Goal: Task Accomplishment & Management: Complete application form

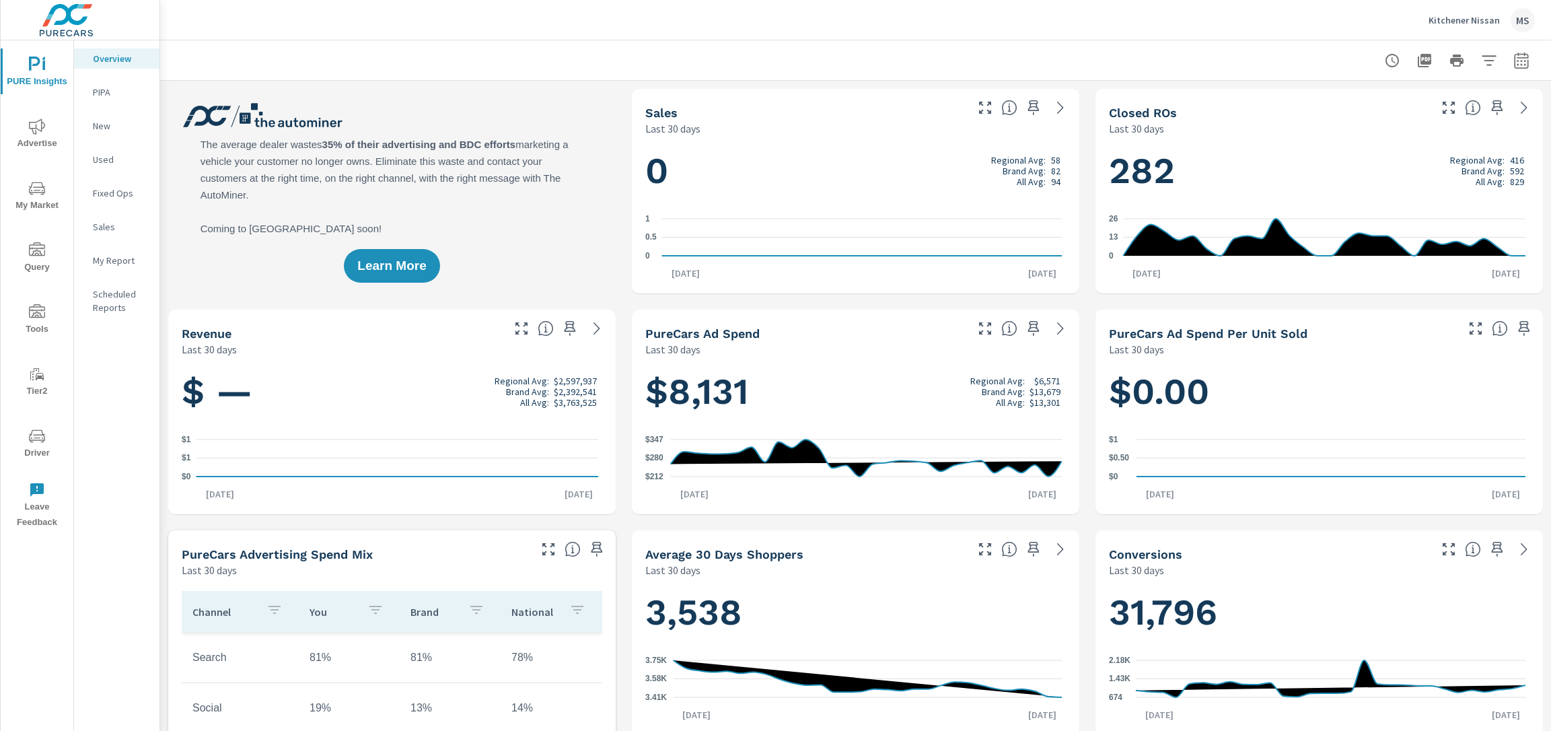
scroll to position [1, 0]
click at [1514, 57] on icon "button" at bounding box center [1521, 60] width 14 height 16
click at [1333, 116] on div "Custom Yesterday Last week Last 7 days Last 14 days Last 30 days Last 45 days L…" at bounding box center [1401, 117] width 145 height 38
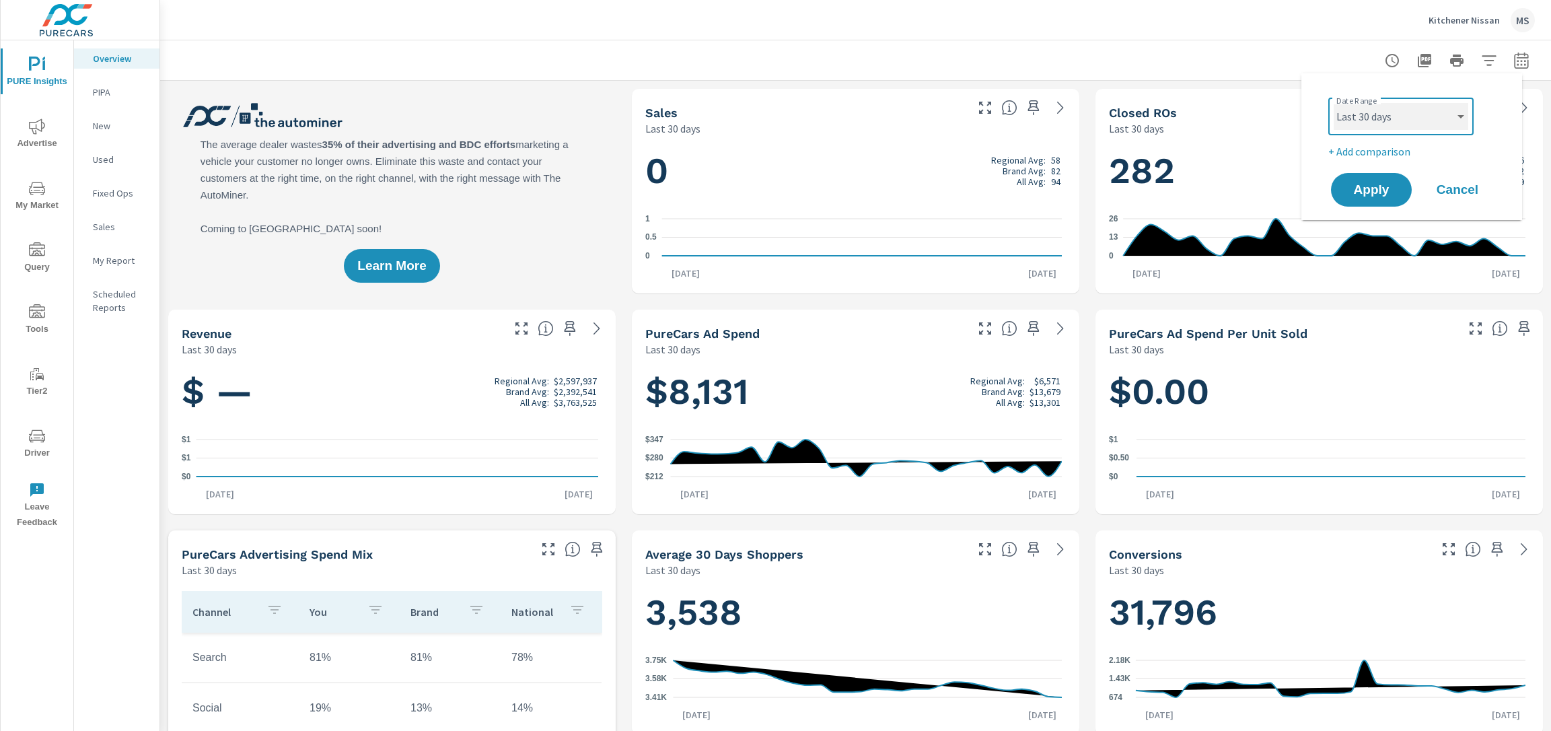
click at [1360, 103] on select "Custom Yesterday Last week Last 7 days Last 14 days Last 30 days Last 45 days L…" at bounding box center [1401, 116] width 135 height 27
click at [1334, 103] on select "Custom Yesterday Last week Last 7 days Last 14 days Last 30 days Last 45 days L…" at bounding box center [1401, 116] width 135 height 27
select select "Month to date"
click at [1358, 153] on p "+ Add comparison" at bounding box center [1415, 151] width 172 height 16
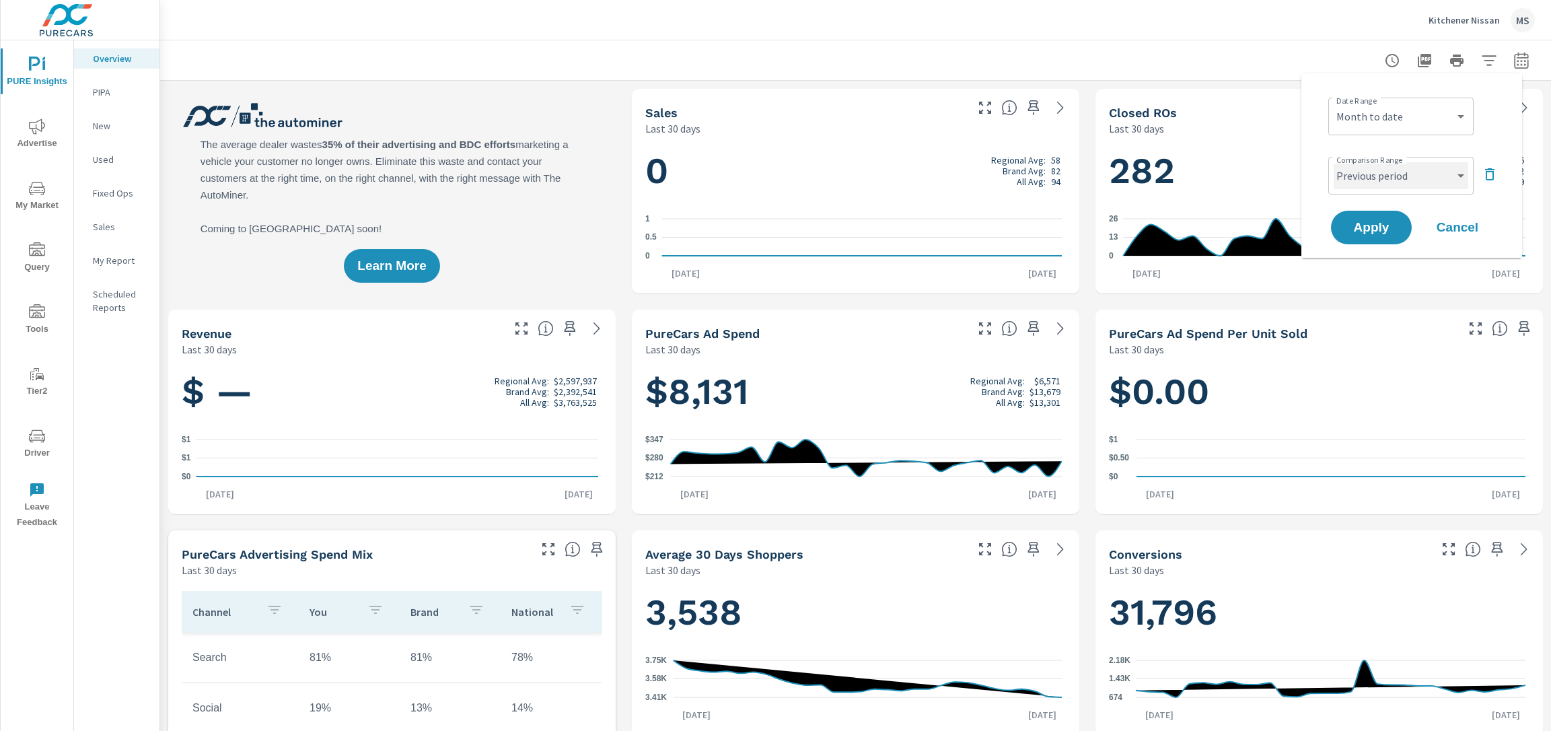
click at [1362, 170] on select "Custom Previous period Previous month Previous year" at bounding box center [1401, 175] width 135 height 27
click at [1334, 162] on select "Custom Previous period Previous month Previous year" at bounding box center [1401, 175] width 135 height 27
select select "Previous month"
click at [1363, 232] on span "Apply" at bounding box center [1371, 227] width 55 height 13
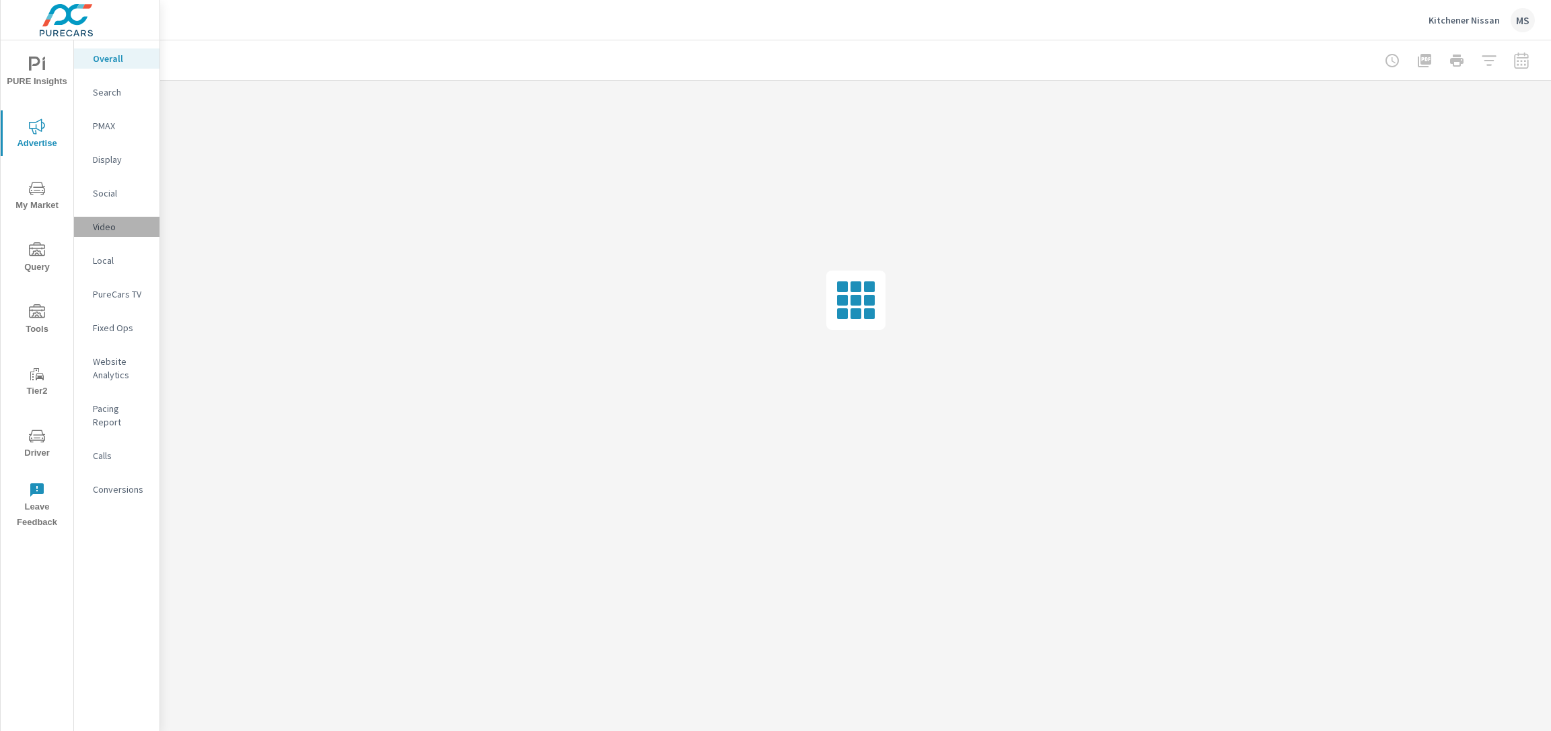
click at [106, 224] on p "Video" at bounding box center [121, 226] width 56 height 13
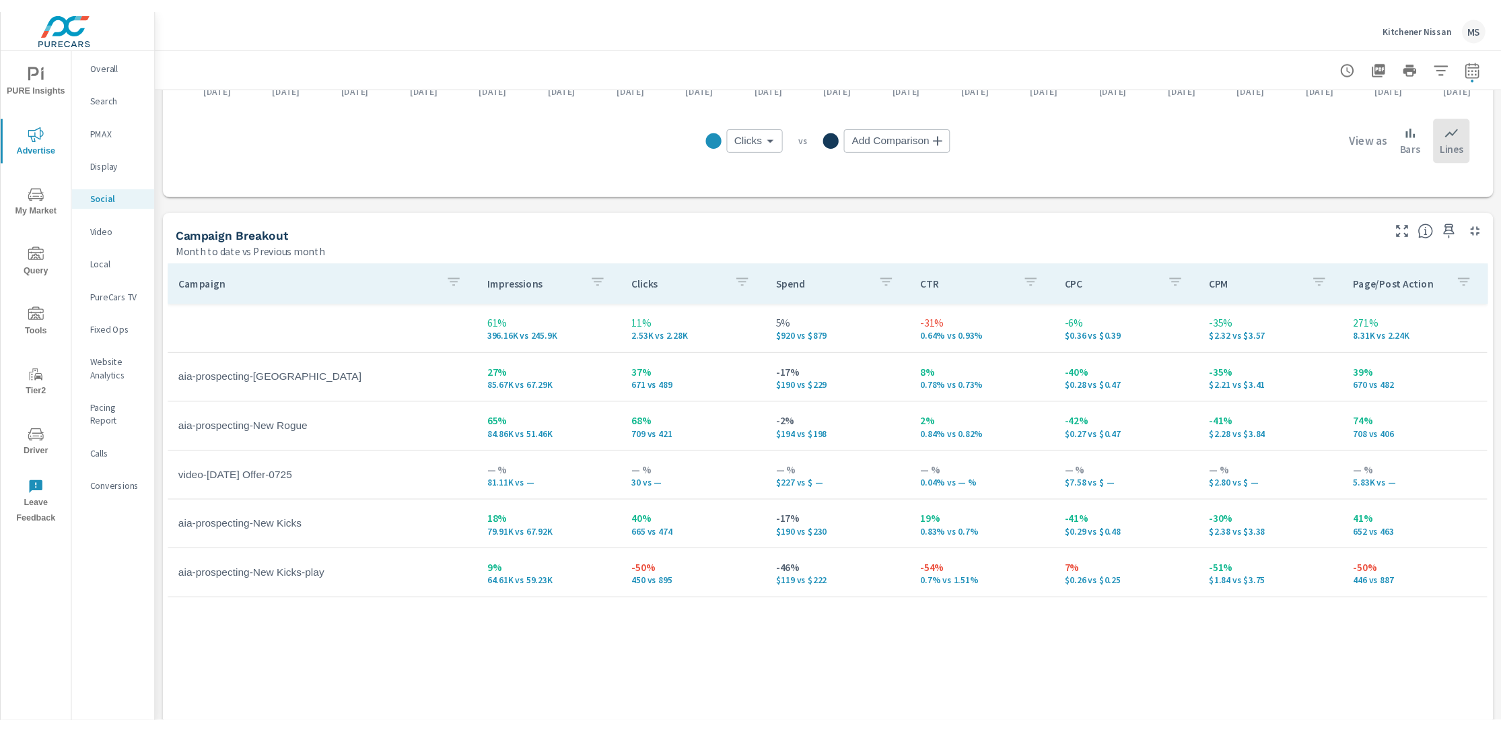
scroll to position [468, 0]
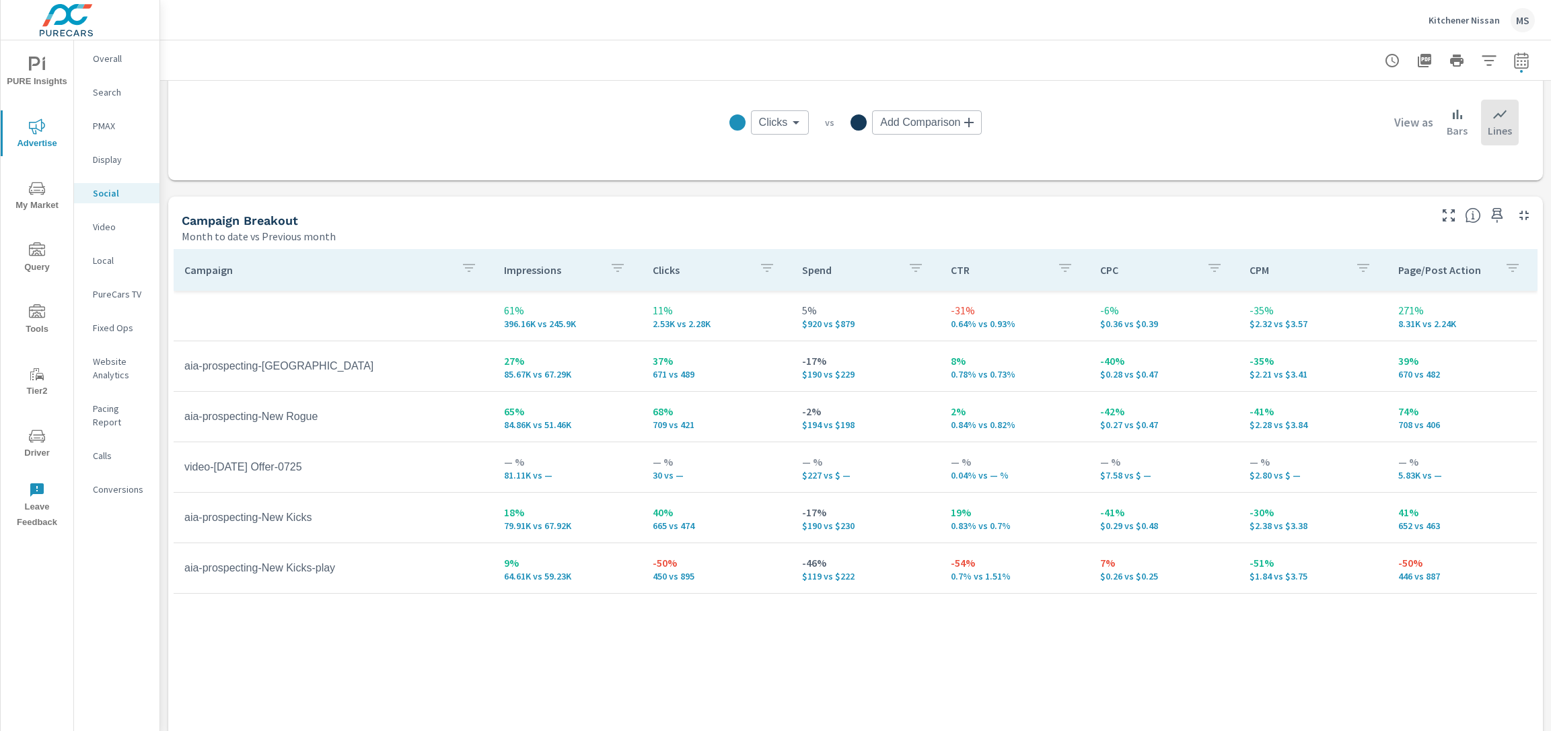
click at [125, 359] on p "Website Analytics" at bounding box center [121, 368] width 56 height 27
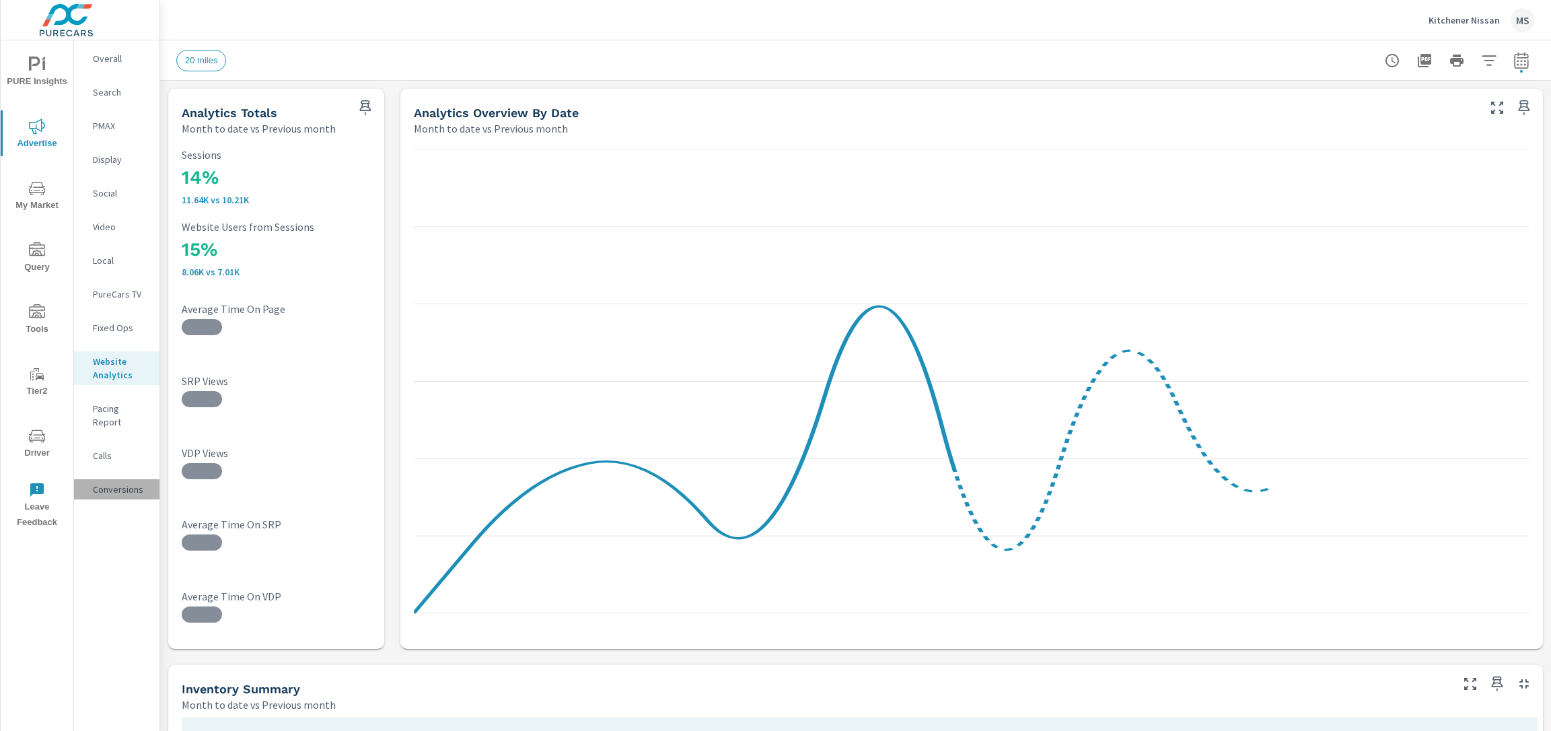
click at [125, 483] on p "Conversions" at bounding box center [121, 489] width 56 height 13
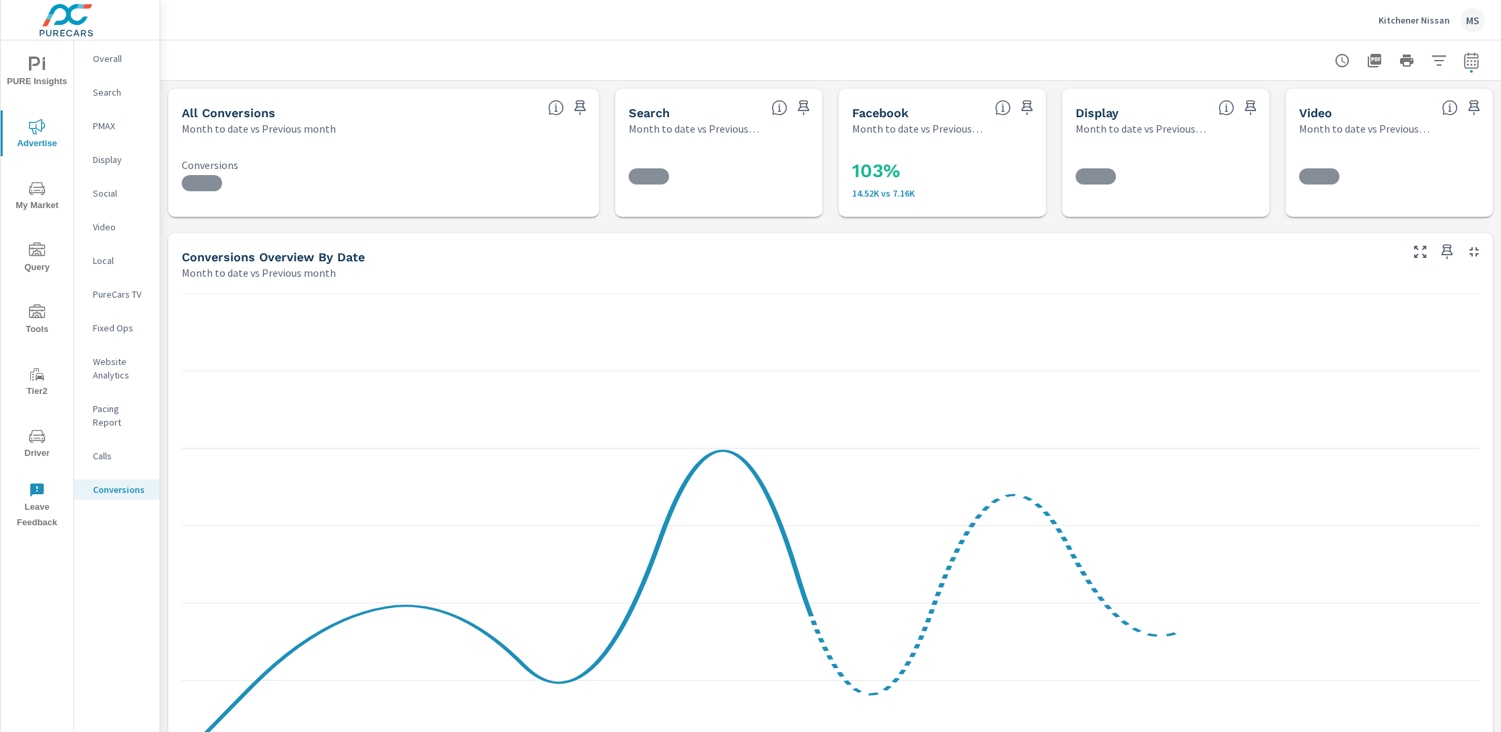
scroll to position [569, 0]
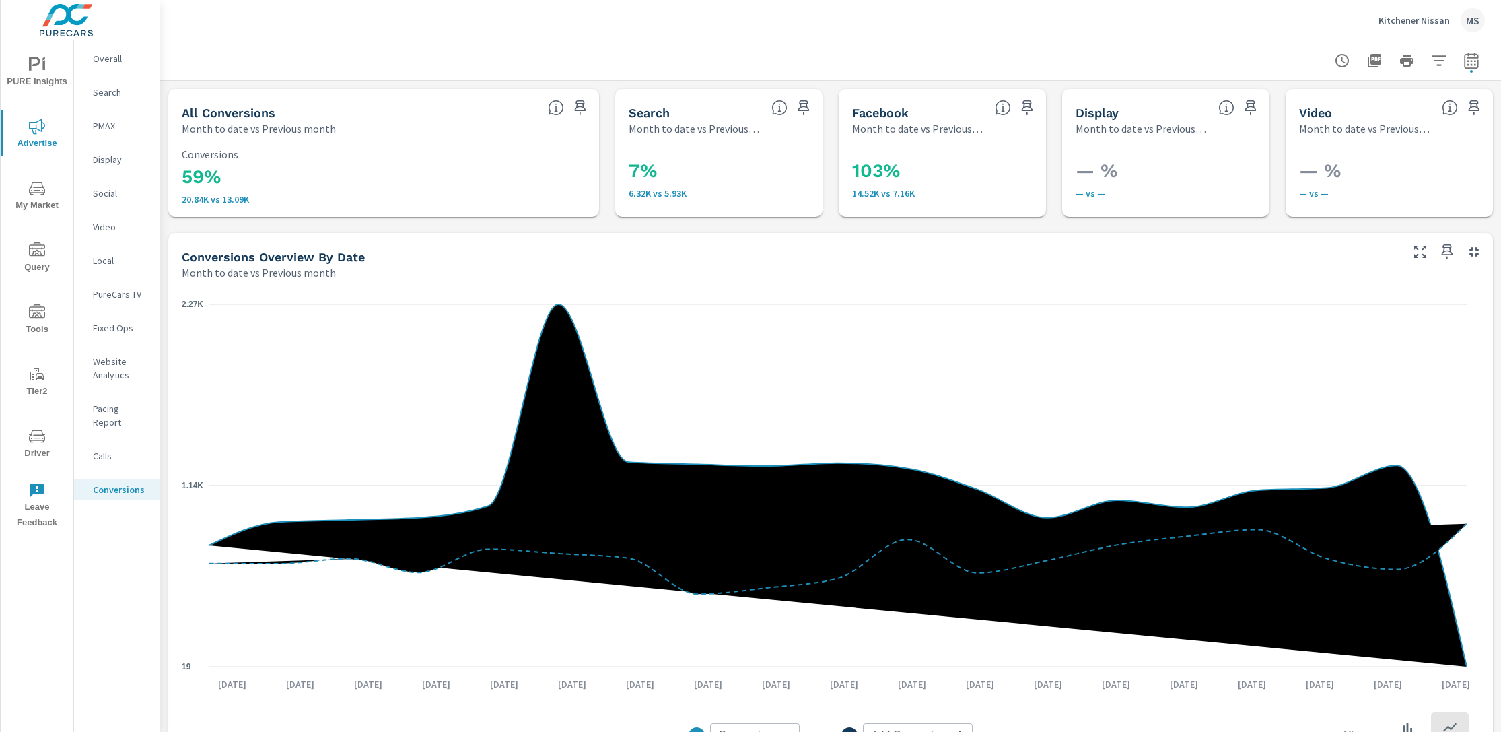
click at [110, 372] on p "Website Analytics" at bounding box center [121, 368] width 56 height 27
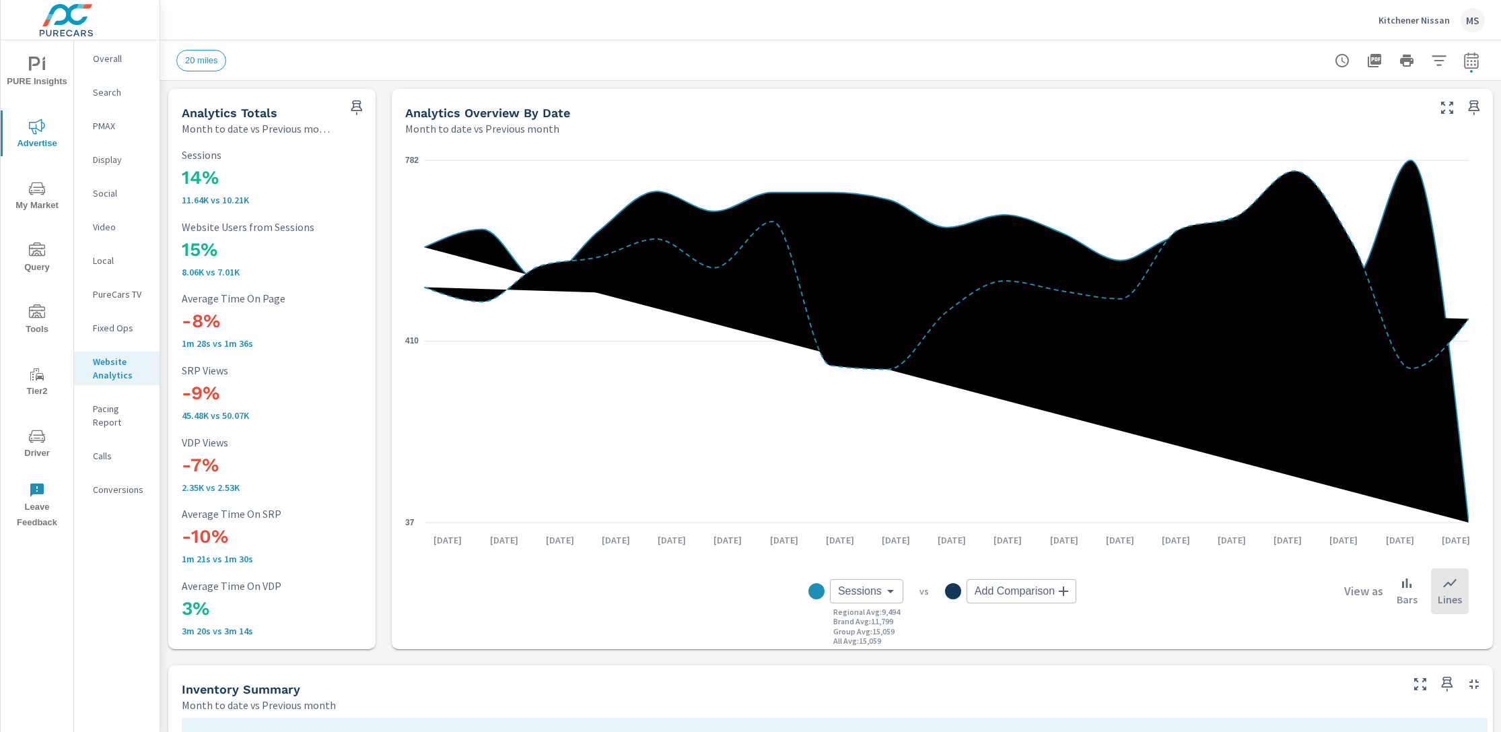
scroll to position [1, 0]
click at [98, 128] on p "PMAX" at bounding box center [121, 125] width 56 height 13
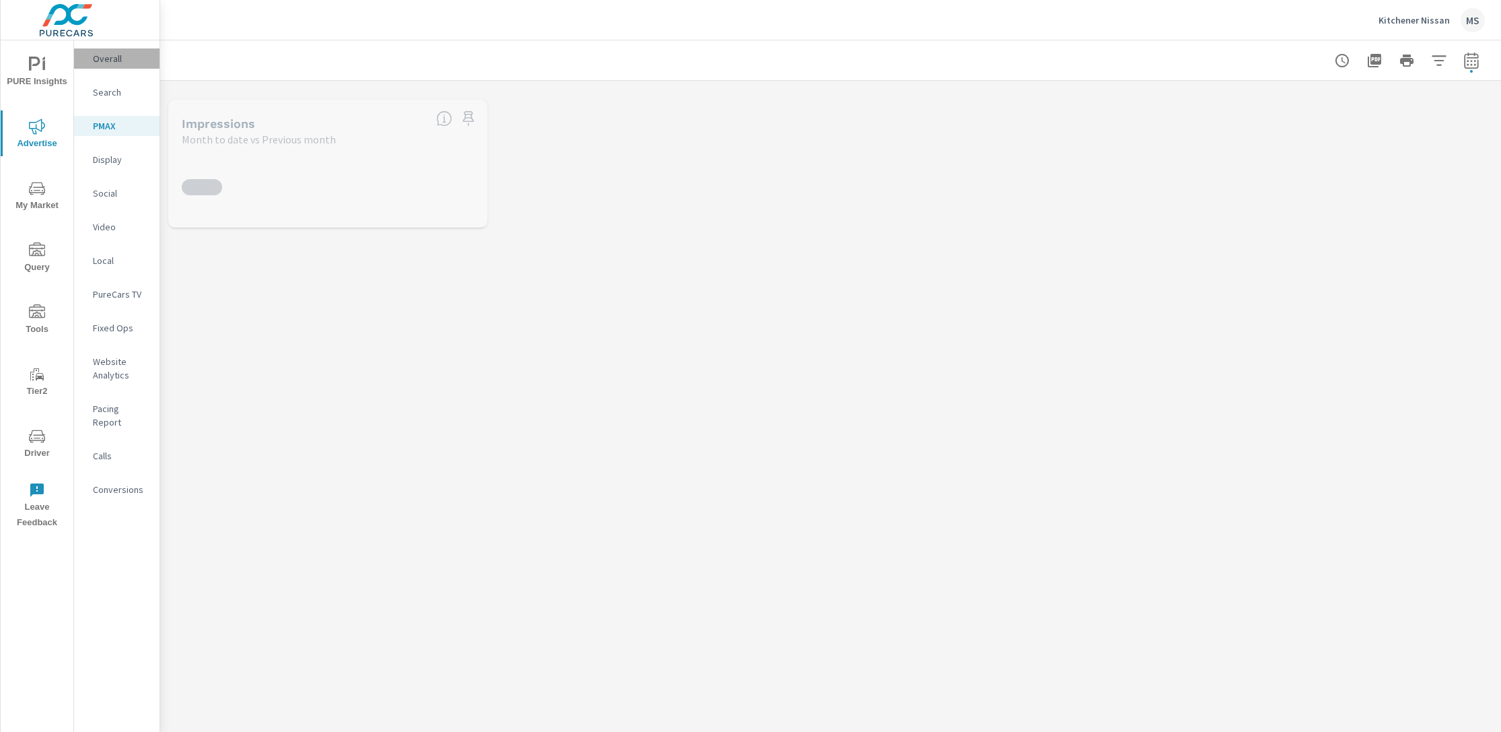
click at [116, 63] on p "Overall" at bounding box center [121, 58] width 56 height 13
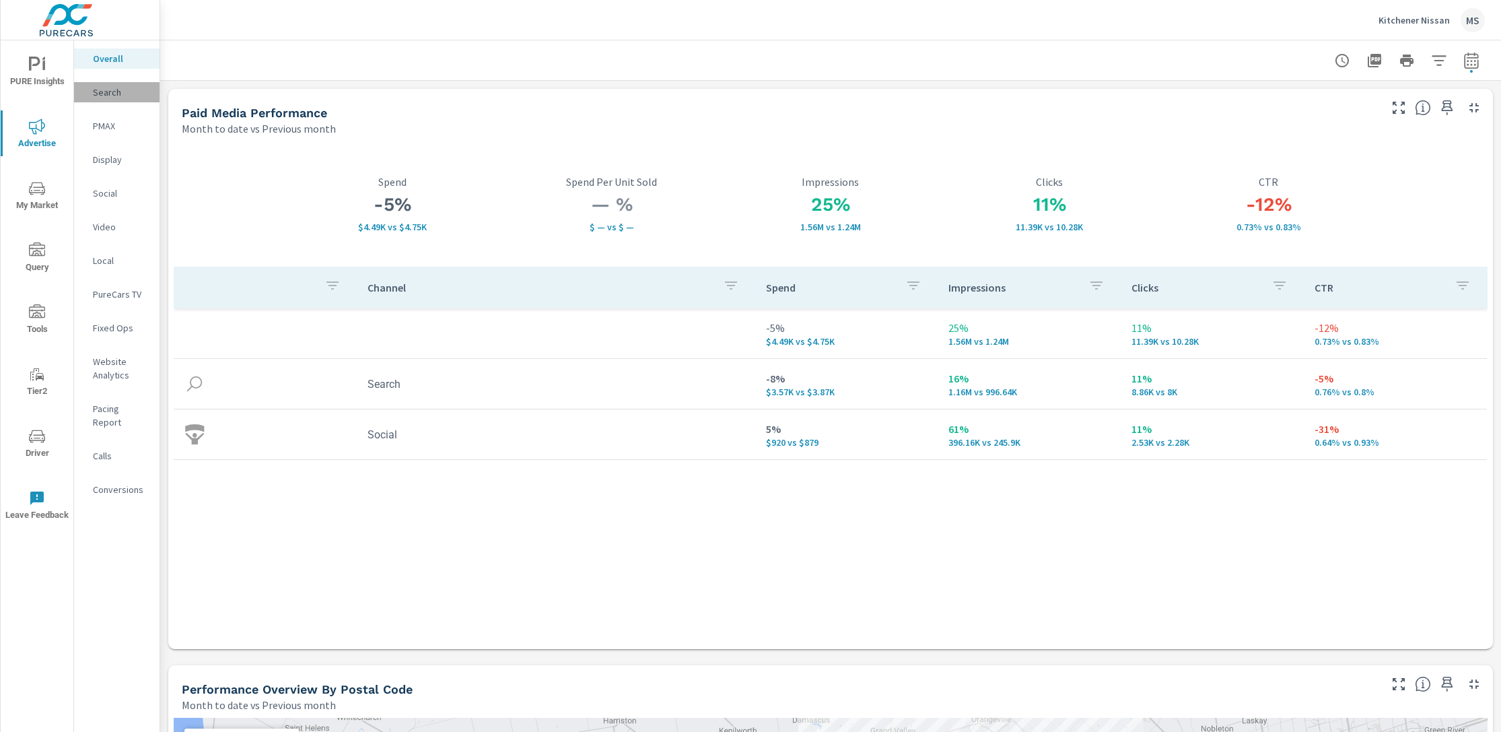
click at [104, 93] on p "Search" at bounding box center [121, 91] width 56 height 13
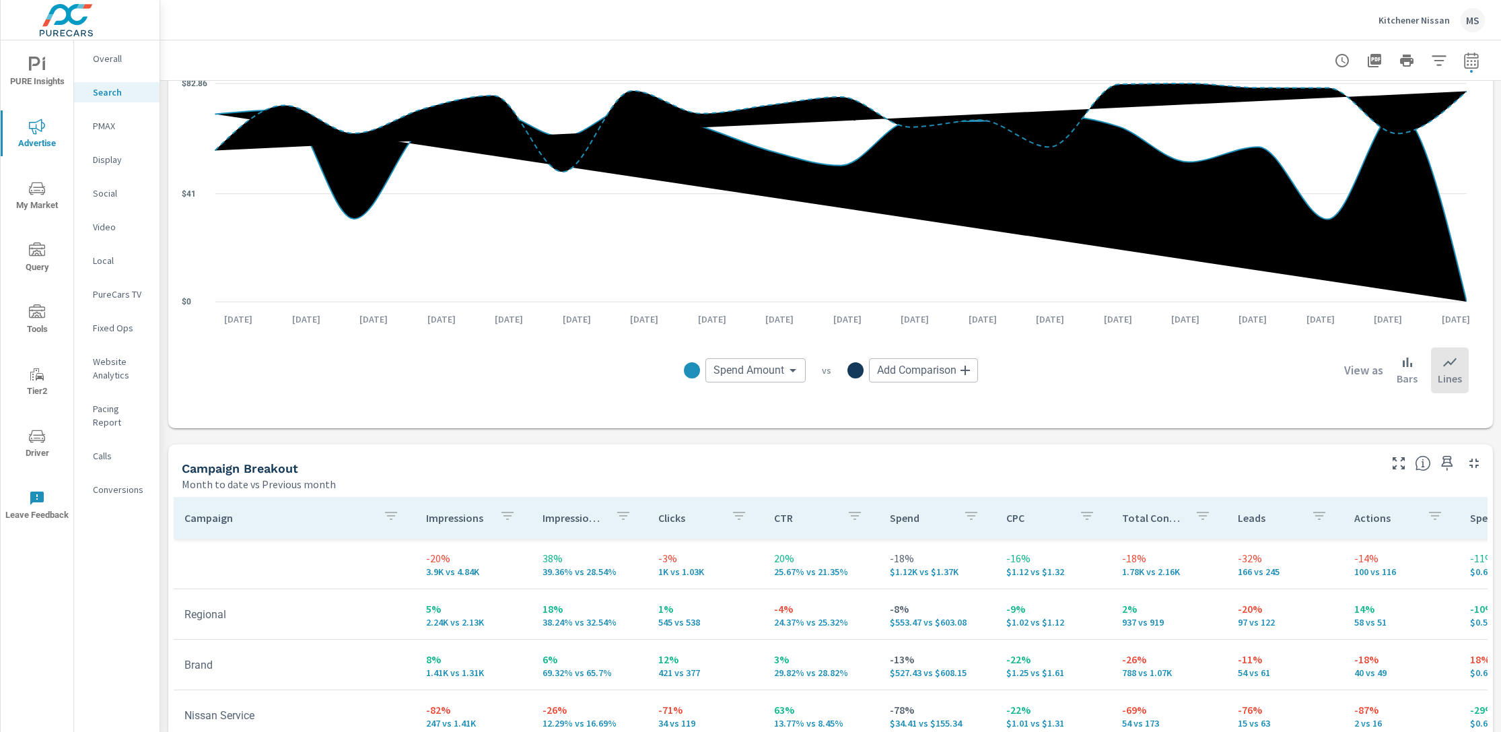
scroll to position [1043, 0]
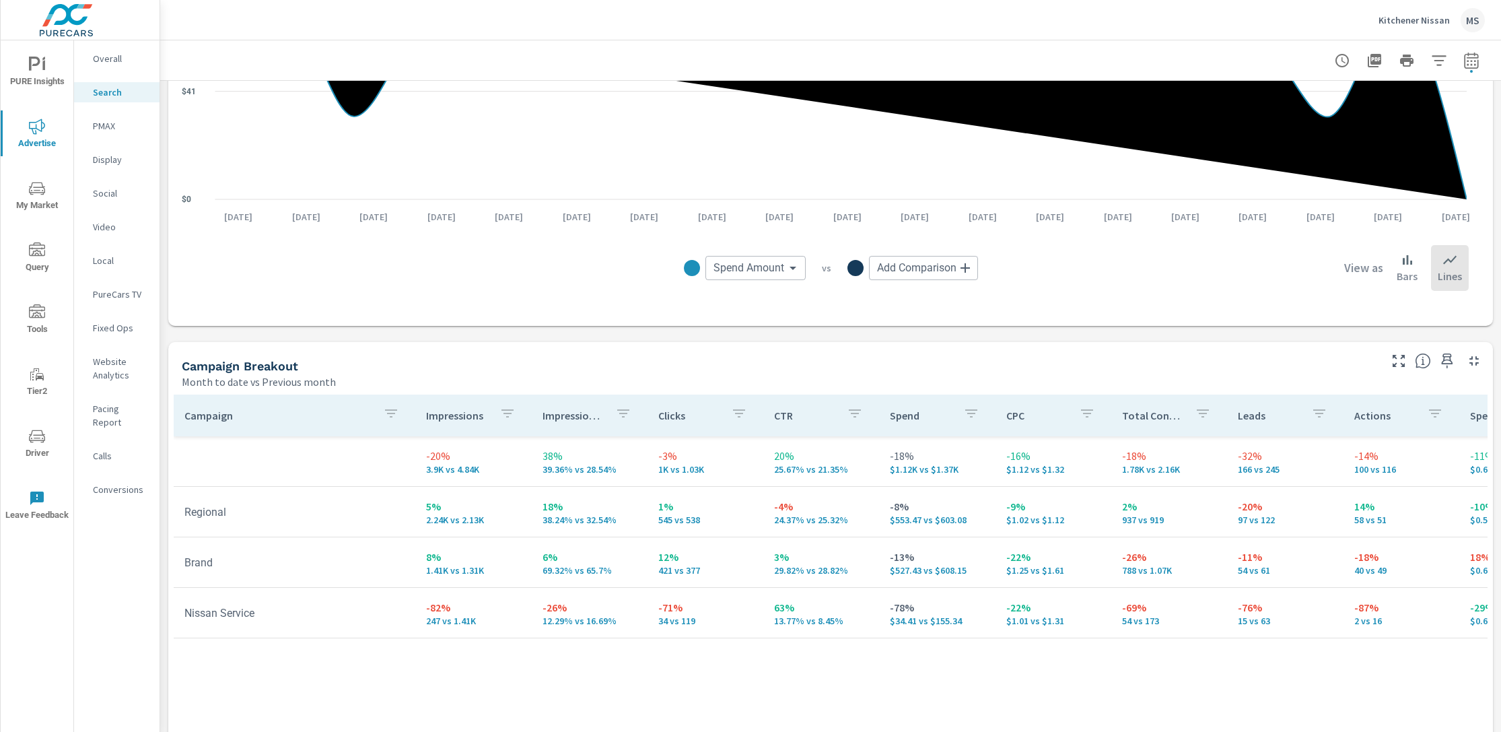
click at [110, 58] on p "Overall" at bounding box center [121, 58] width 56 height 13
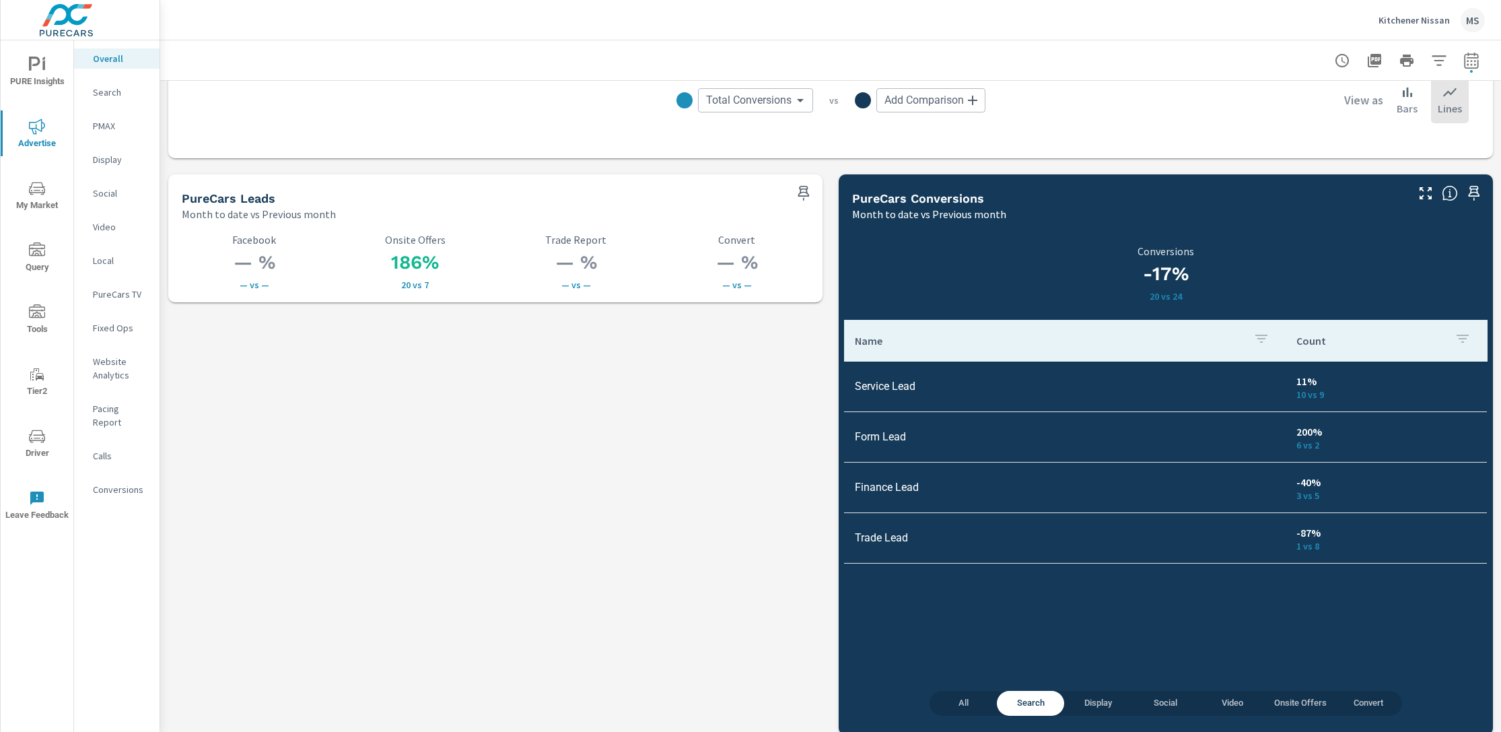
scroll to position [1797, 0]
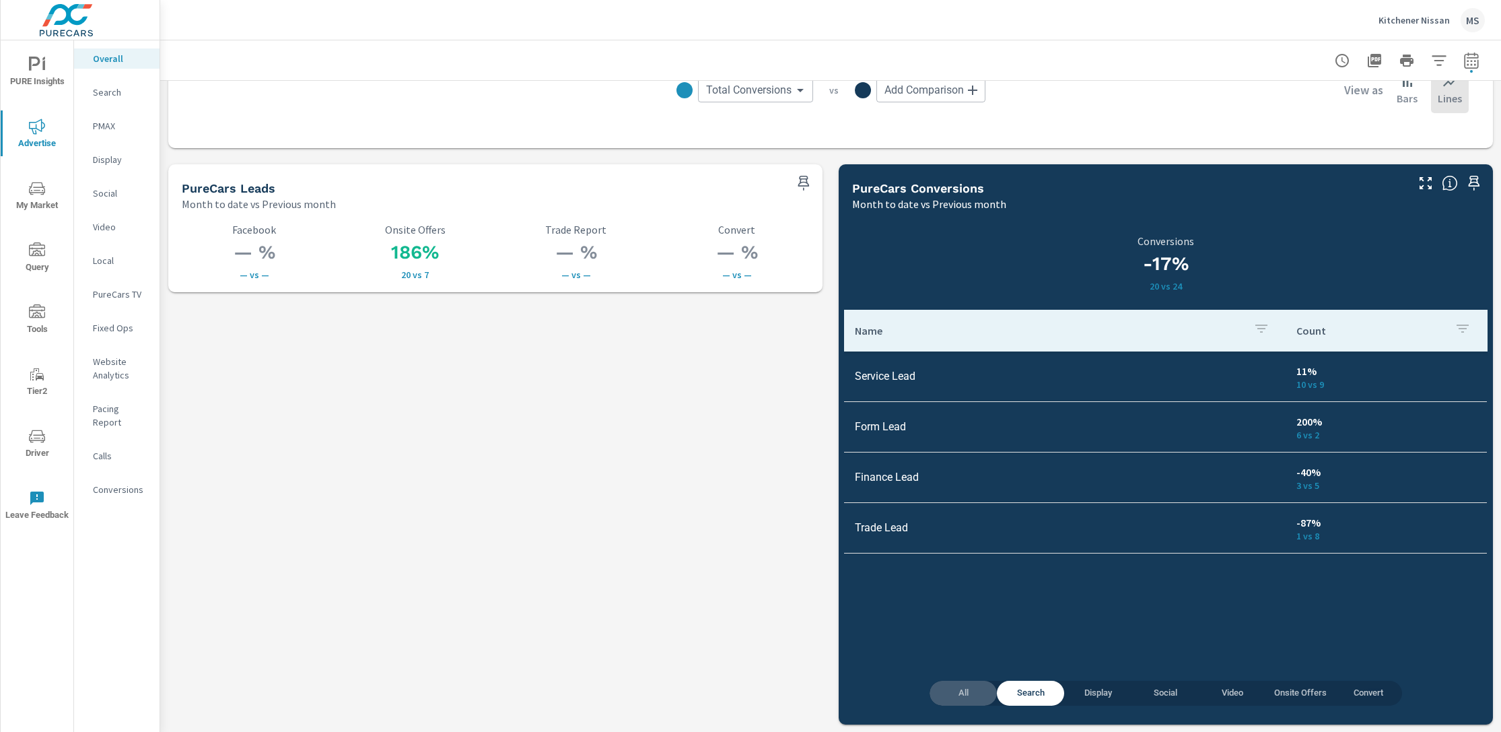
click at [960, 691] on span "All" at bounding box center [963, 692] width 51 height 15
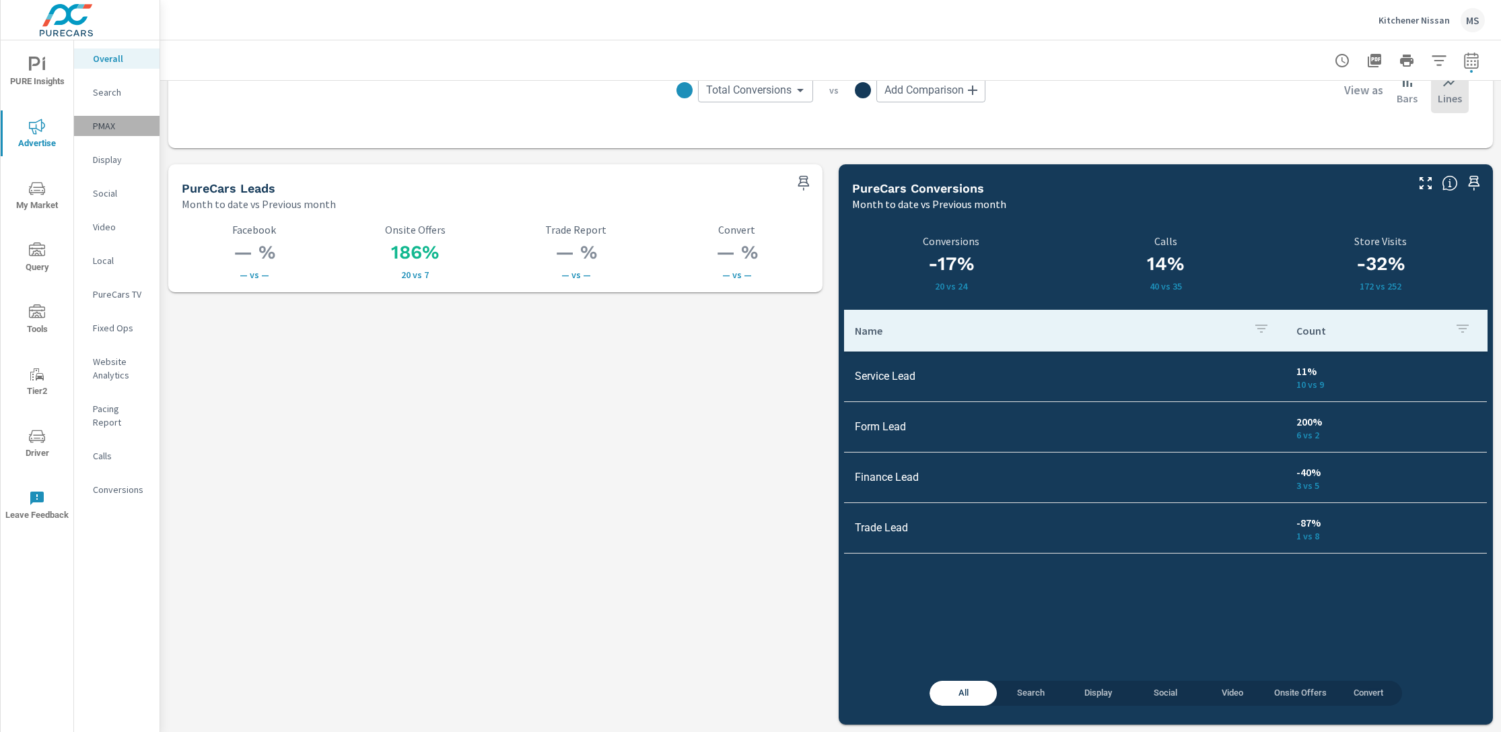
click at [111, 129] on p "PMAX" at bounding box center [121, 125] width 56 height 13
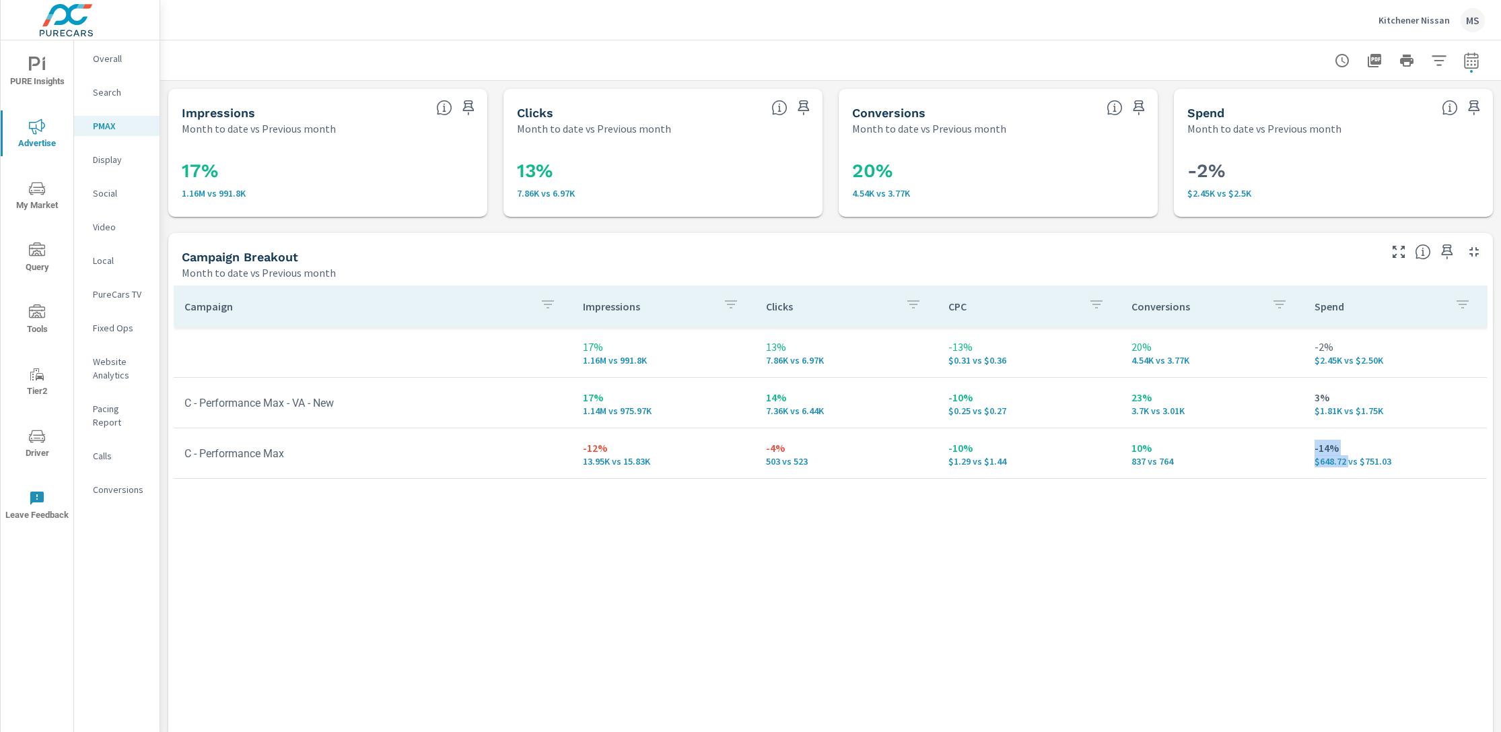
drag, startPoint x: 1339, startPoint y: 462, endPoint x: 1291, endPoint y: 461, distance: 47.8
click at [1291, 461] on tr "C - Performance Max -12% 13.95K vs 15.83K -4% 503 vs 523 -10% $1.29 vs $1.44 10…" at bounding box center [830, 453] width 1313 height 50
click at [1314, 464] on p "$648.72 vs $751.03" at bounding box center [1395, 461] width 162 height 11
click at [102, 197] on p "Social" at bounding box center [121, 192] width 56 height 13
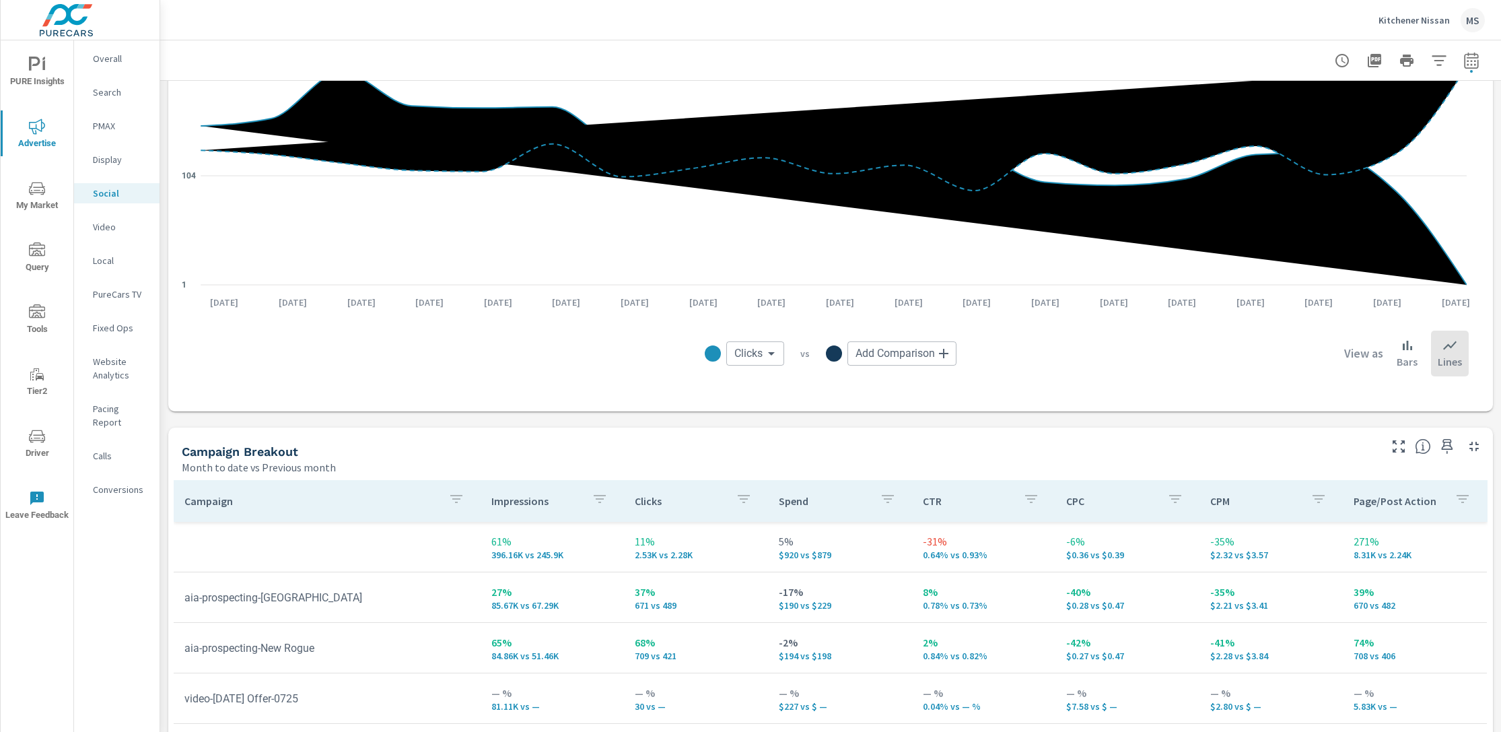
scroll to position [474, 0]
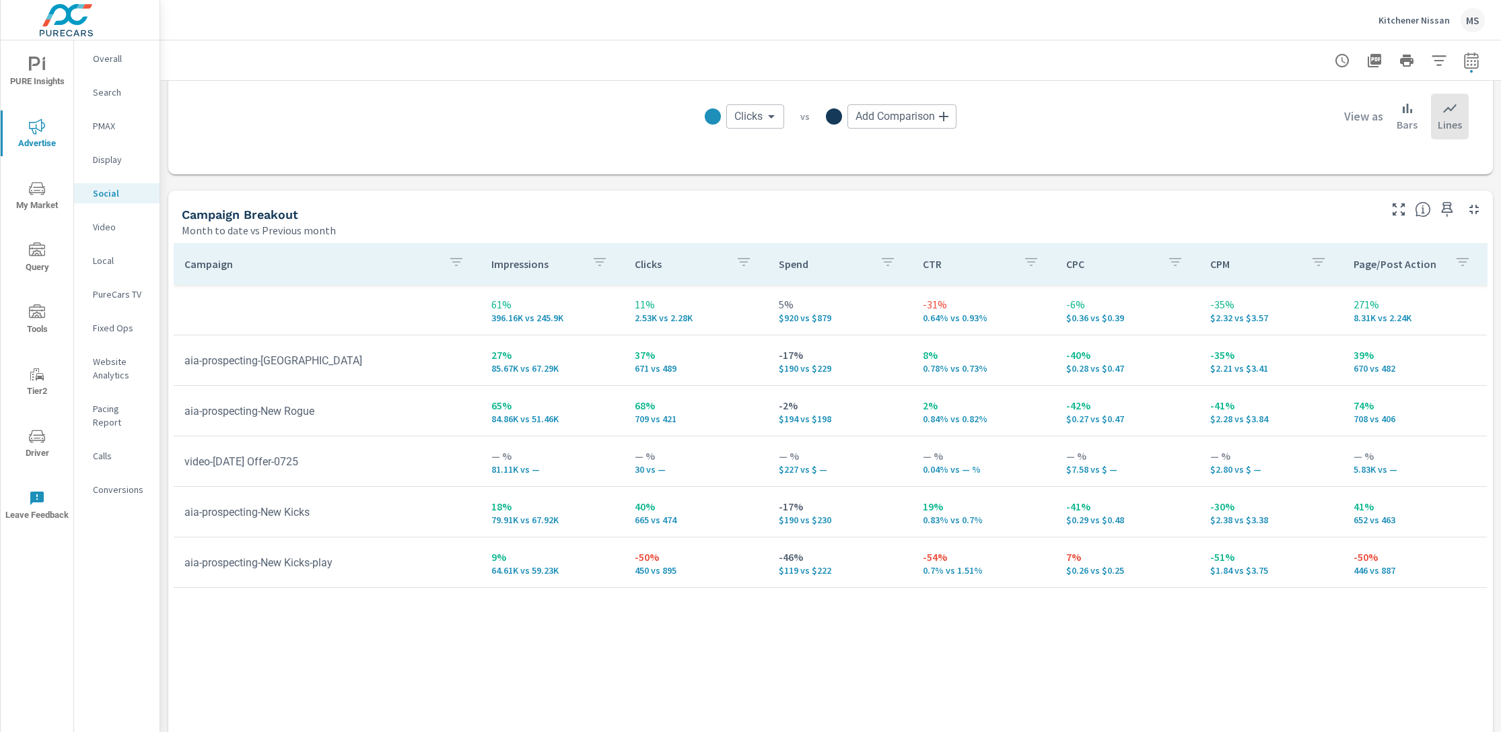
click at [106, 359] on p "Website Analytics" at bounding box center [121, 368] width 56 height 27
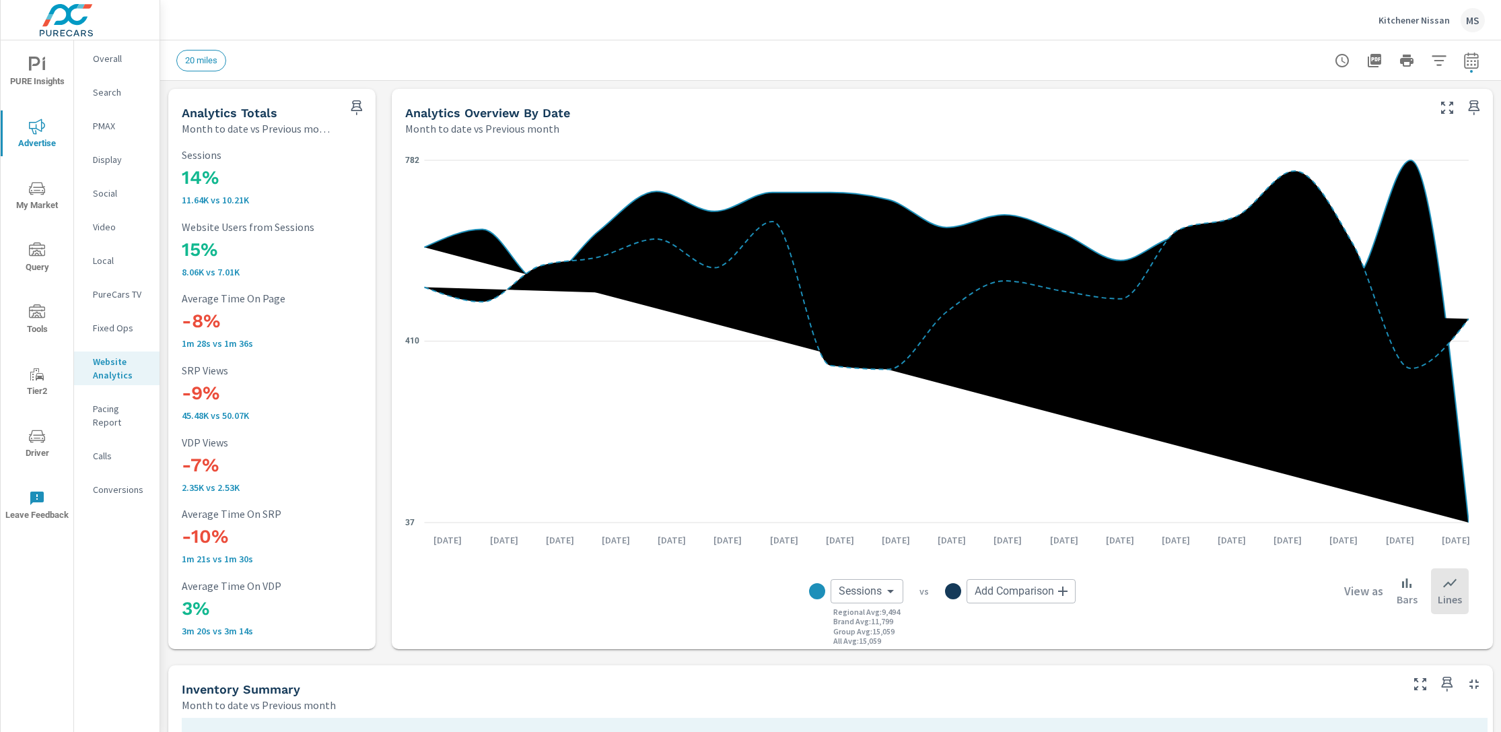
scroll to position [1, 0]
click at [1427, 69] on button "button" at bounding box center [1438, 60] width 27 height 27
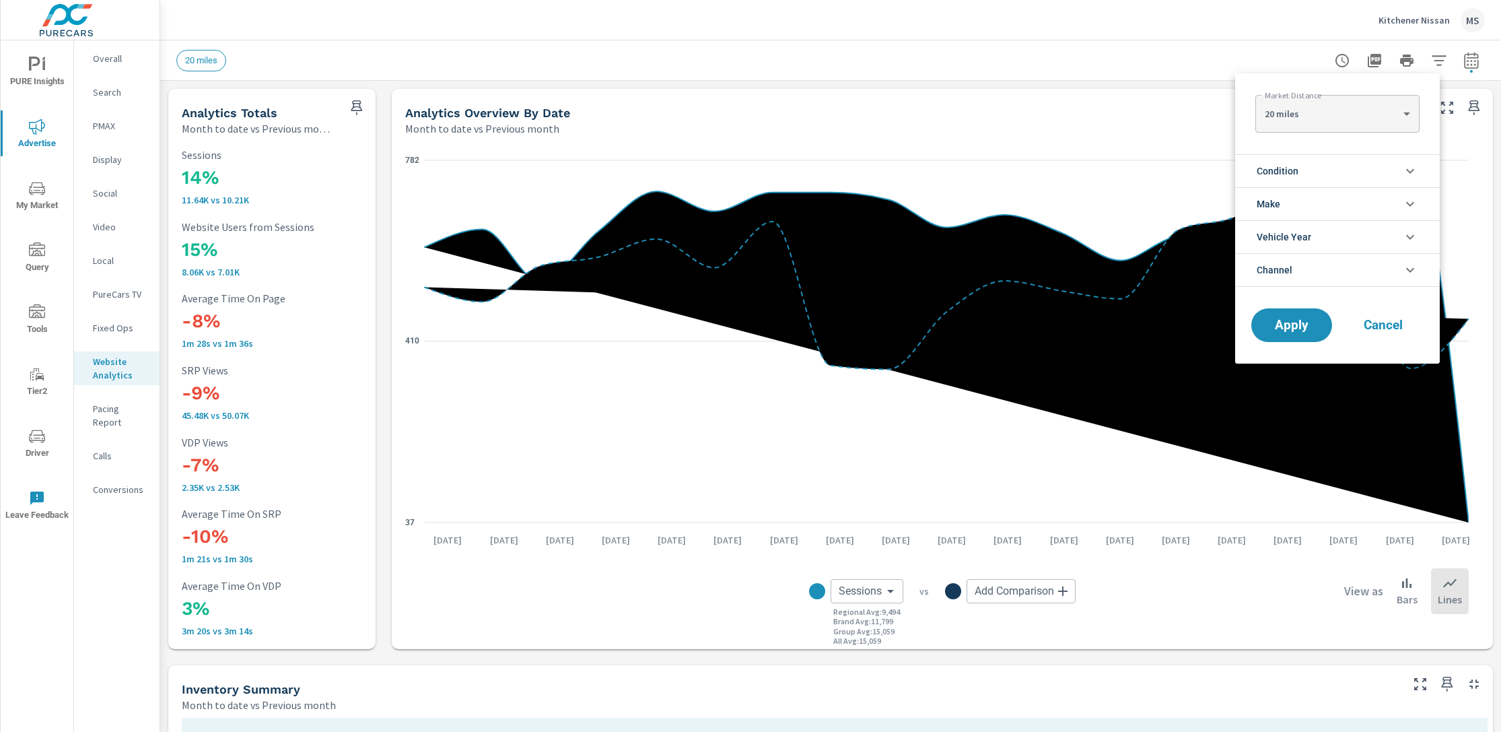
click at [1292, 272] on span "Channel" at bounding box center [1275, 270] width 36 height 32
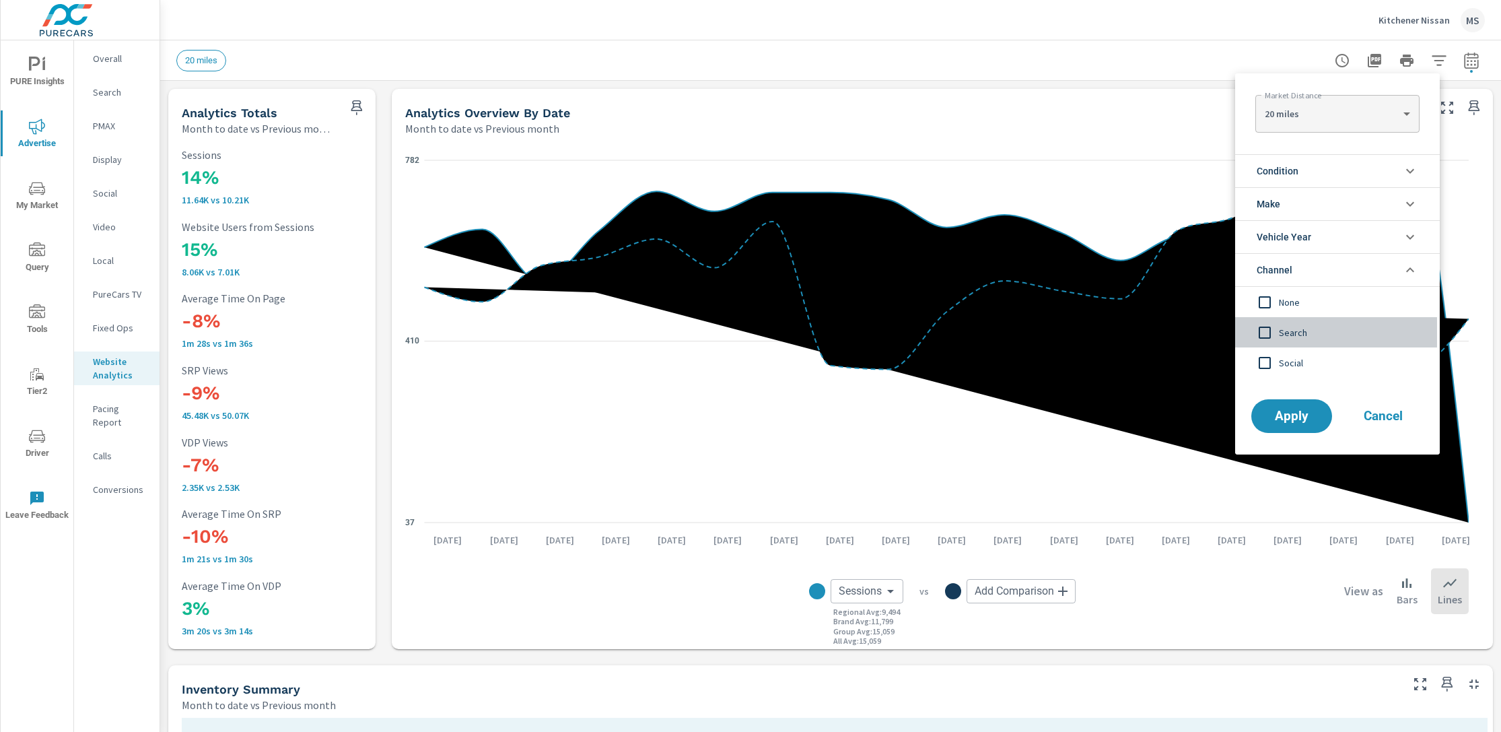
click at [1264, 333] on input "filter options" at bounding box center [1264, 332] width 28 height 28
click at [1263, 366] on input "filter options" at bounding box center [1264, 363] width 28 height 28
click at [1281, 402] on button "Apply" at bounding box center [1291, 415] width 83 height 35
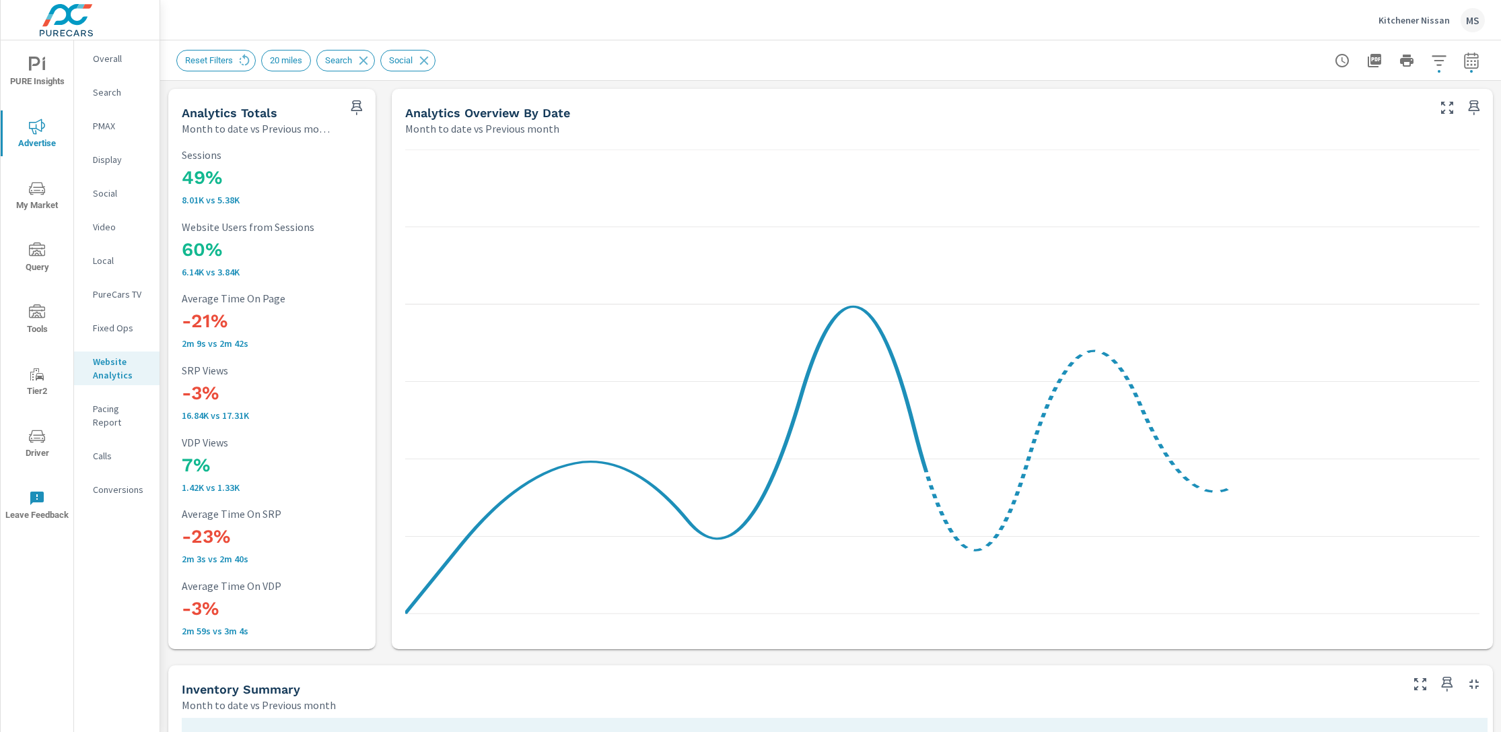
scroll to position [1, 0]
click at [103, 135] on div "PMAX" at bounding box center [116, 126] width 85 height 20
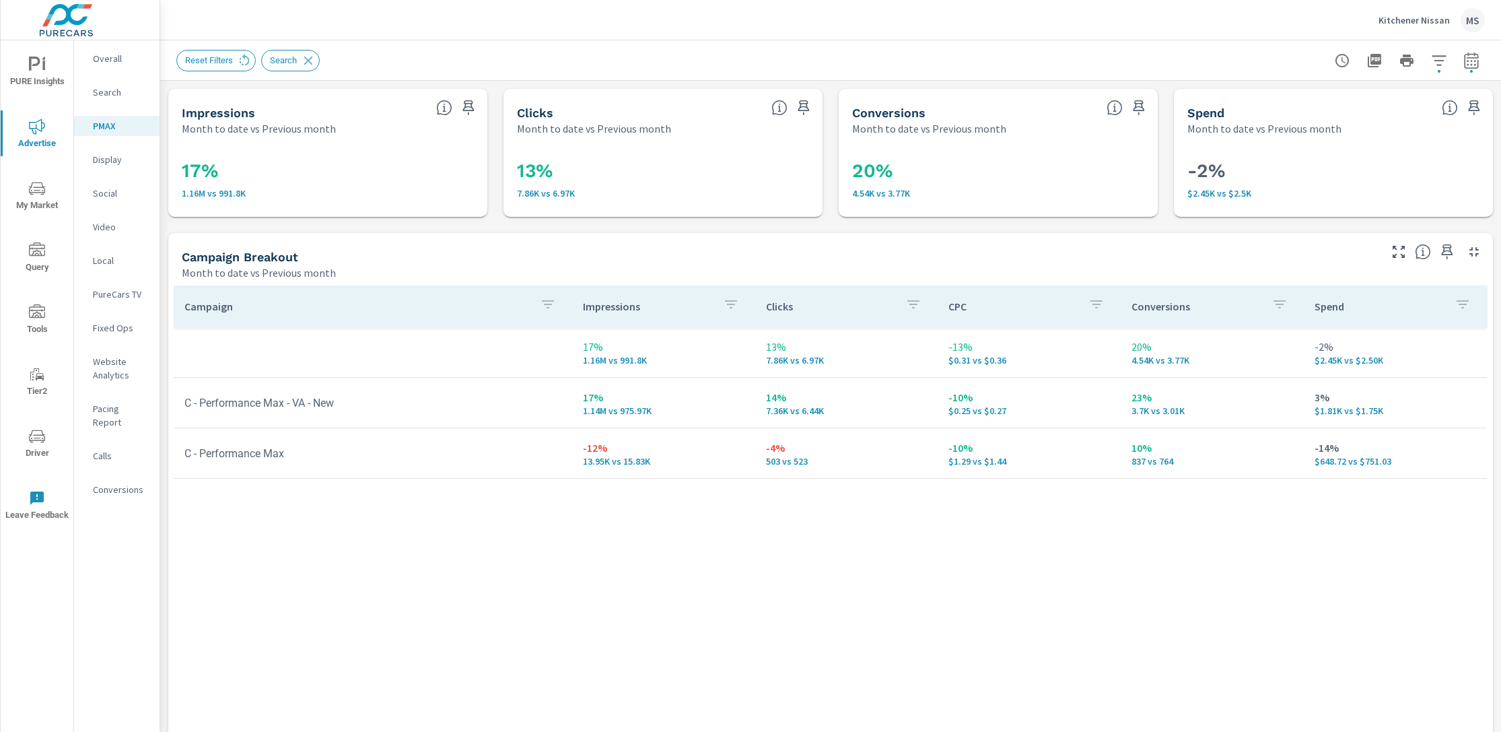
click at [102, 188] on p "Social" at bounding box center [121, 192] width 56 height 13
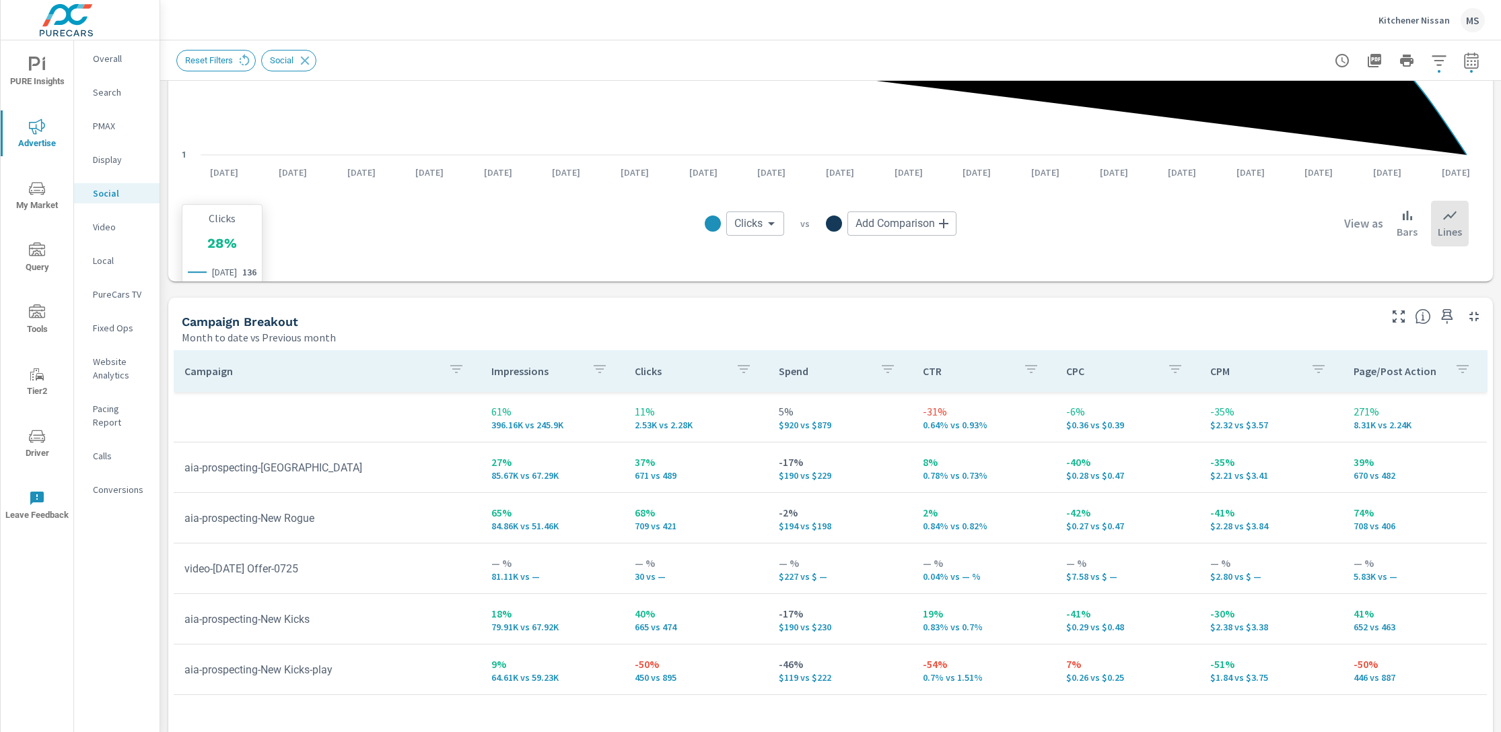
scroll to position [454, 0]
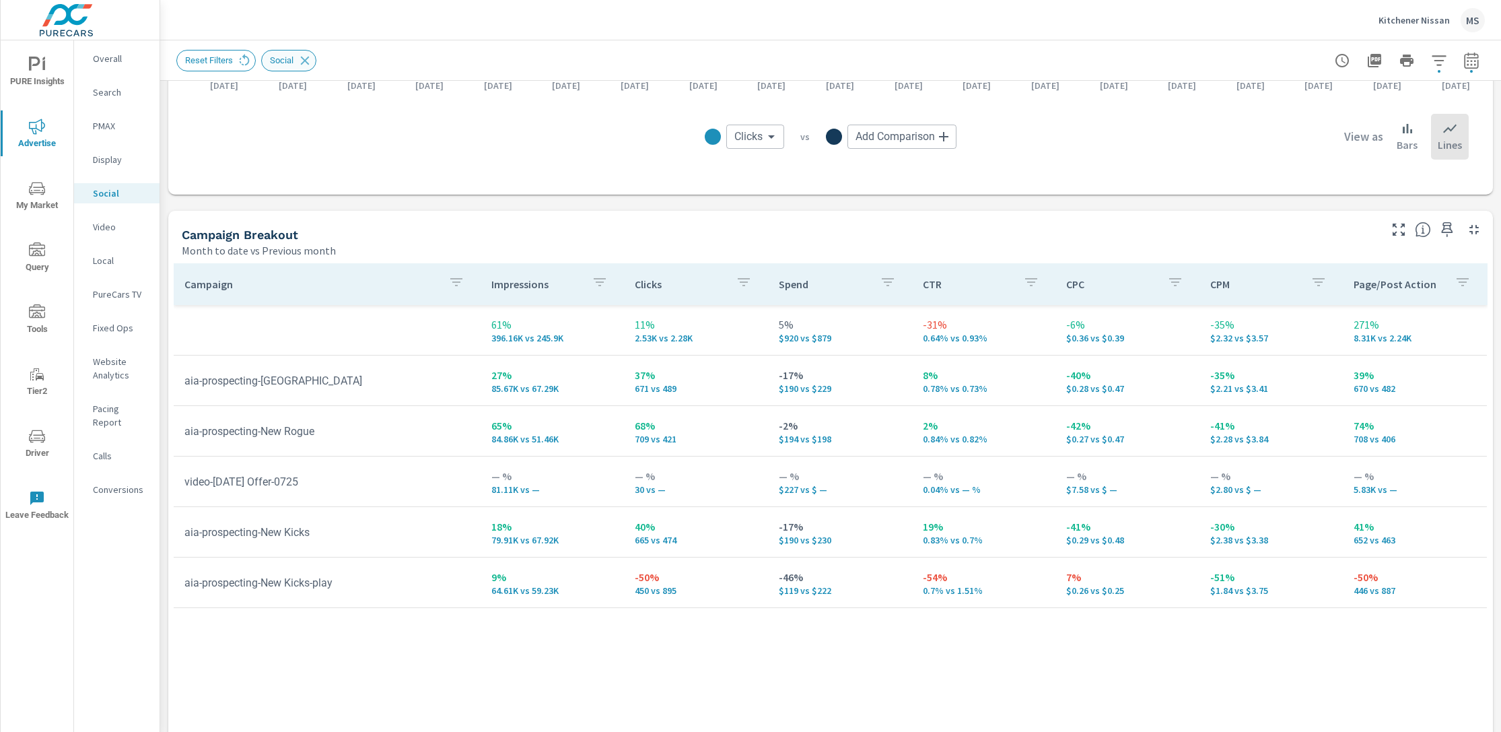
click at [314, 69] on div "Social" at bounding box center [288, 61] width 55 height 22
click at [312, 59] on icon at bounding box center [304, 60] width 15 height 15
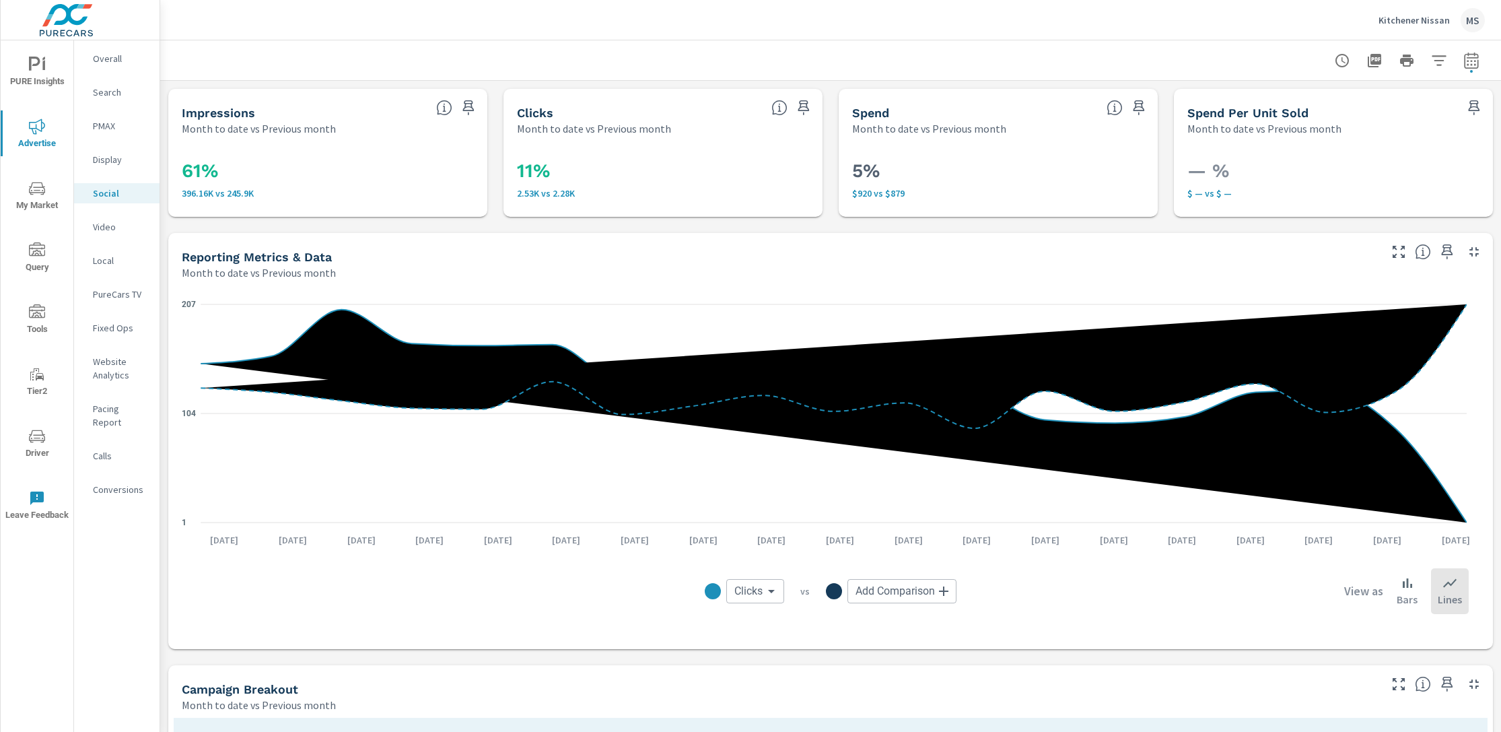
click at [103, 372] on p "Website Analytics" at bounding box center [121, 368] width 56 height 27
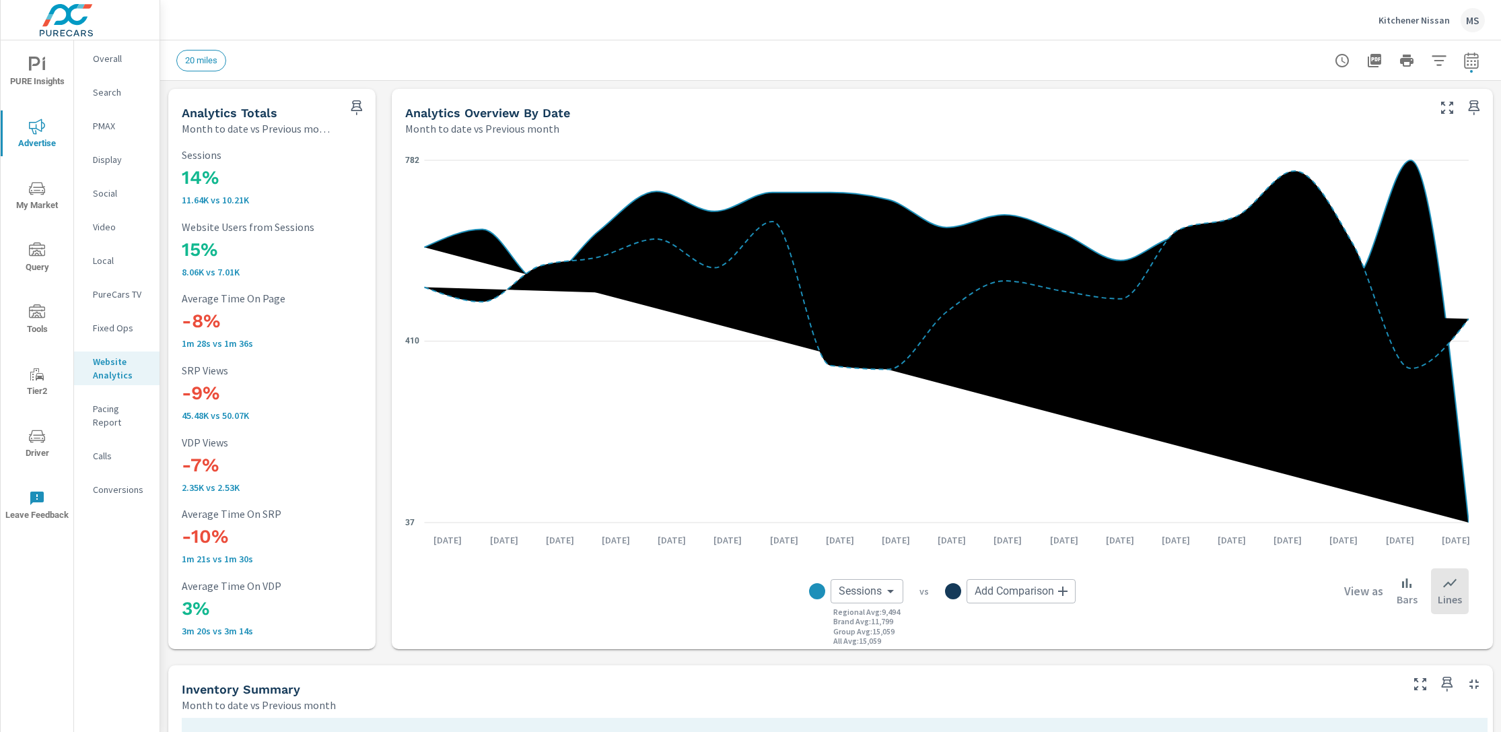
scroll to position [1, 0]
click at [42, 317] on icon "nav menu" at bounding box center [37, 310] width 16 height 13
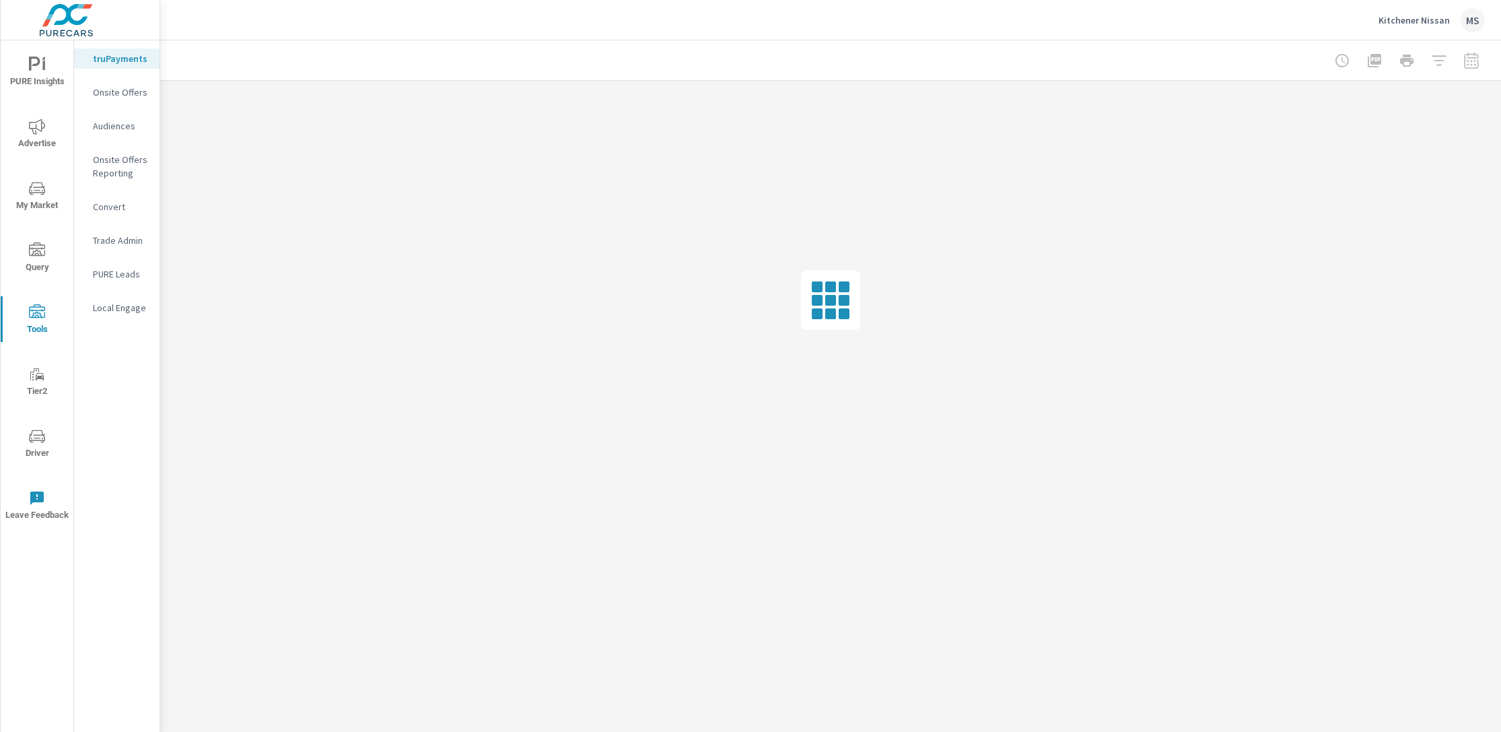
click at [136, 91] on p "Onsite Offers" at bounding box center [121, 91] width 56 height 13
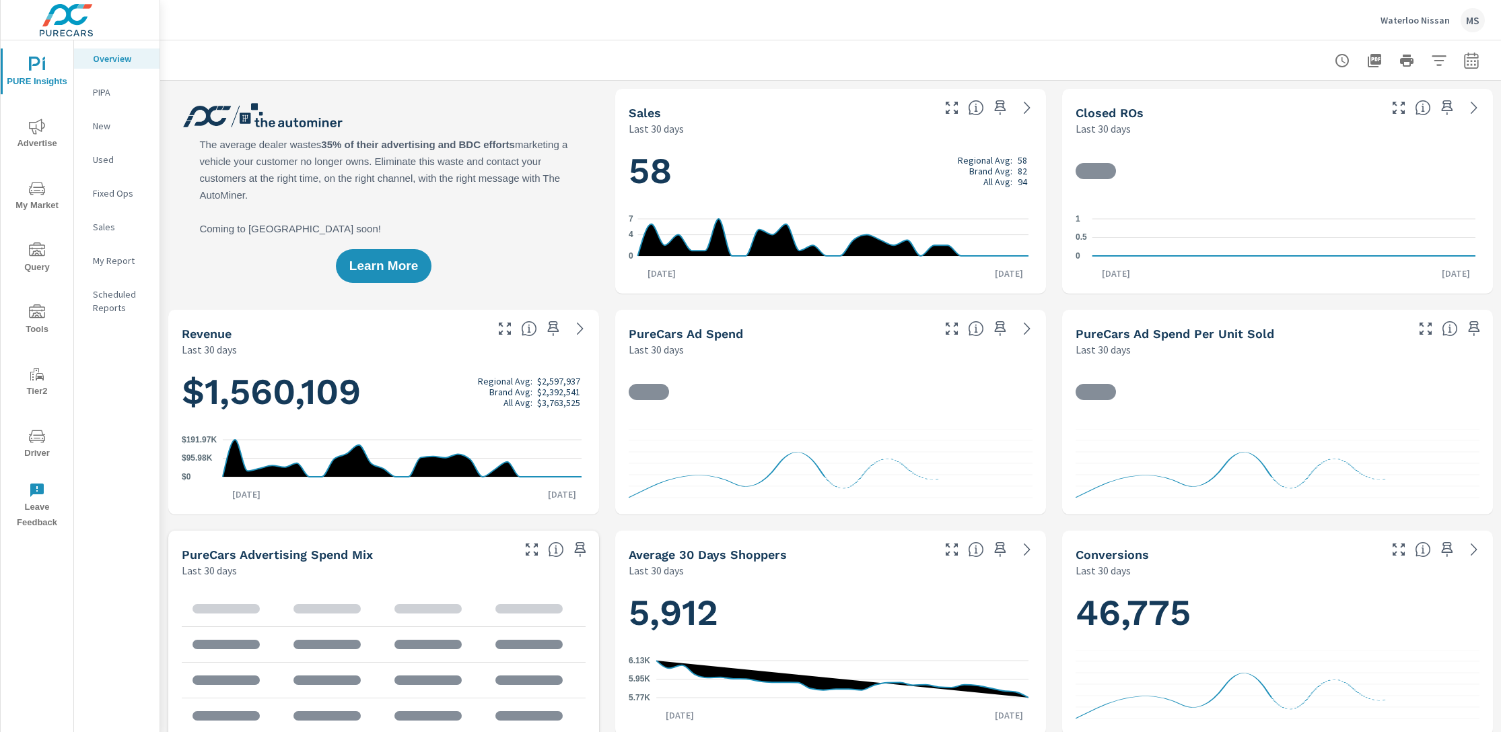
click at [1464, 57] on icon "button" at bounding box center [1471, 60] width 14 height 16
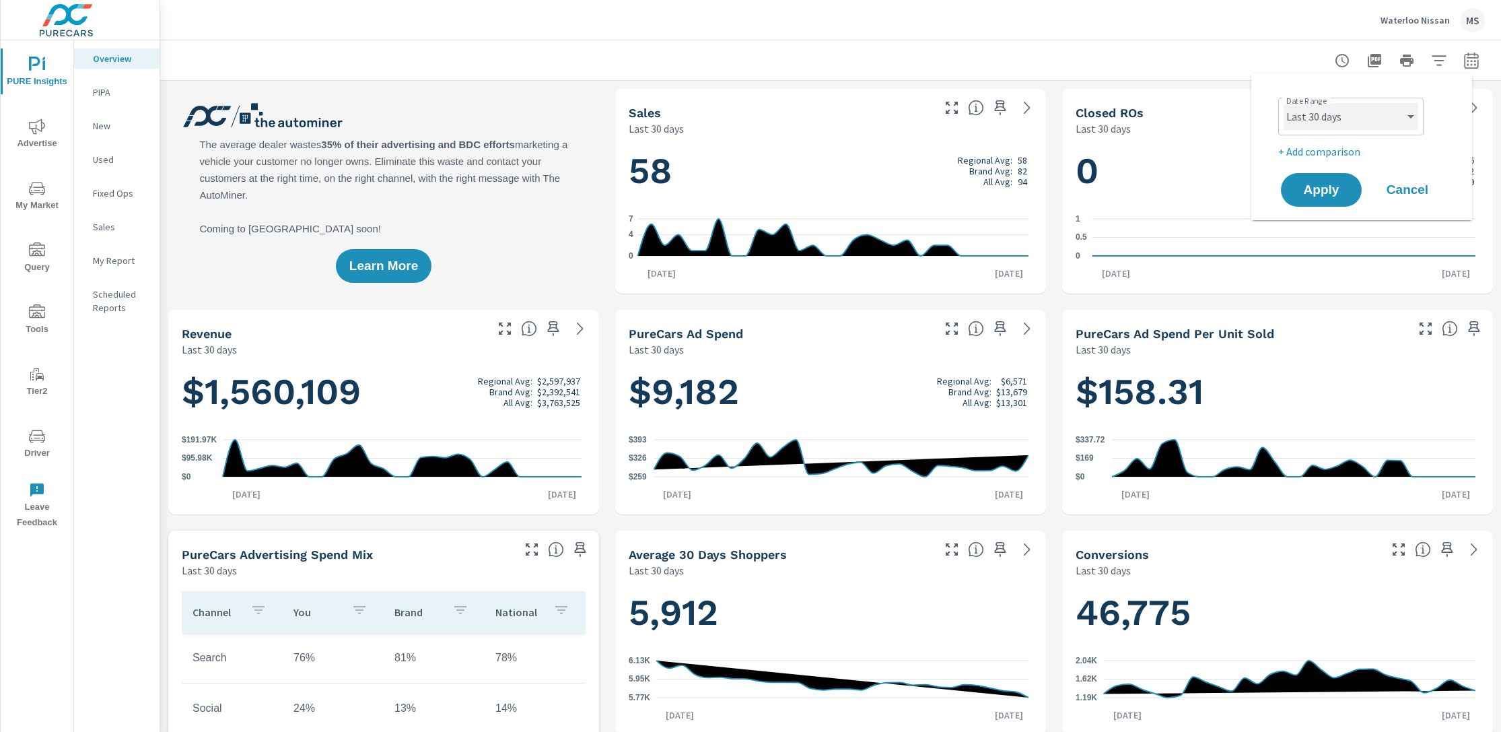
click at [1318, 123] on select "Custom Yesterday Last week Last 7 days Last 14 days Last 30 days Last 45 days L…" at bounding box center [1350, 116] width 135 height 27
click at [1283, 103] on select "Custom Yesterday Last week Last 7 days Last 14 days Last 30 days Last 45 days L…" at bounding box center [1350, 116] width 135 height 27
select select "Month to date"
click at [1325, 153] on p "+ Add comparison" at bounding box center [1364, 151] width 172 height 16
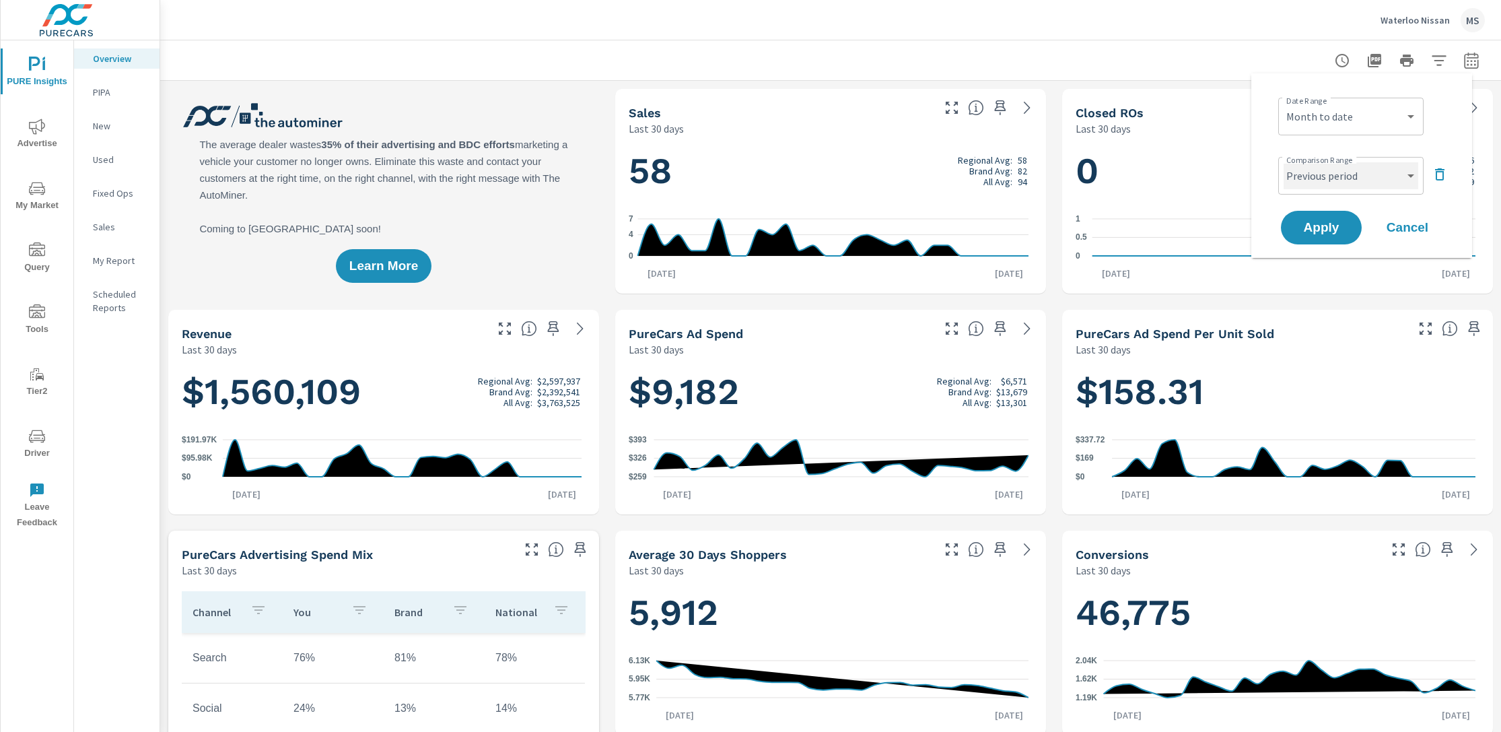
click at [1330, 171] on select "Custom Previous period Previous month Previous year" at bounding box center [1350, 175] width 135 height 27
click at [1283, 162] on select "Custom Previous period Previous month Previous year" at bounding box center [1350, 175] width 135 height 27
select select "Previous month"
click at [1321, 225] on span "Apply" at bounding box center [1321, 227] width 55 height 13
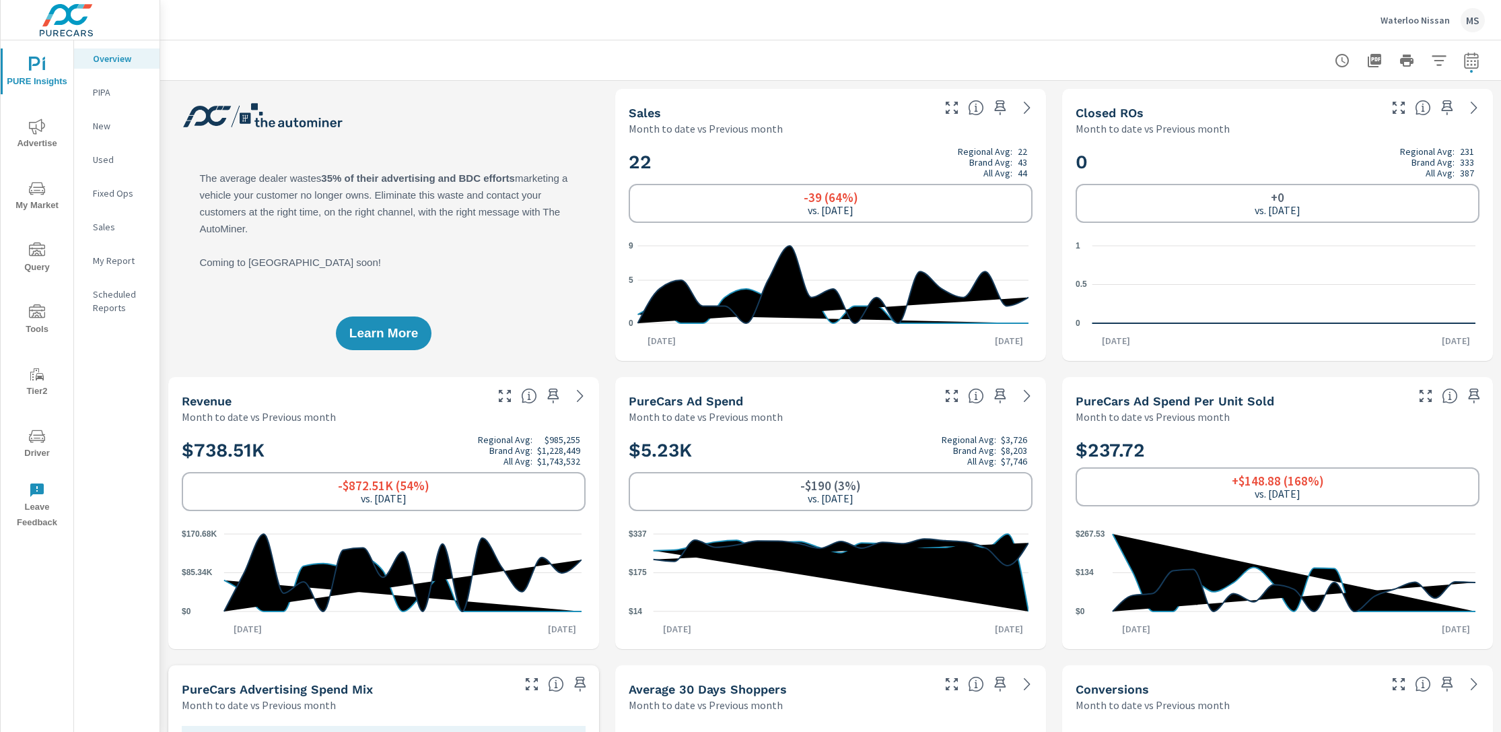
click at [32, 116] on button "Advertise" at bounding box center [37, 133] width 73 height 46
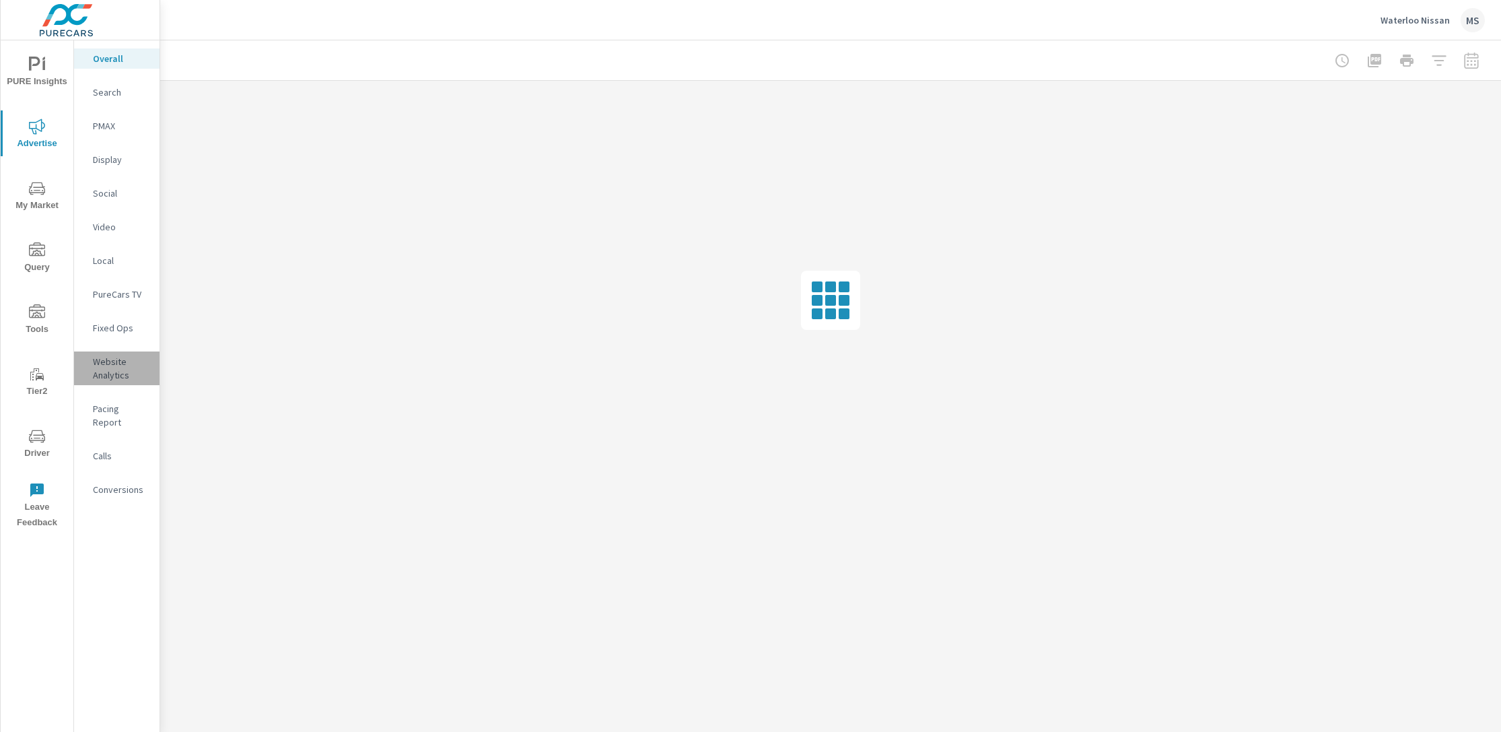
click at [97, 367] on p "Website Analytics" at bounding box center [121, 368] width 56 height 27
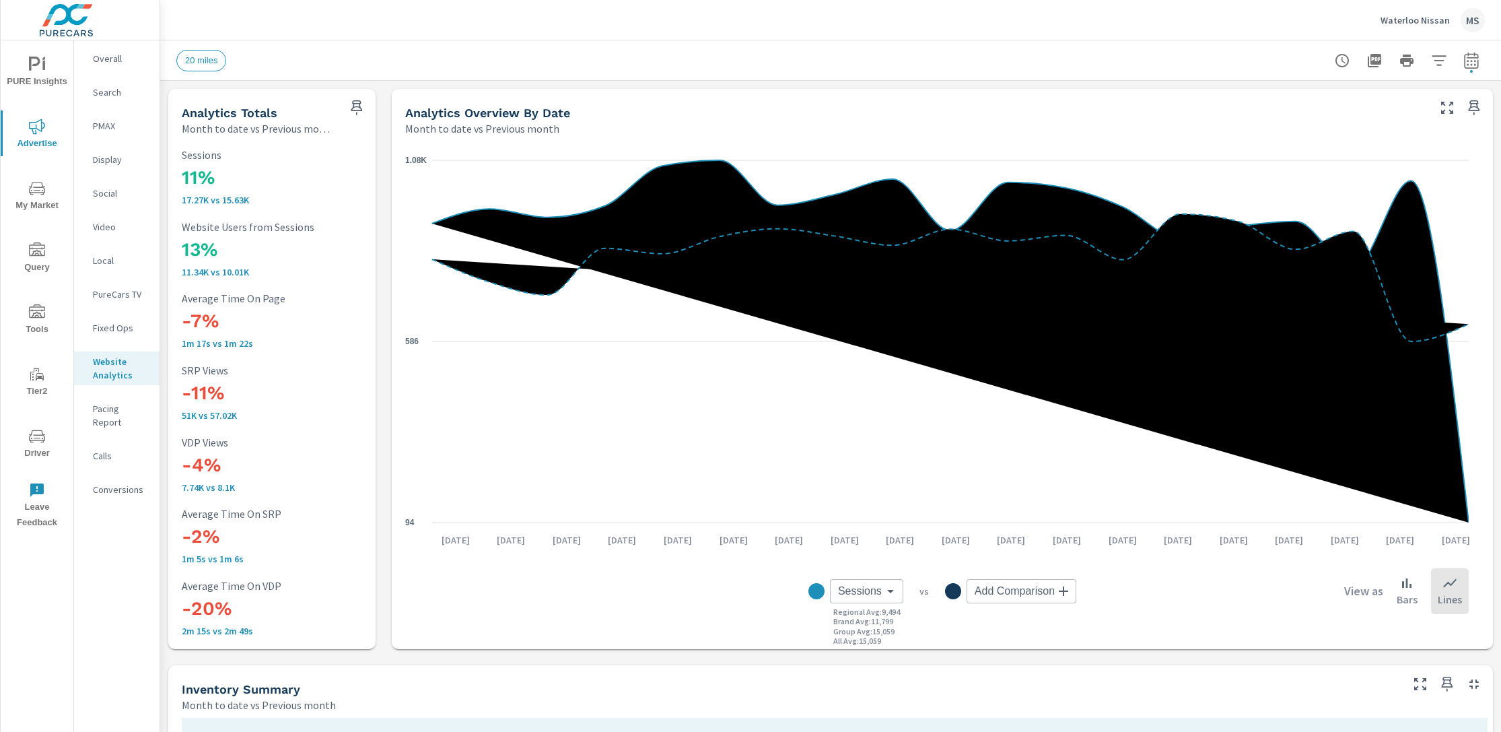
scroll to position [1, 0]
click at [1431, 65] on icon "button" at bounding box center [1439, 60] width 16 height 16
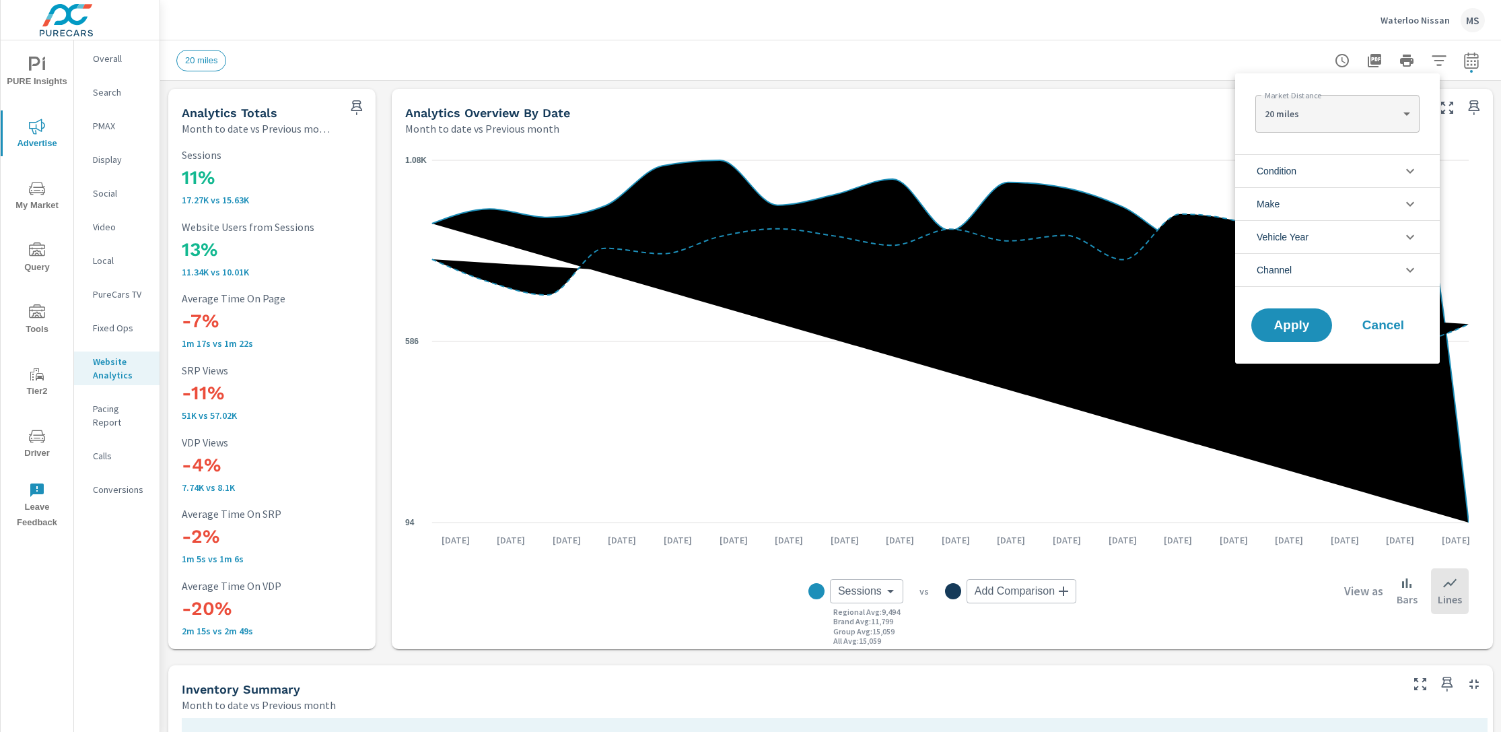
click at [1296, 275] on li "Channel" at bounding box center [1337, 270] width 205 height 34
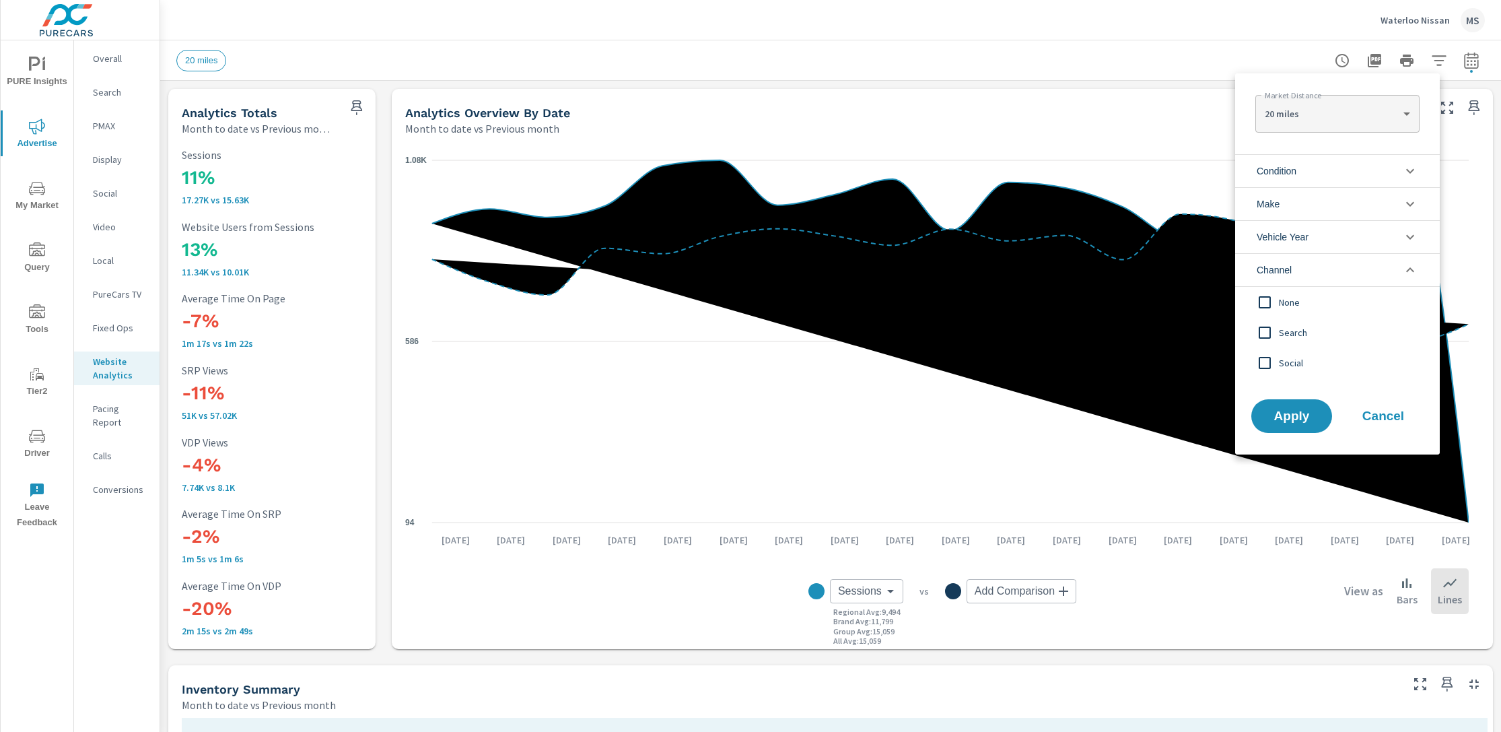
click at [1269, 329] on input "filter options" at bounding box center [1264, 332] width 28 height 28
click at [1263, 368] on input "filter options" at bounding box center [1264, 363] width 28 height 28
click at [1283, 407] on button "Apply" at bounding box center [1291, 415] width 83 height 35
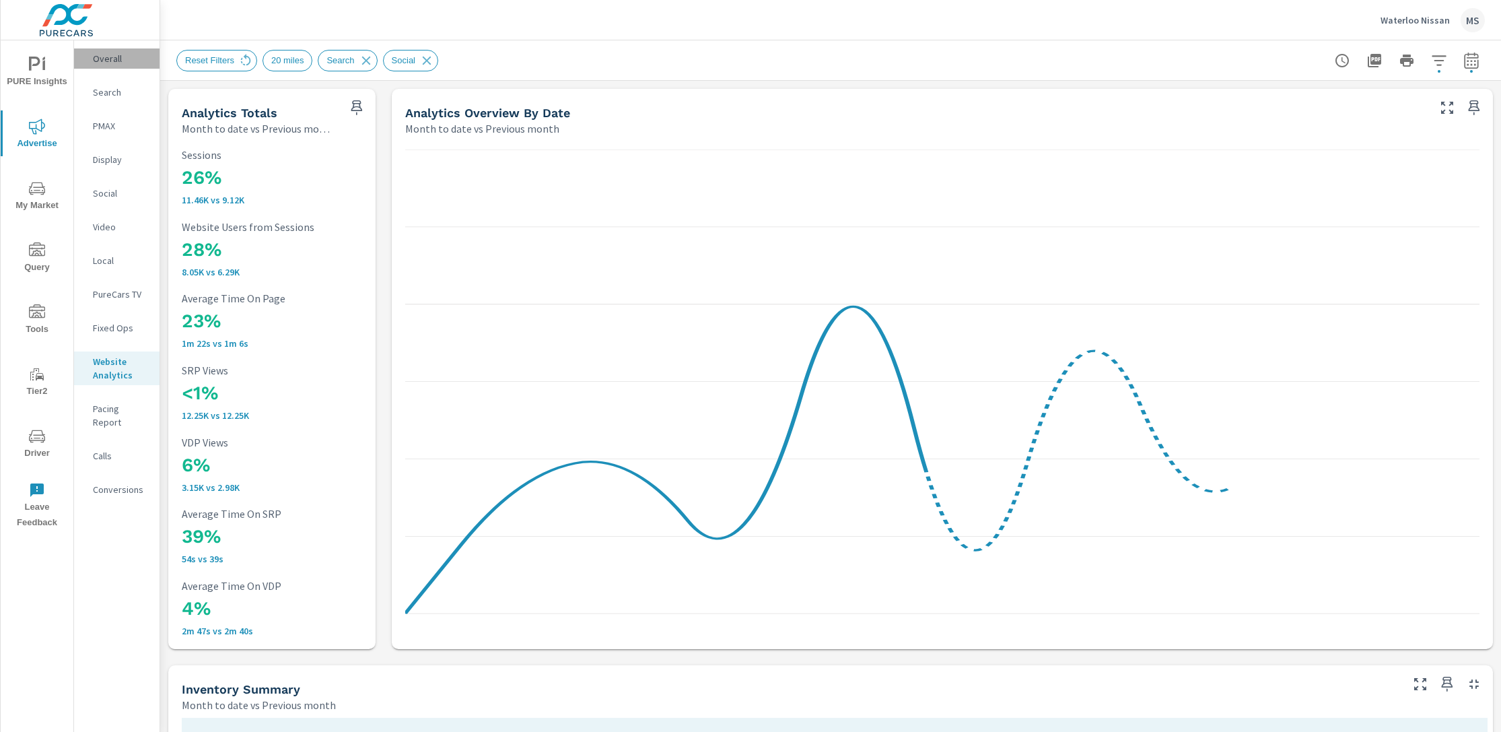
click at [98, 57] on p "Overall" at bounding box center [121, 58] width 56 height 13
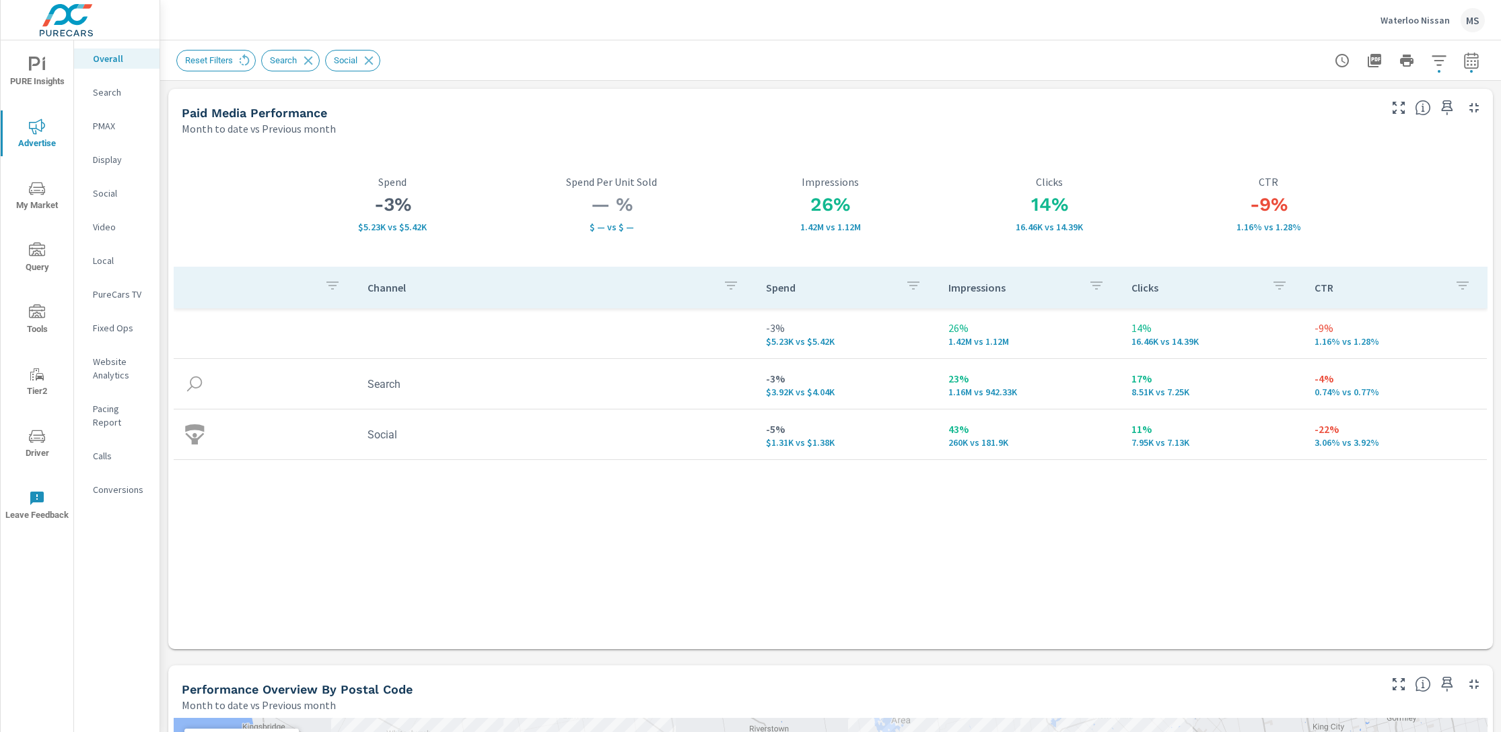
click at [119, 131] on p "PMAX" at bounding box center [121, 125] width 56 height 13
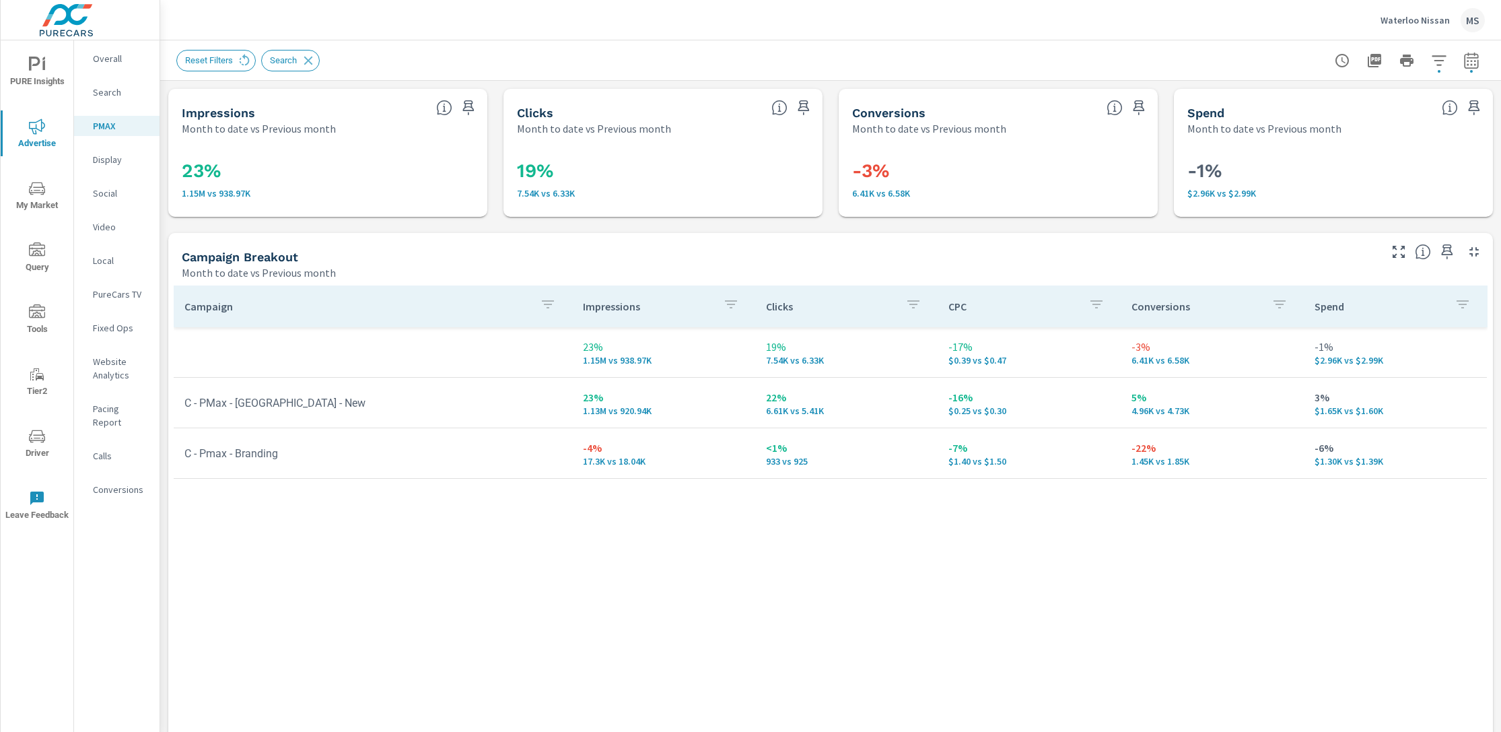
click at [112, 192] on p "Social" at bounding box center [121, 192] width 56 height 13
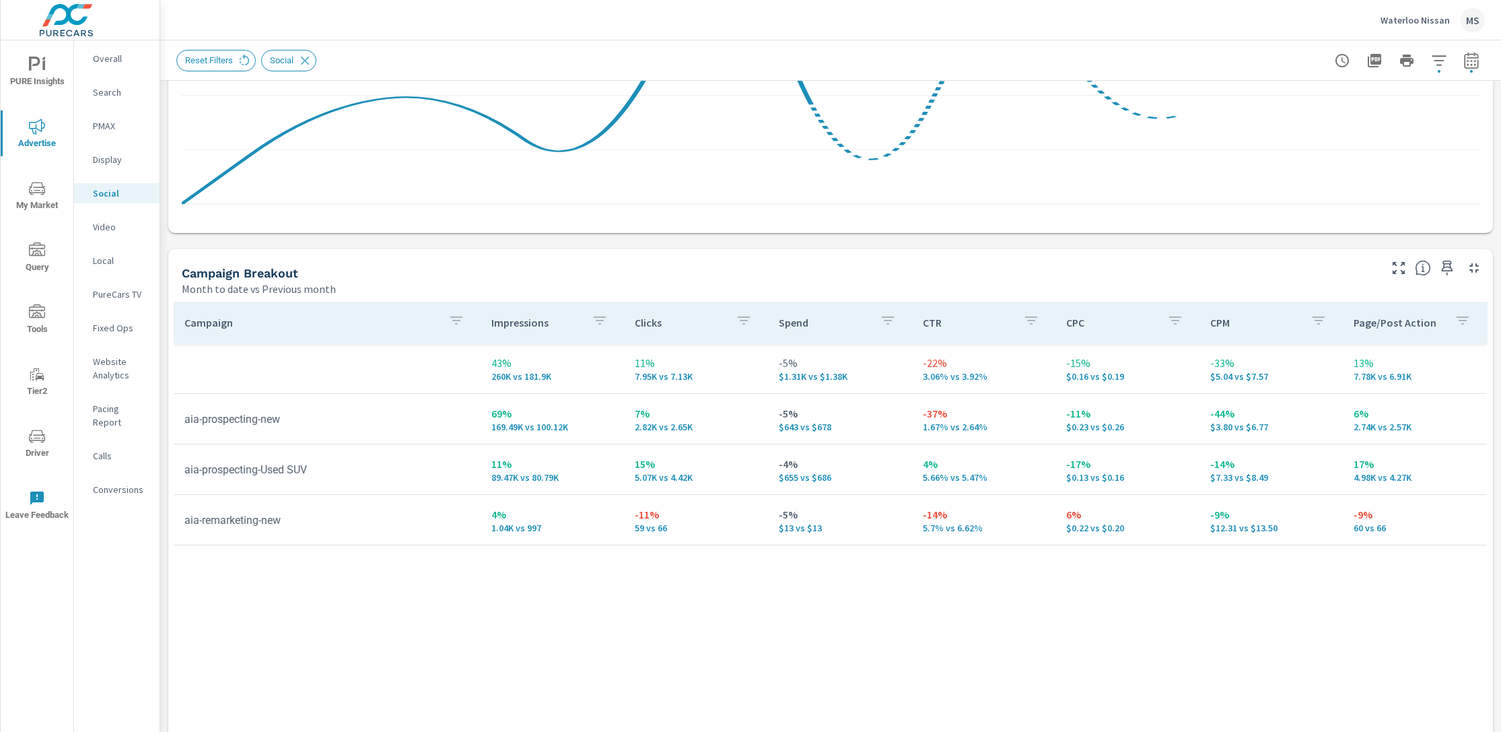
scroll to position [392, 0]
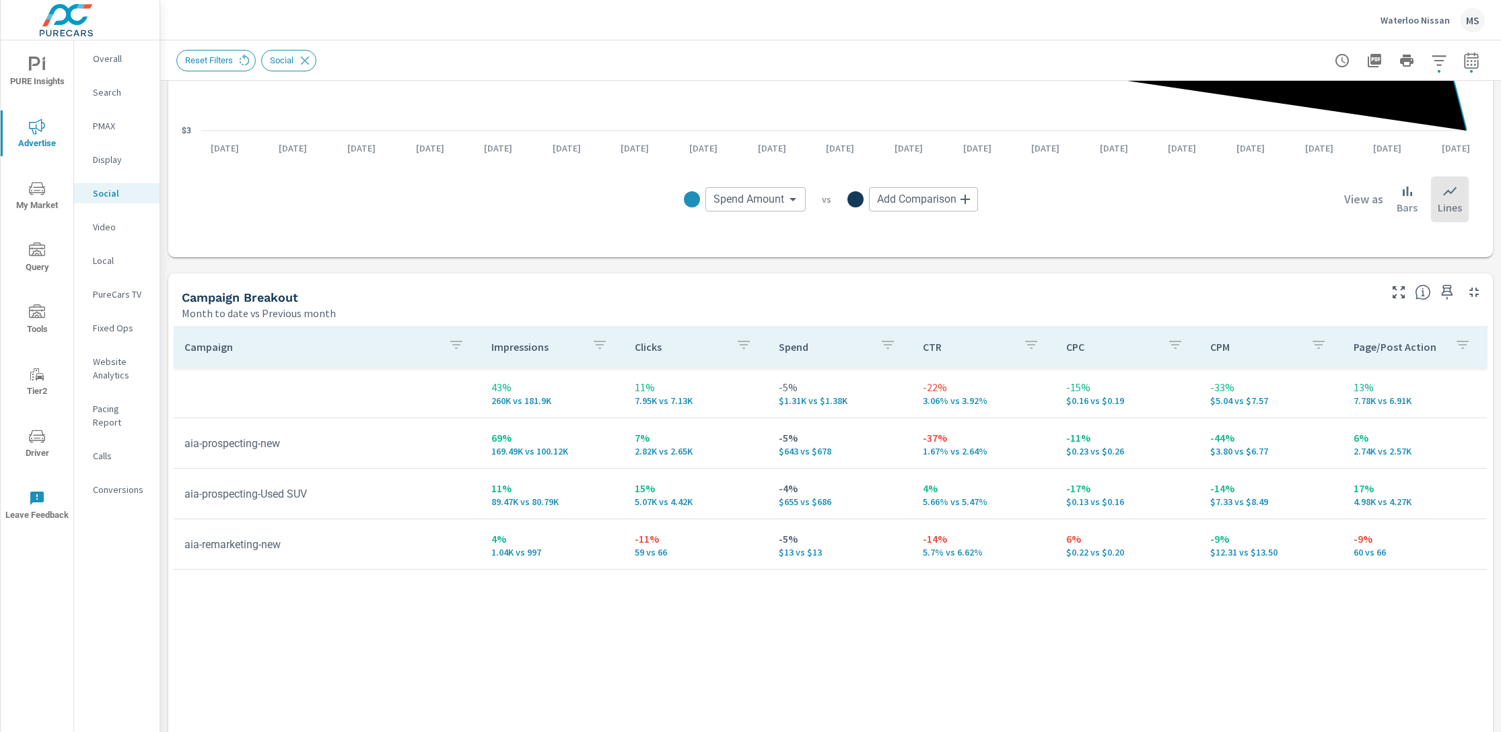
click at [792, 456] on p "$643 vs $678" at bounding box center [840, 451] width 122 height 11
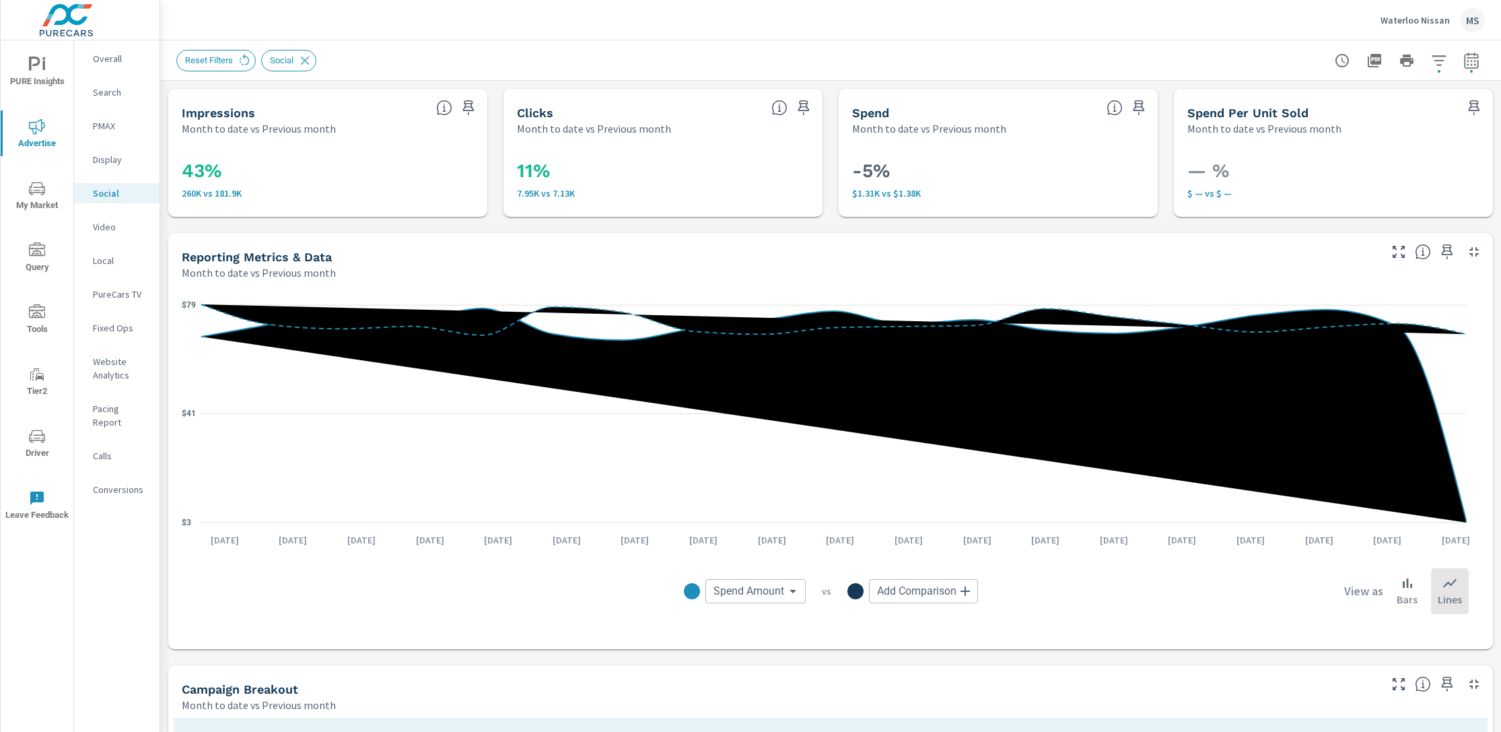
scroll to position [376, 0]
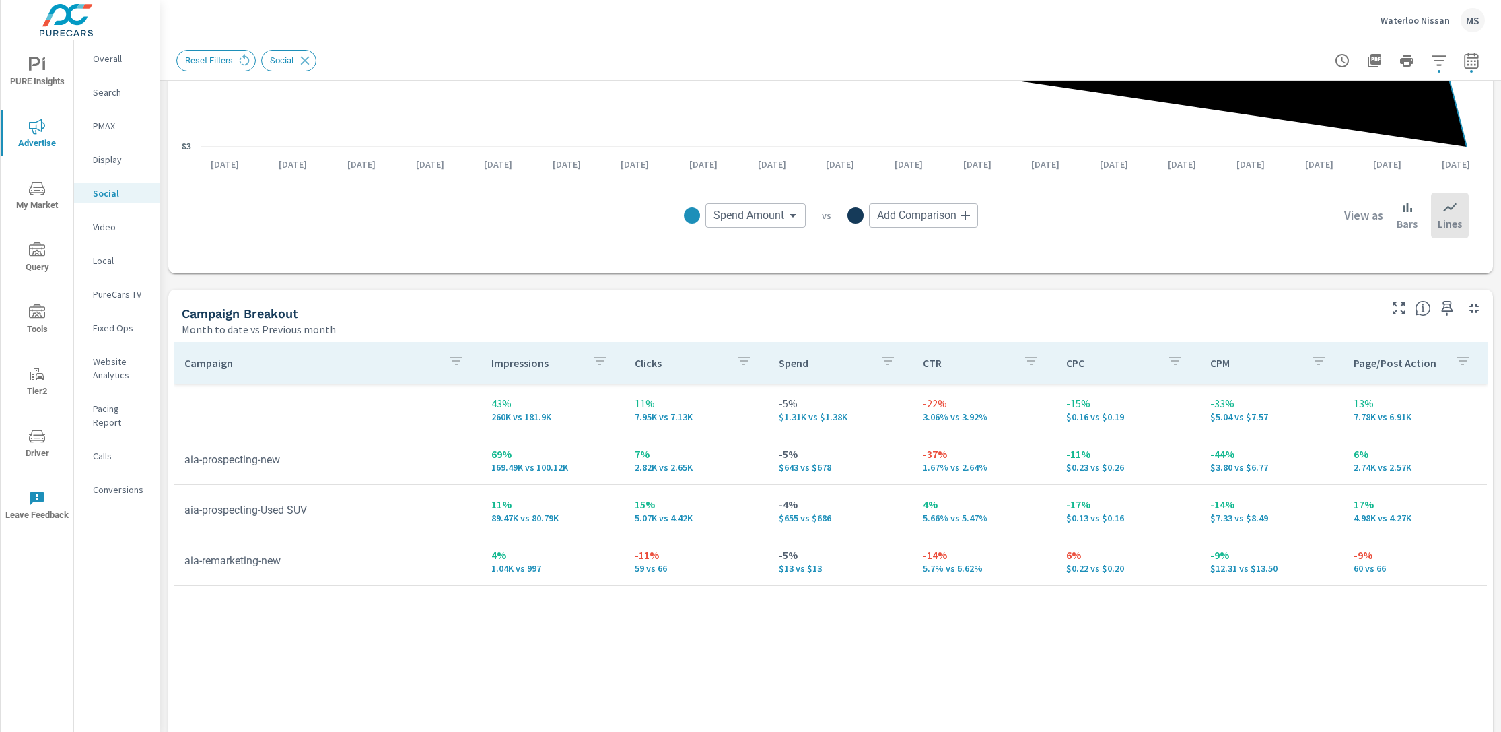
click at [112, 372] on p "Website Analytics" at bounding box center [121, 368] width 56 height 27
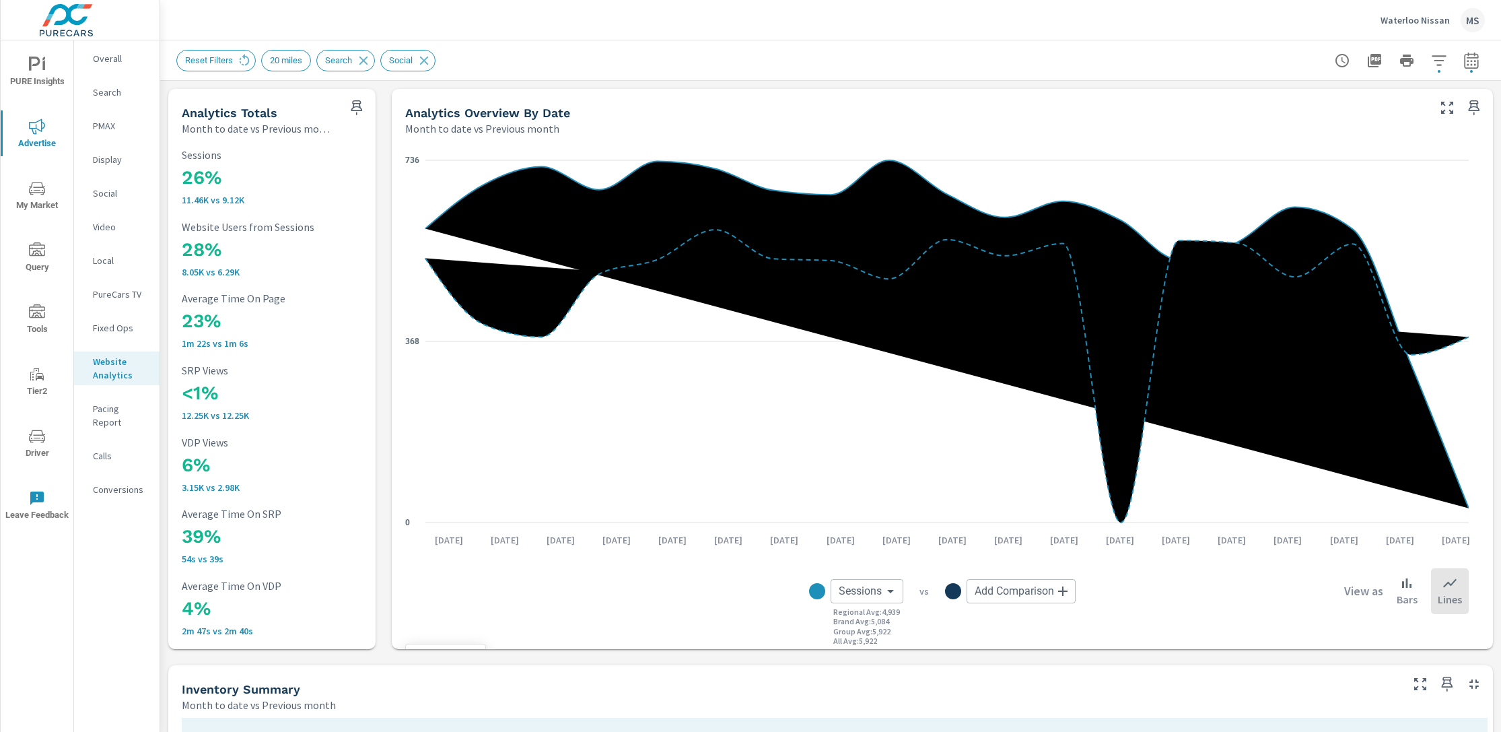
scroll to position [1, 0]
click at [114, 199] on div "Social" at bounding box center [116, 193] width 85 height 20
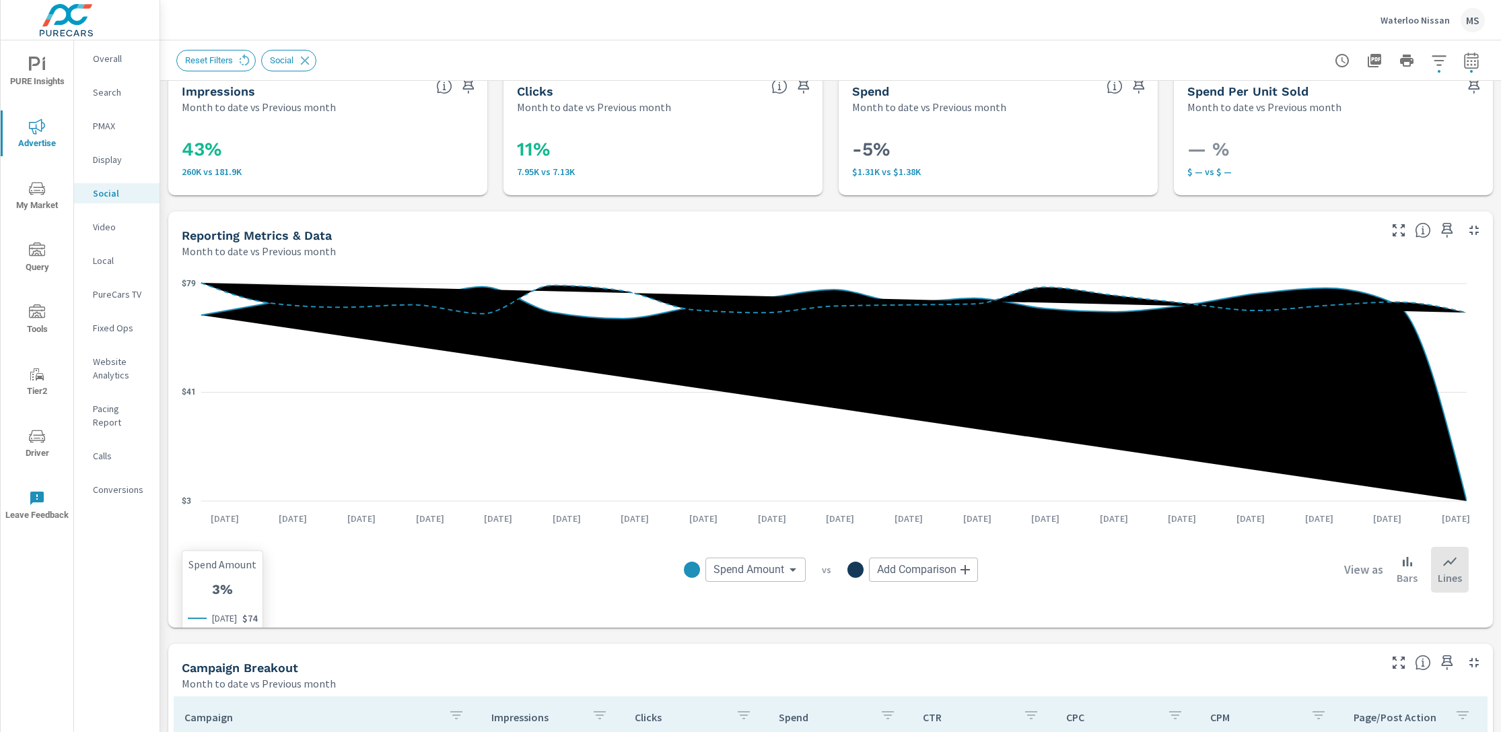
scroll to position [303, 0]
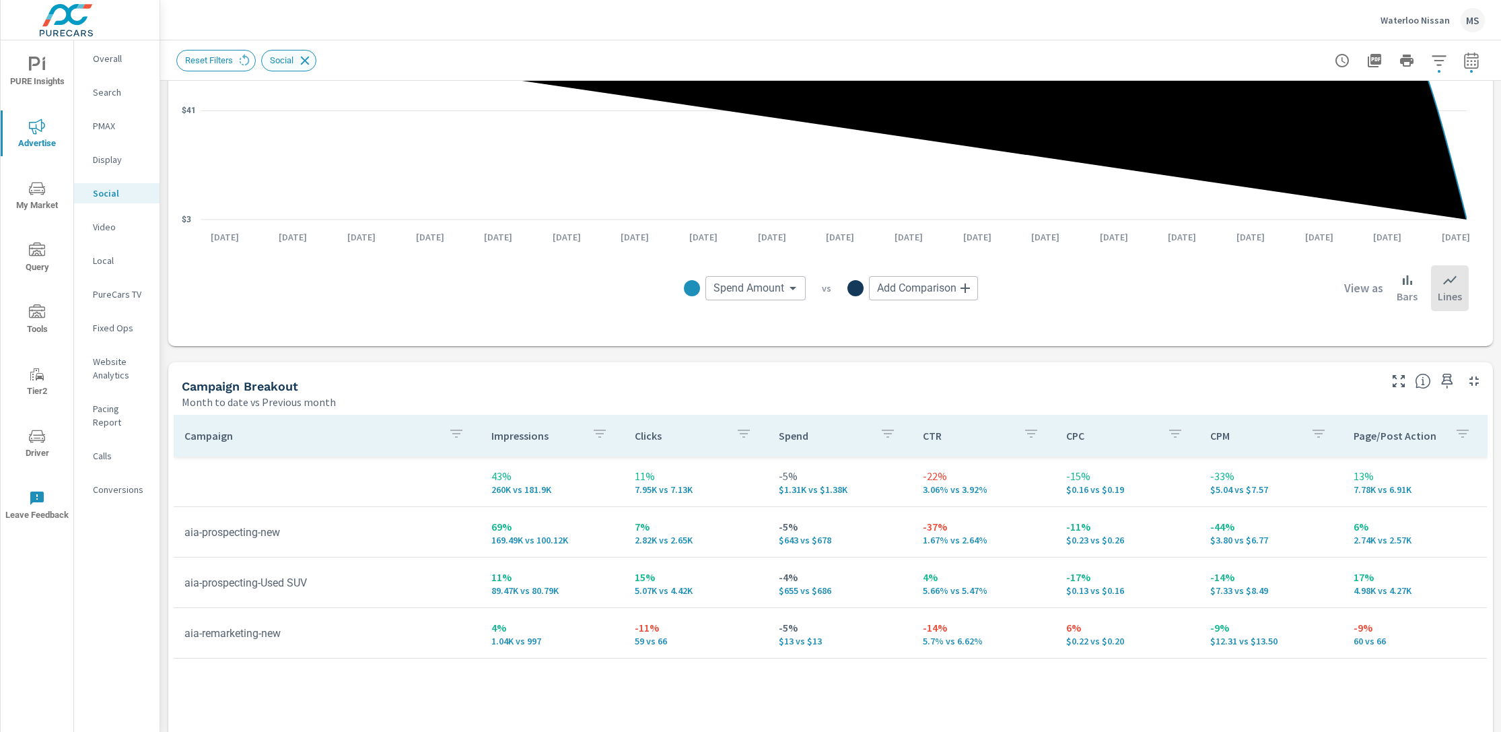
click at [309, 63] on icon at bounding box center [304, 60] width 15 height 15
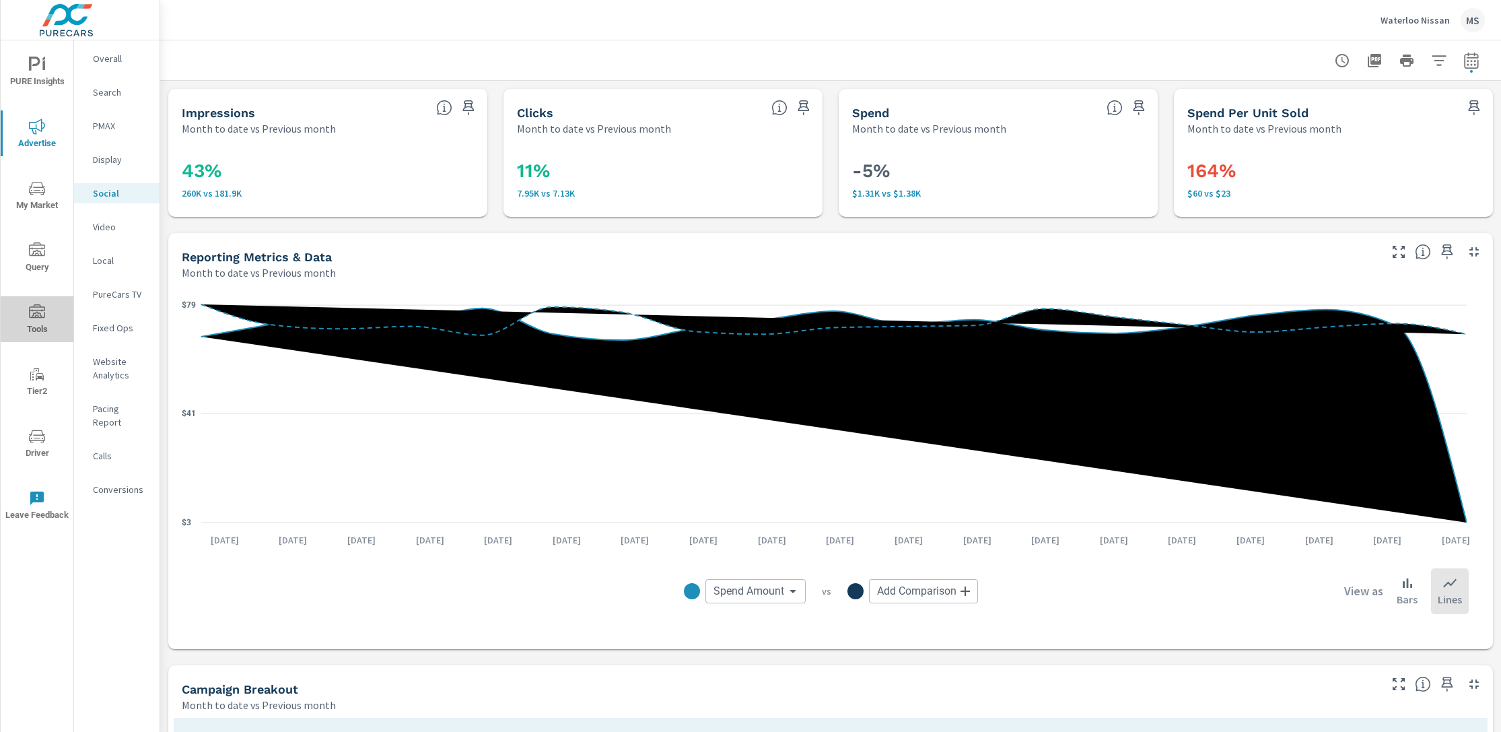
click at [35, 306] on icon "nav menu" at bounding box center [37, 310] width 16 height 13
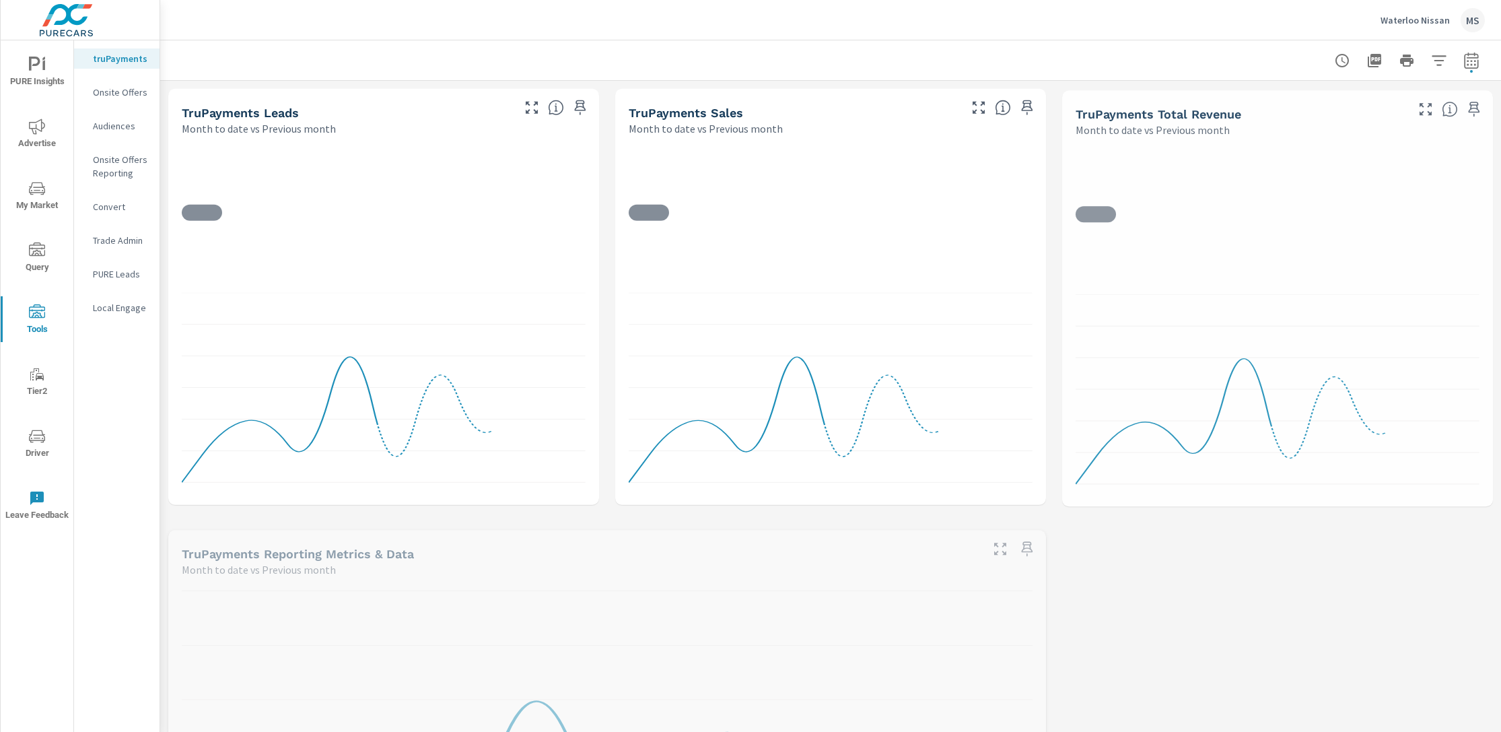
click at [126, 98] on p "Onsite Offers" at bounding box center [121, 91] width 56 height 13
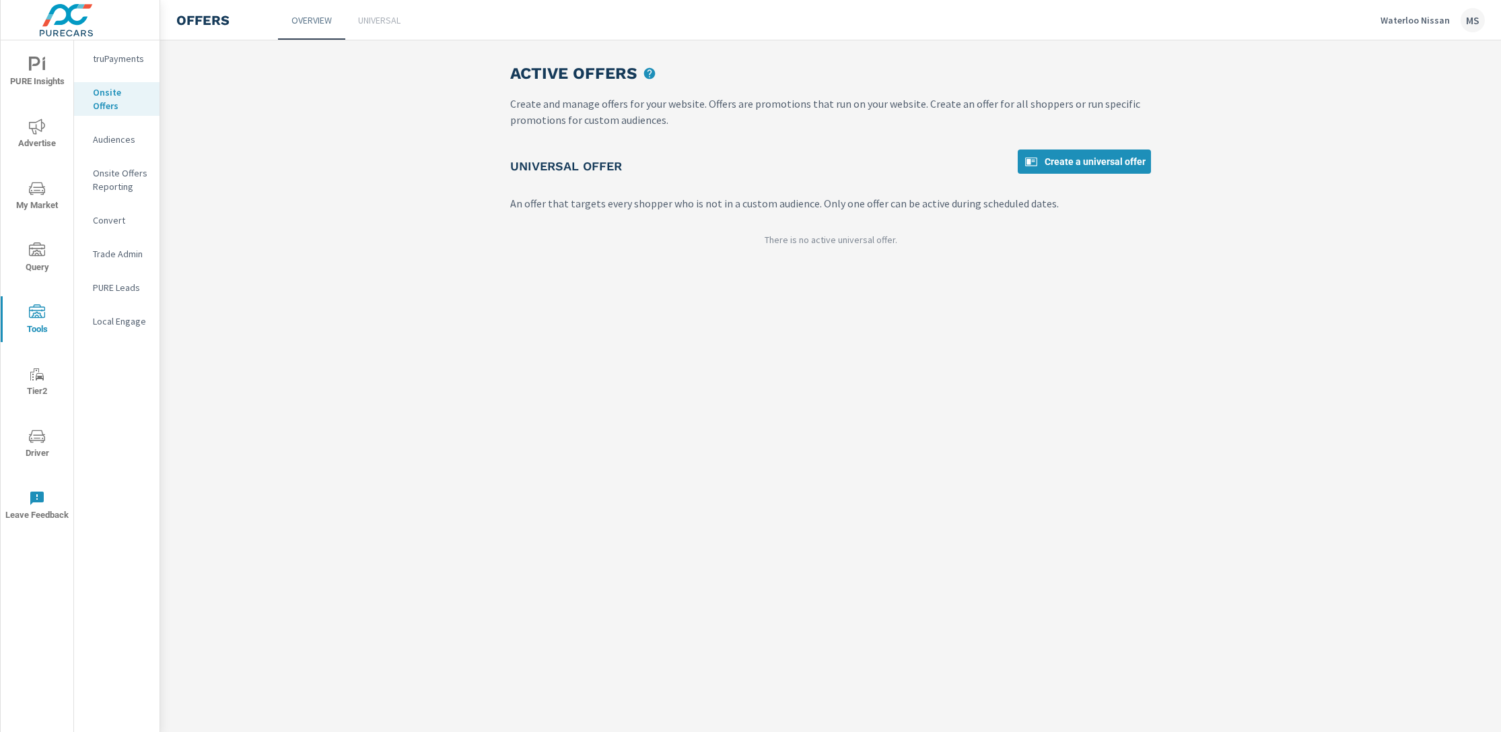
click at [39, 127] on icon "nav menu" at bounding box center [37, 126] width 16 height 16
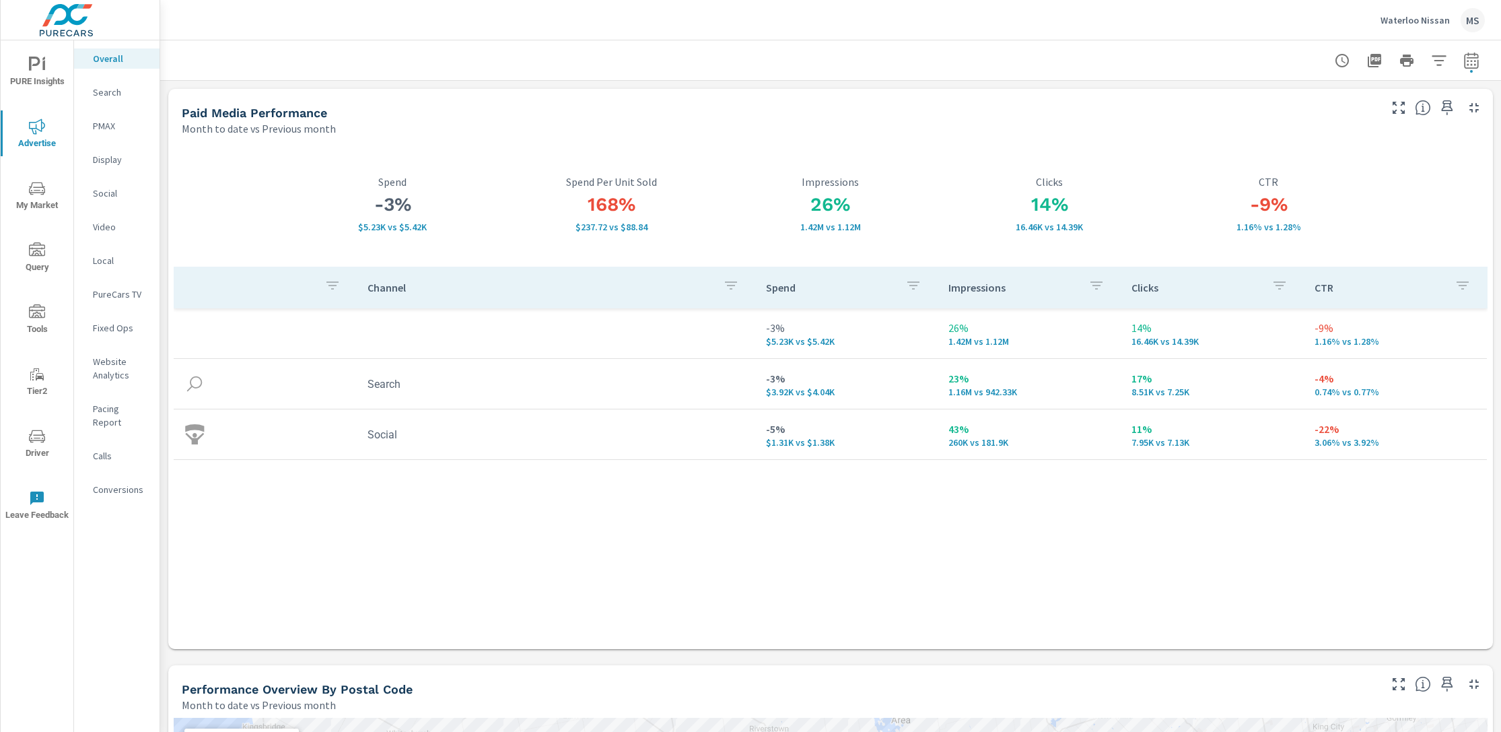
click at [106, 374] on p "Website Analytics" at bounding box center [121, 368] width 56 height 27
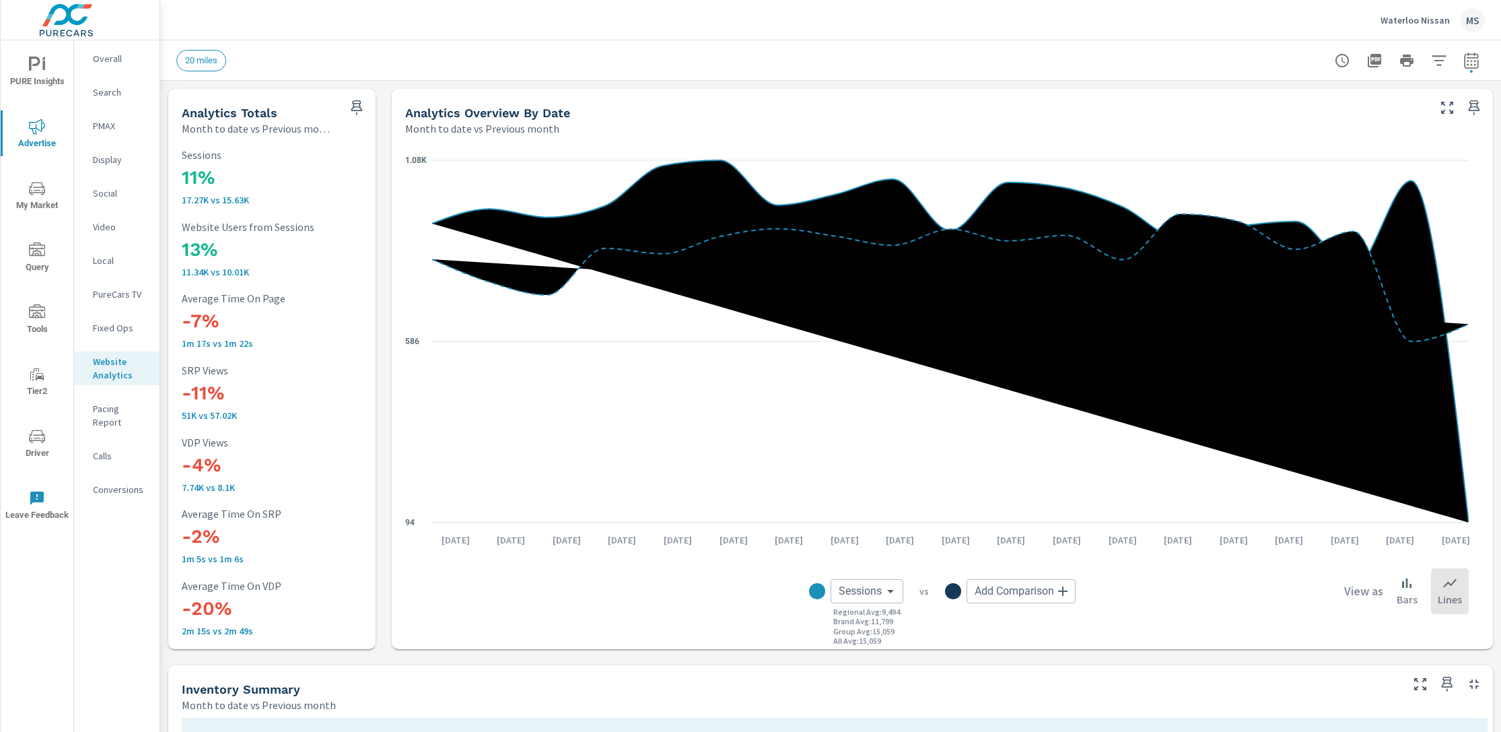
scroll to position [1, 0]
click at [38, 315] on icon "nav menu" at bounding box center [37, 310] width 16 height 13
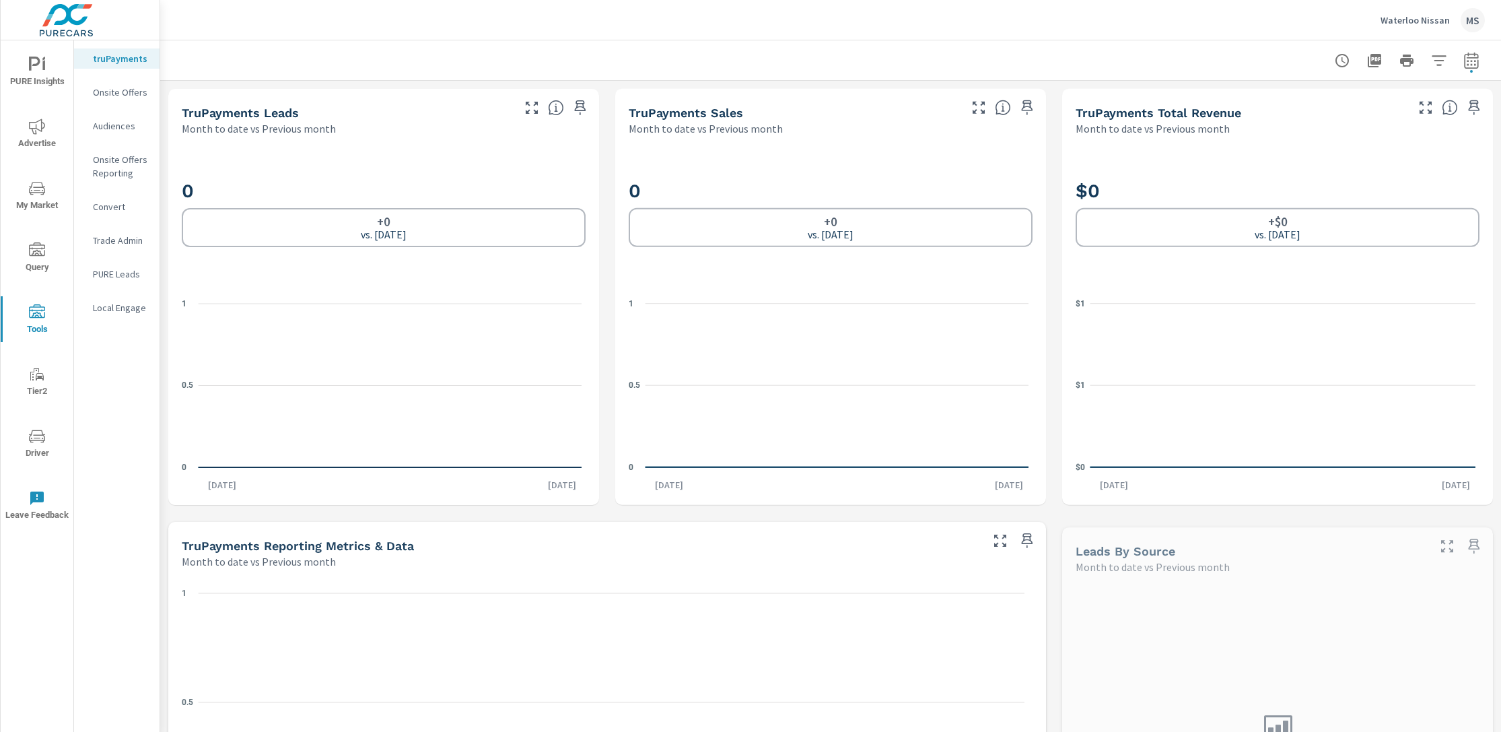
click at [108, 92] on p "Onsite Offers" at bounding box center [121, 91] width 56 height 13
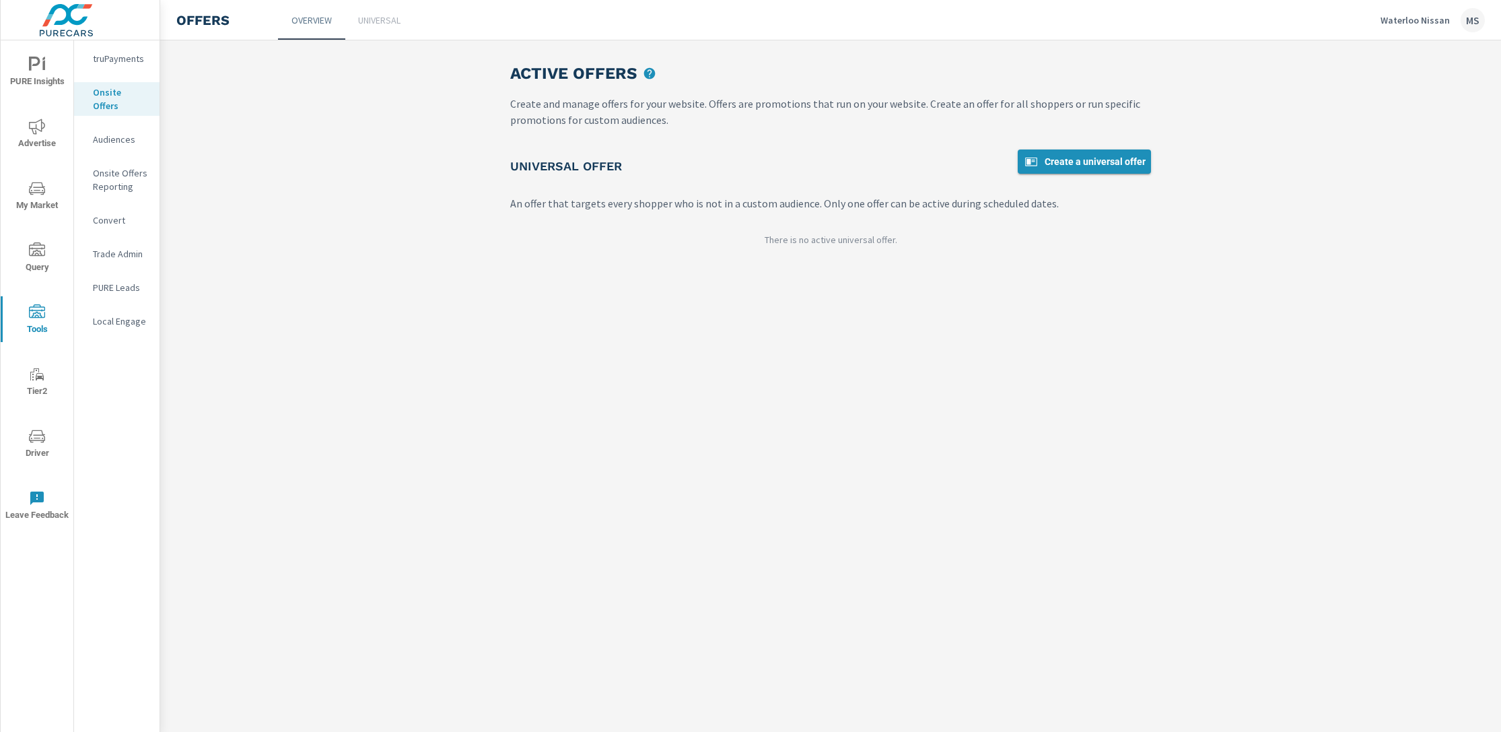
click at [1061, 157] on span "Create a universal offer" at bounding box center [1084, 161] width 122 height 16
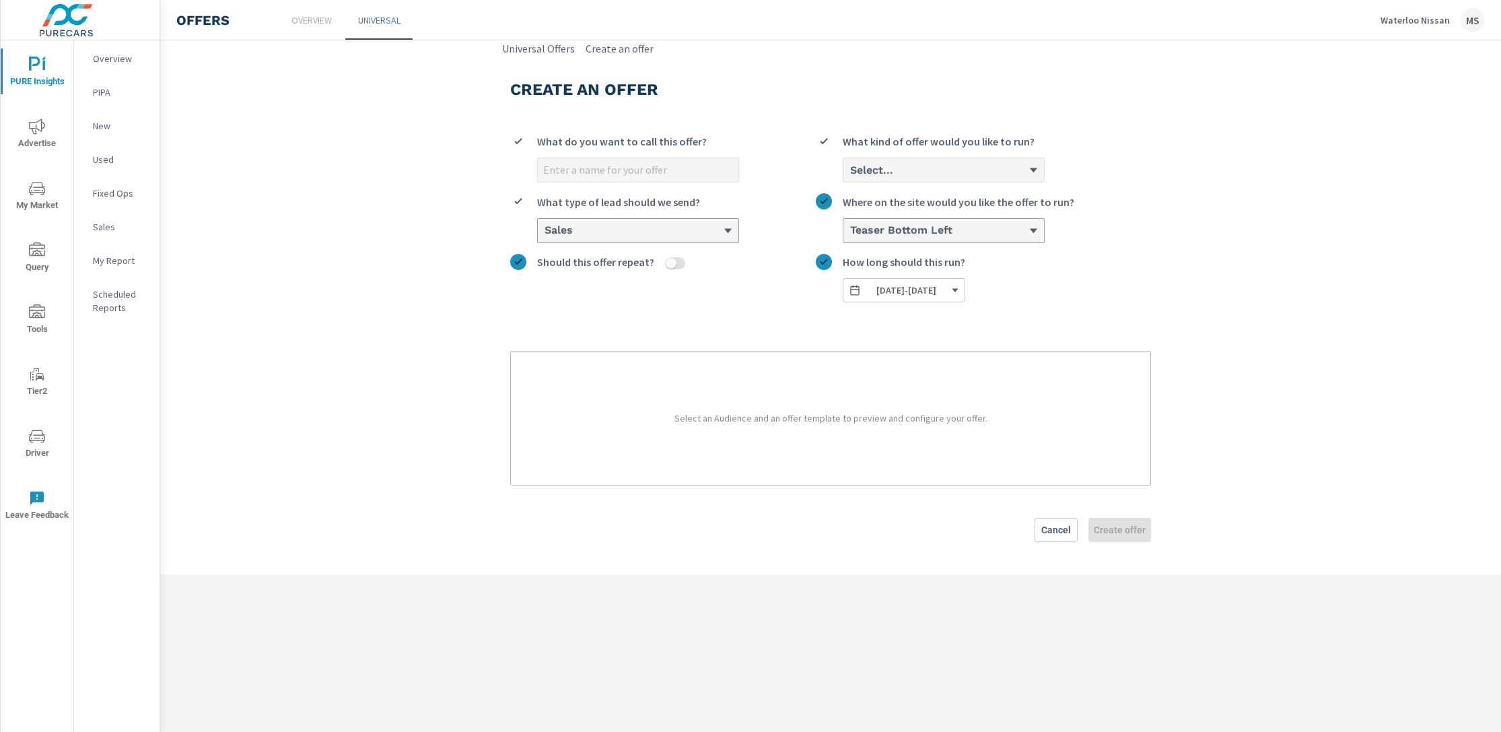
click at [648, 177] on input "What do you want to call this offer?" at bounding box center [638, 170] width 201 height 24
type input "Dashcam August"
click at [936, 288] on span "08/19/2025 - 08/31/2025" at bounding box center [906, 290] width 60 height 12
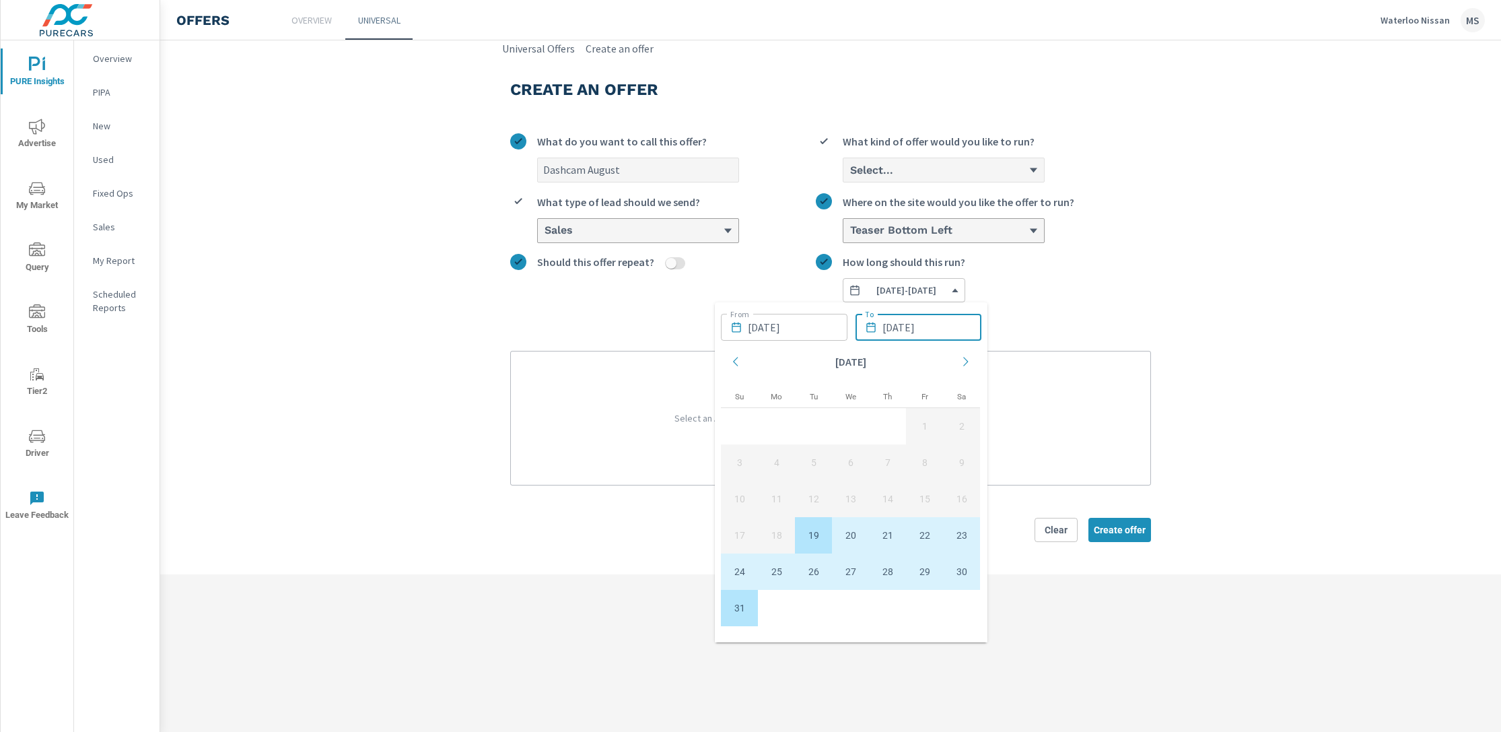
click at [912, 338] on input "08/31/2025" at bounding box center [932, 327] width 100 height 27
click at [973, 360] on div "Move forward to switch to the next month." at bounding box center [966, 362] width 30 height 39
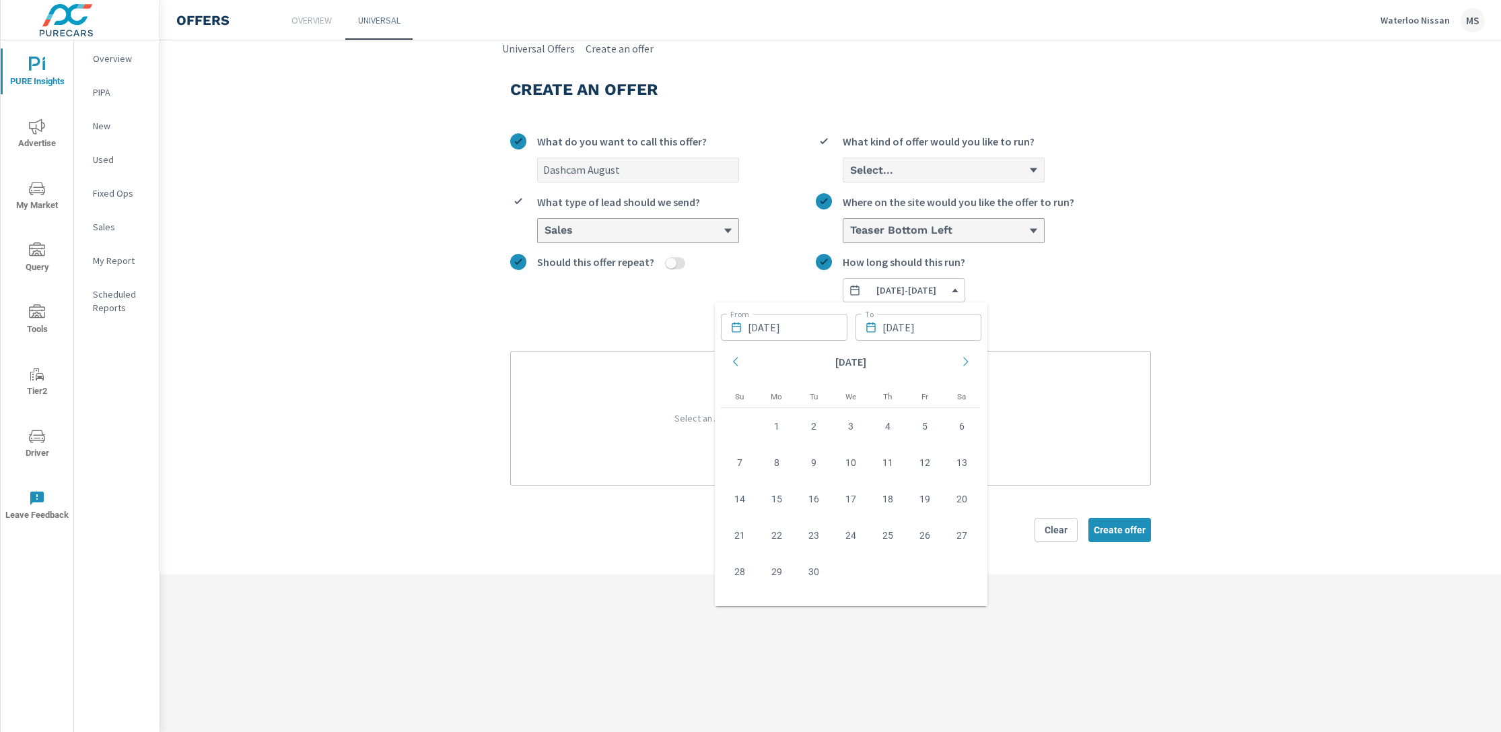
click at [907, 330] on input "08/31/2025" at bounding box center [932, 327] width 100 height 27
click at [820, 427] on td "2" at bounding box center [813, 426] width 37 height 36
type input "09/02/2025"
click at [1053, 158] on label "Select... What kind of offer would you like to run?" at bounding box center [983, 157] width 335 height 49
click at [850, 164] on input "Select... What kind of offer would you like to run?" at bounding box center [849, 170] width 1 height 13
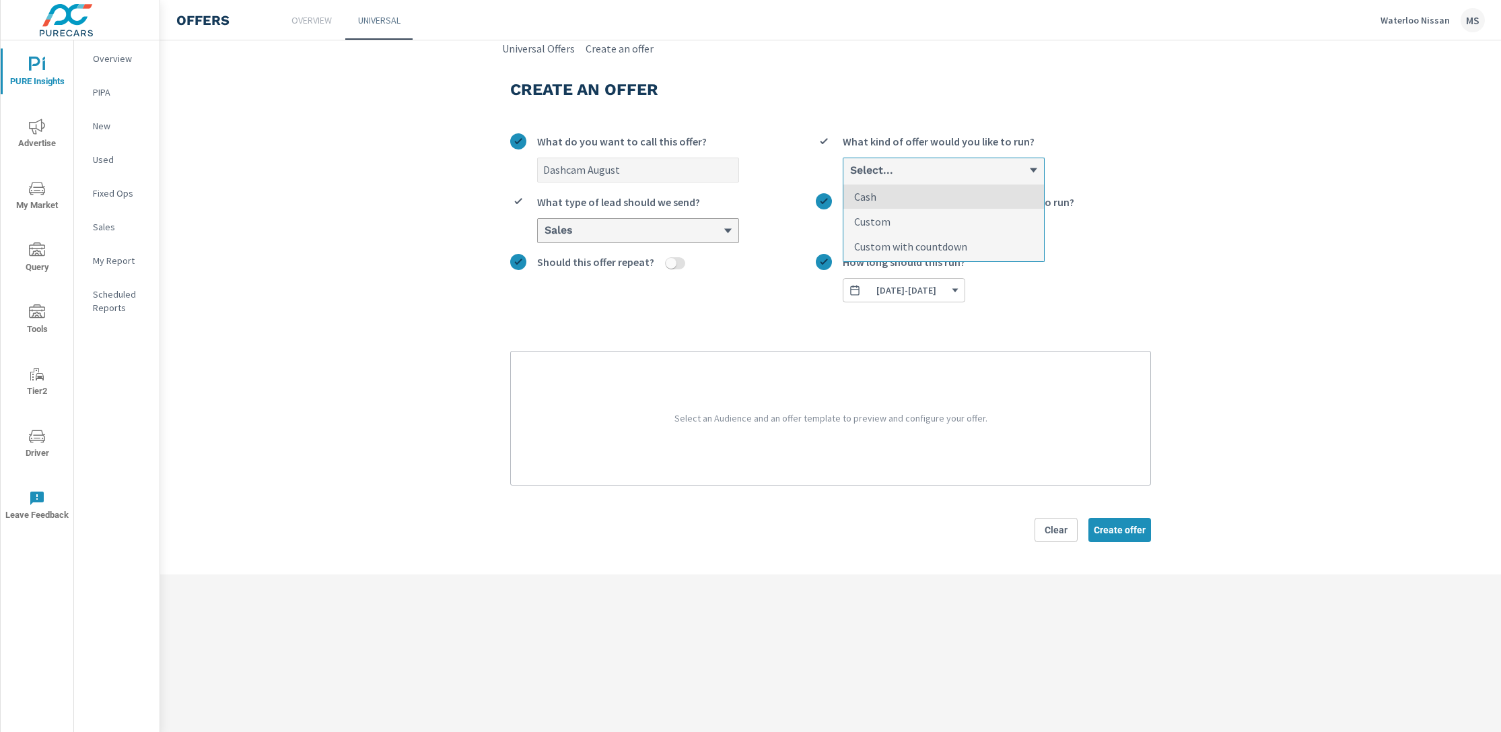
click at [995, 160] on div "Select..." at bounding box center [943, 170] width 201 height 24
click at [850, 164] on input "option Cash focused, 1 of 3. 3 results available. Use Up and Down to choose opt…" at bounding box center [849, 170] width 1 height 13
click at [943, 217] on li "Custom" at bounding box center [943, 221] width 201 height 25
click at [850, 176] on input "option Custom focused, 2 of 3. 3 results available. Use Up and Down to choose o…" at bounding box center [849, 170] width 1 height 13
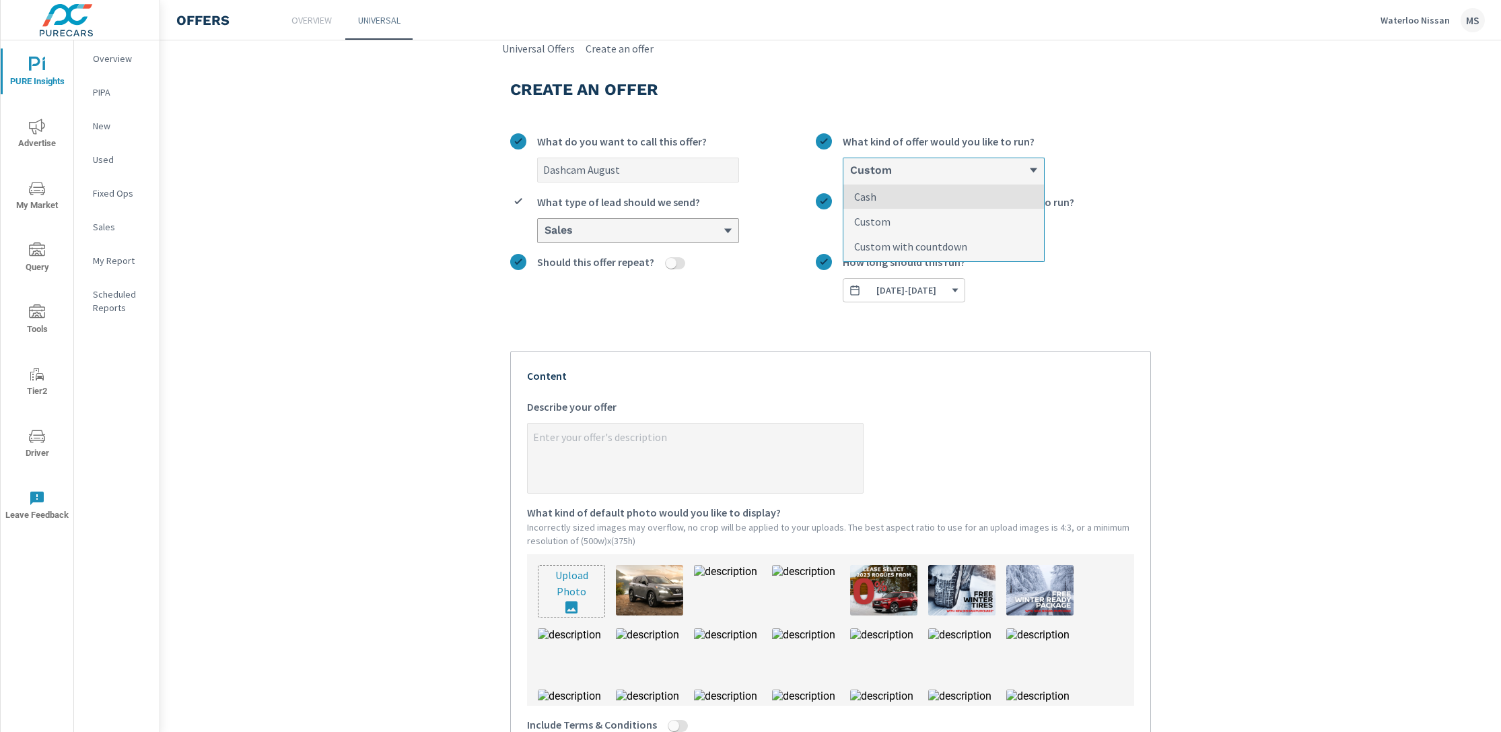
click at [924, 173] on div "Custom" at bounding box center [939, 170] width 180 height 13
click at [850, 173] on input "option Custom, selected. option Cash focused, 1 of 3. 3 results available. Use …" at bounding box center [849, 170] width 1 height 13
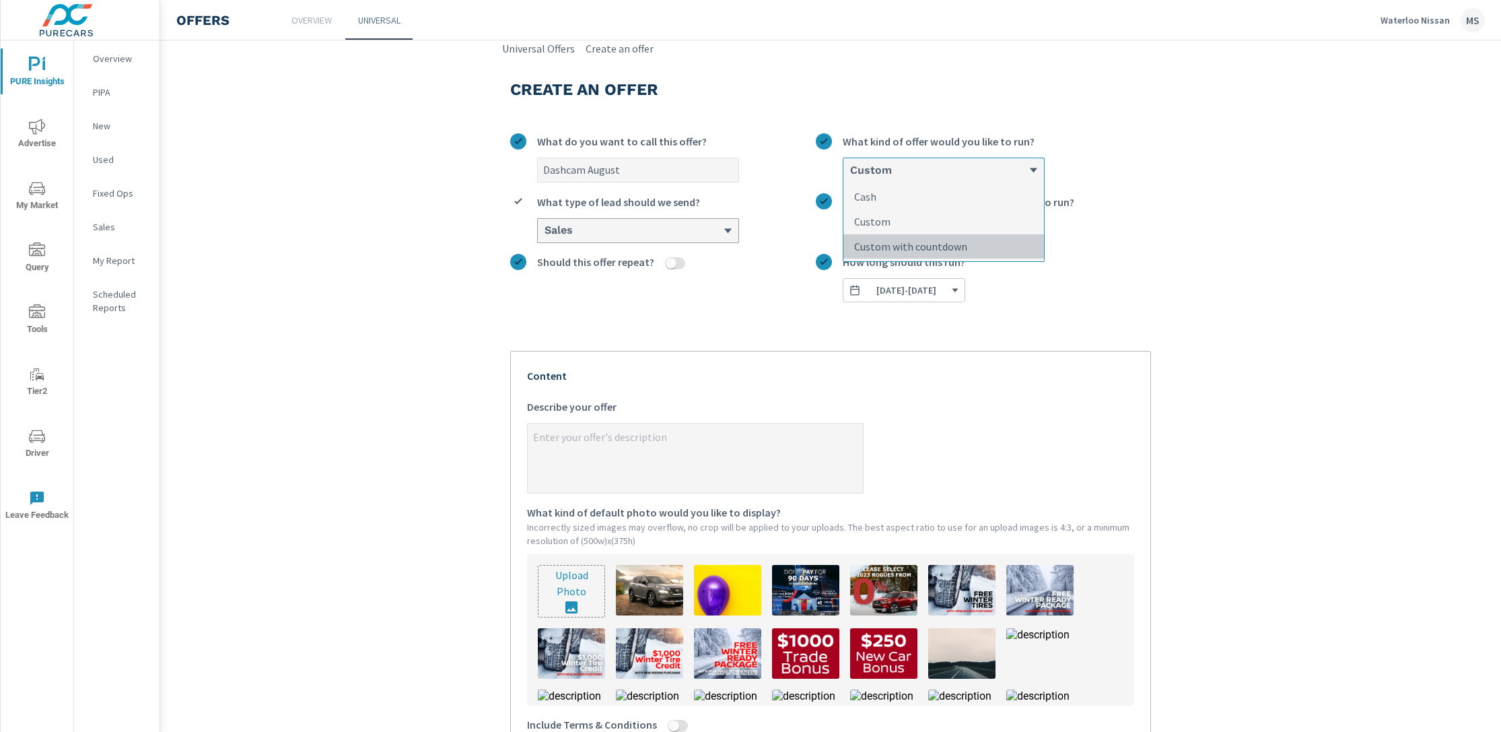
click at [923, 246] on p "Custom with countdown" at bounding box center [910, 246] width 113 height 16
click at [850, 176] on input "option Custom, selected. option Custom with countdown focused, 3 of 3. 3 result…" at bounding box center [849, 170] width 1 height 13
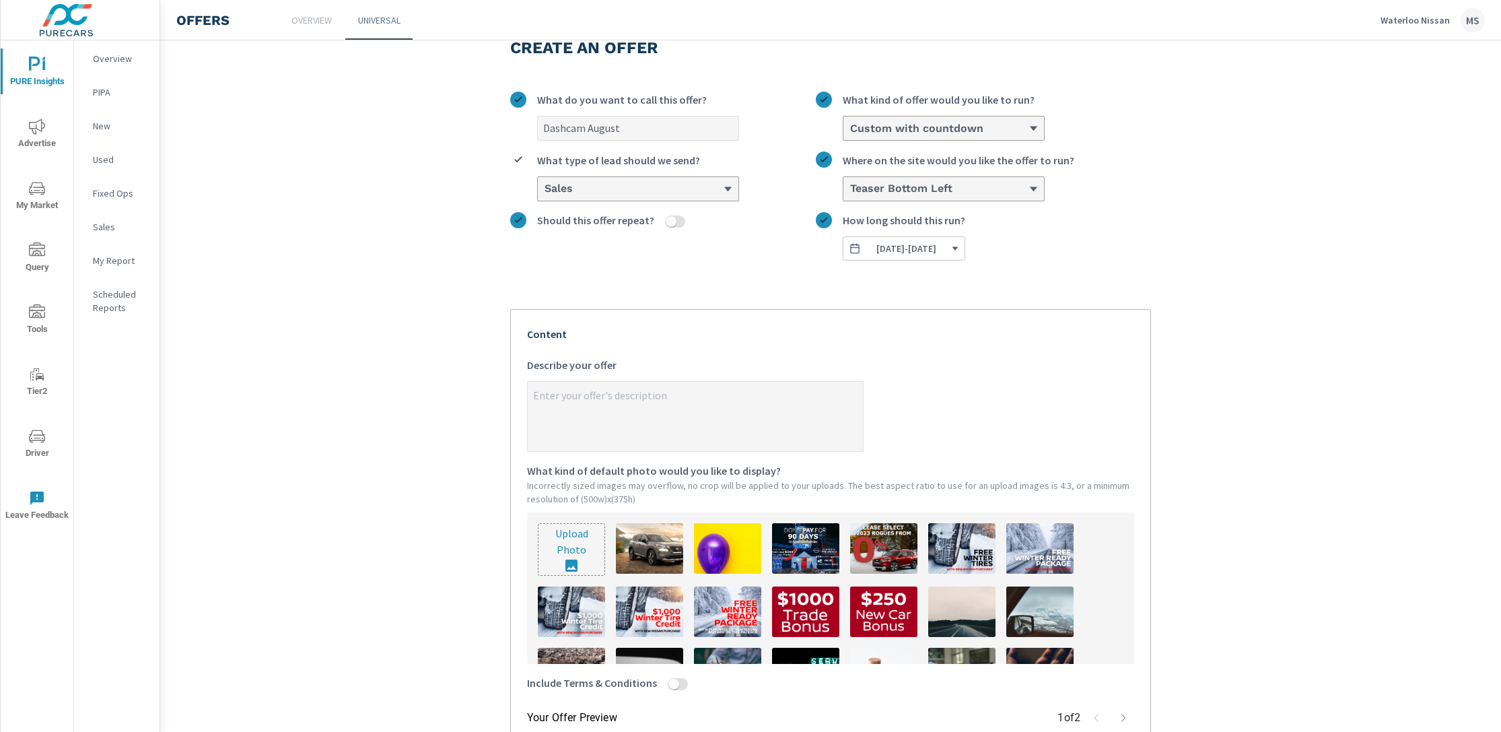
scroll to position [90, 0]
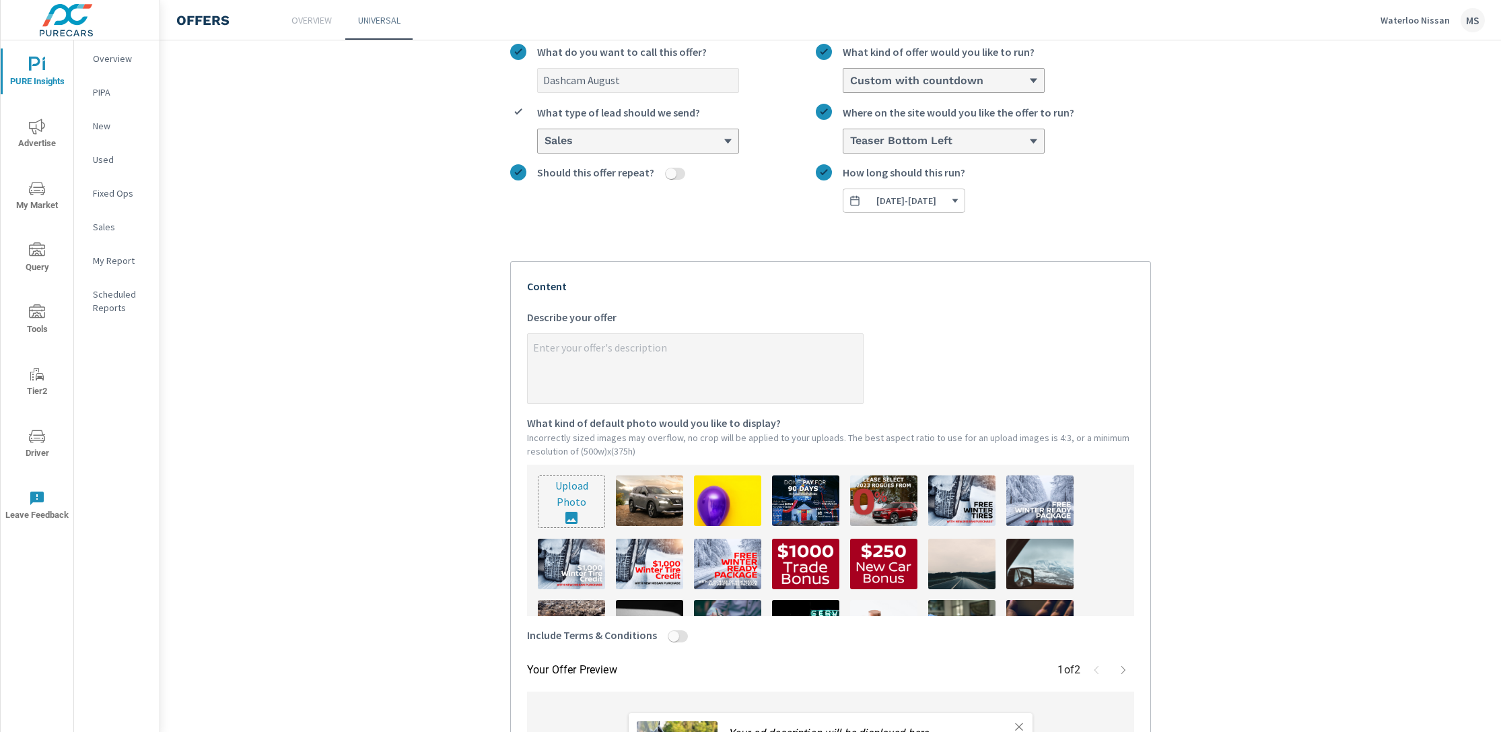
type textarea "x"
click at [634, 347] on textarea "x Describe your offer" at bounding box center [695, 369] width 335 height 67
type textarea "T"
type textarea "x"
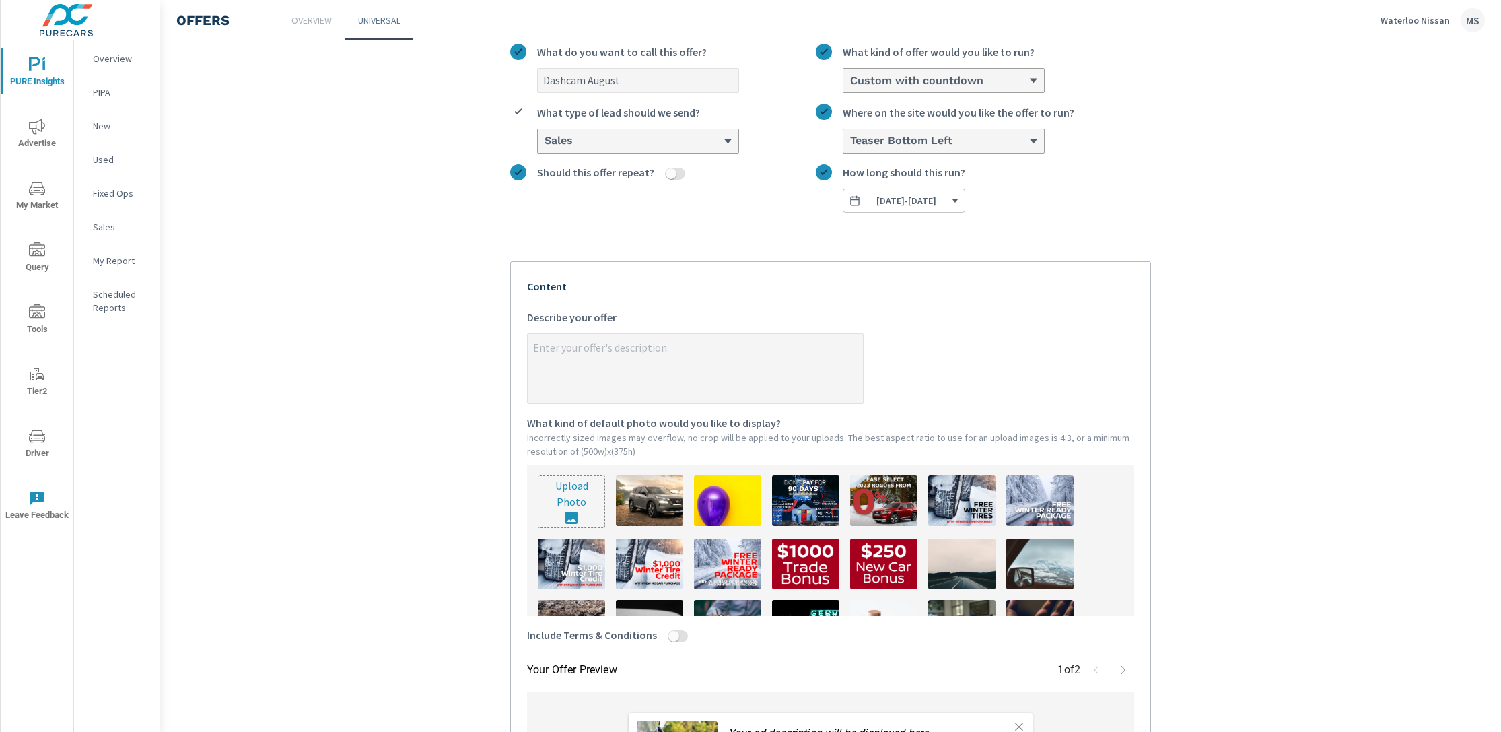
type textarea "N"
type textarea "x"
type textarea "No"
type textarea "x"
type textarea "Now"
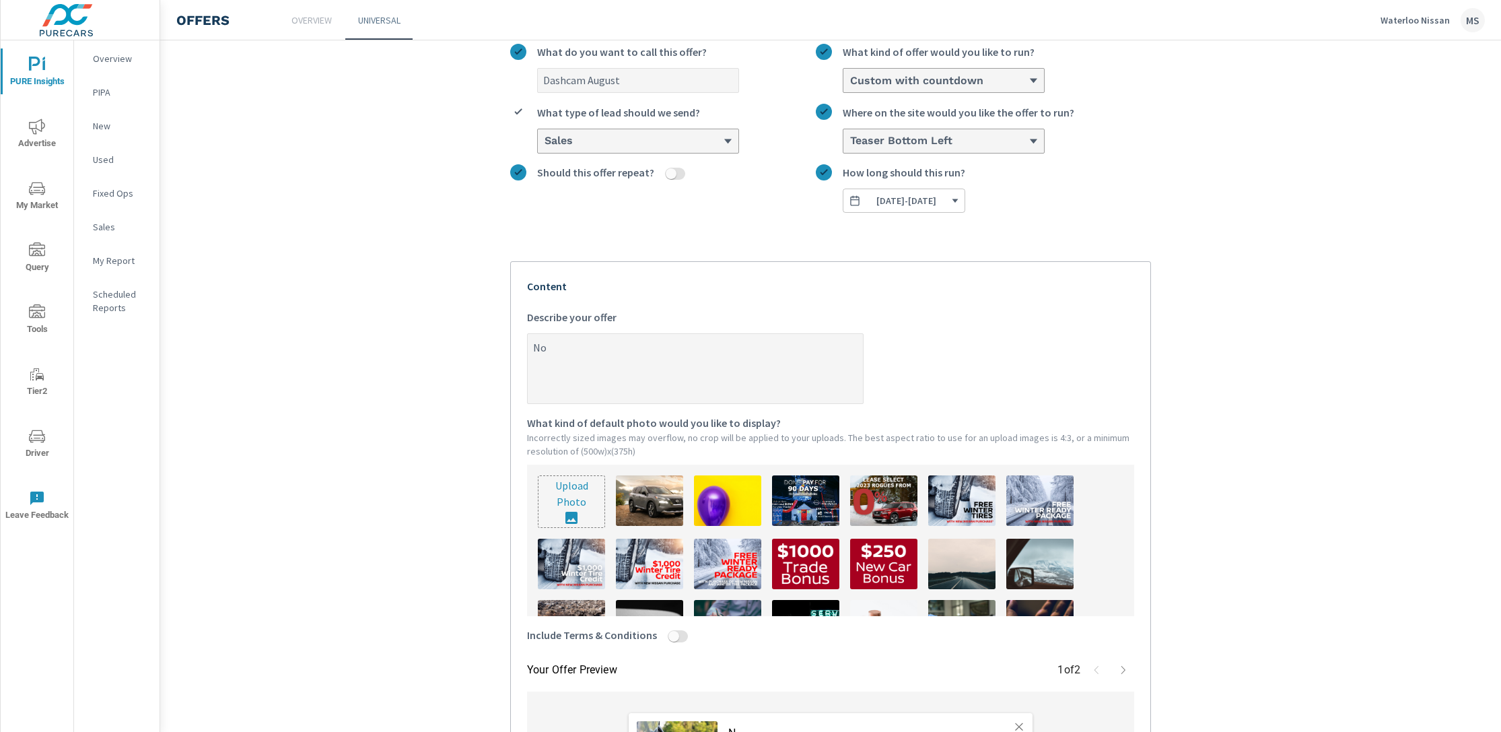
type textarea "x"
type textarea "Now"
type textarea "x"
type textarea "Now"
type textarea "x"
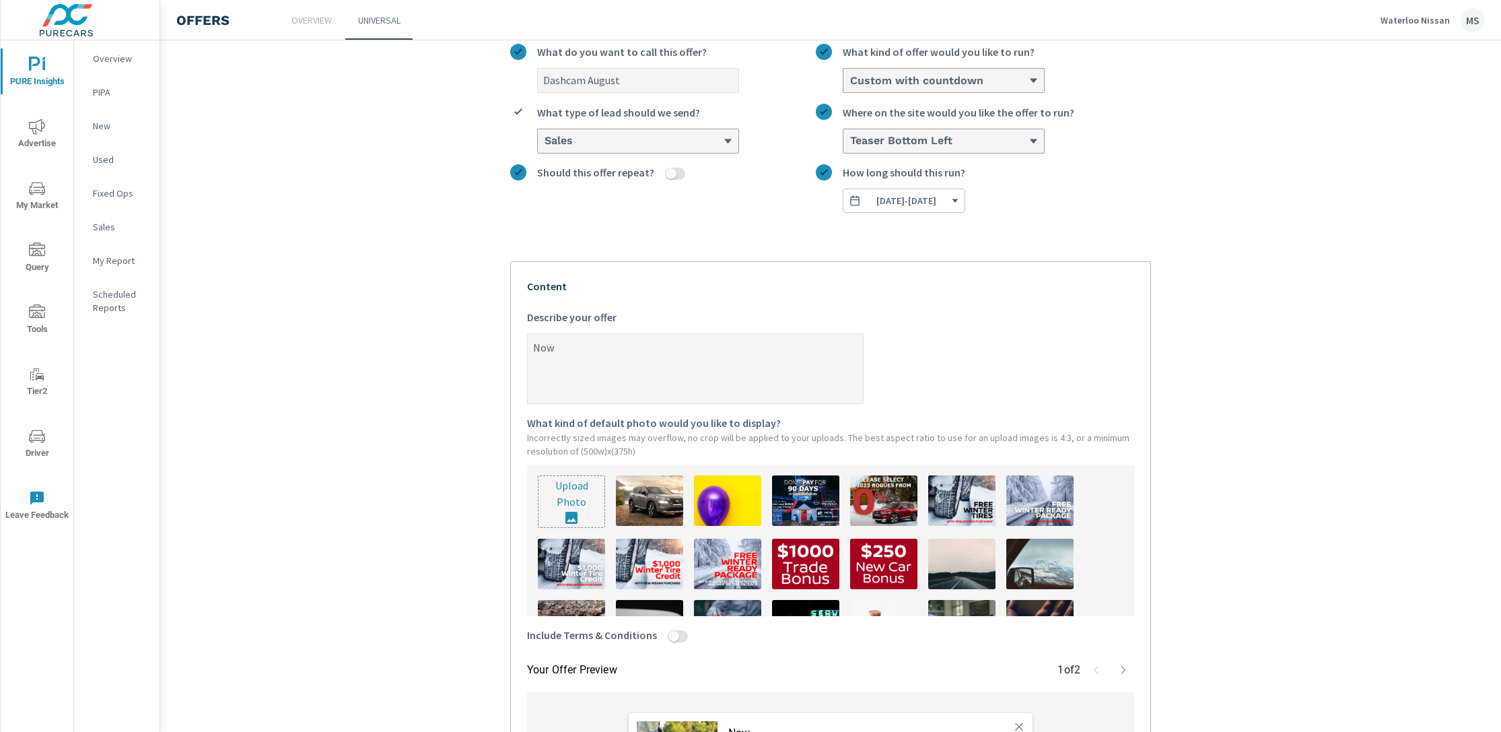
type textarea "No"
type textarea "x"
type textarea "N"
type textarea "x"
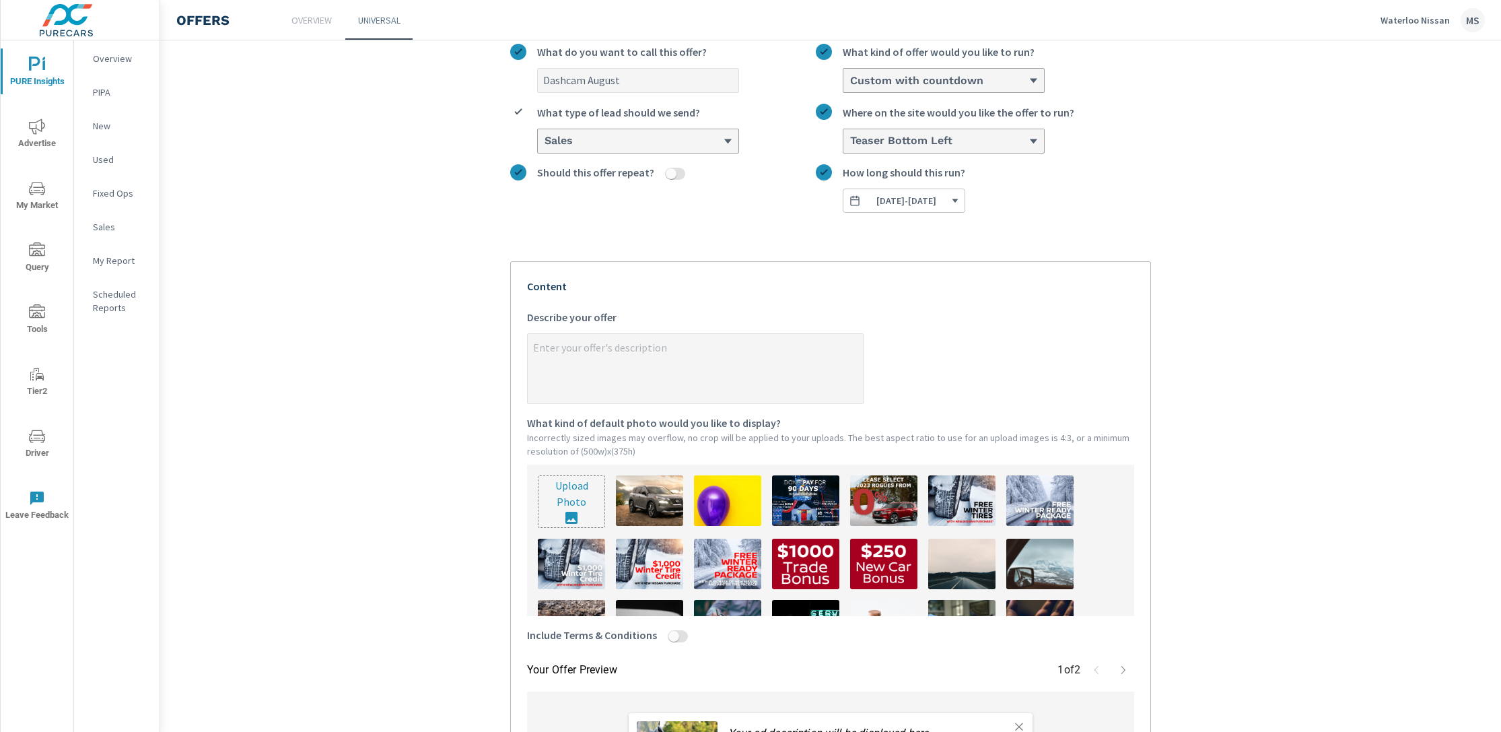
type textarea "F"
type textarea "x"
type textarea "Fo"
type textarea "x"
type textarea "For"
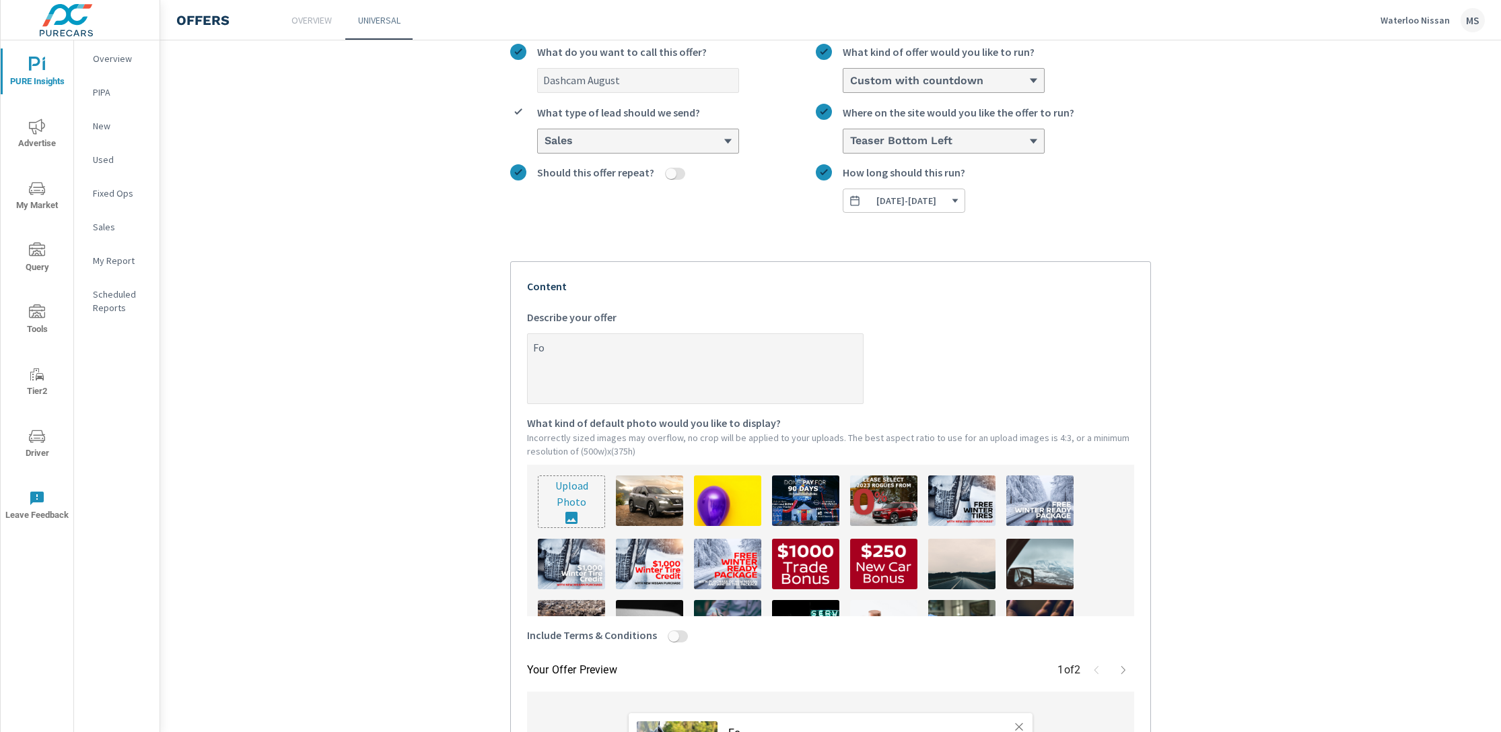
type textarea "x"
type textarea "For"
type textarea "x"
type textarea "For a"
type textarea "x"
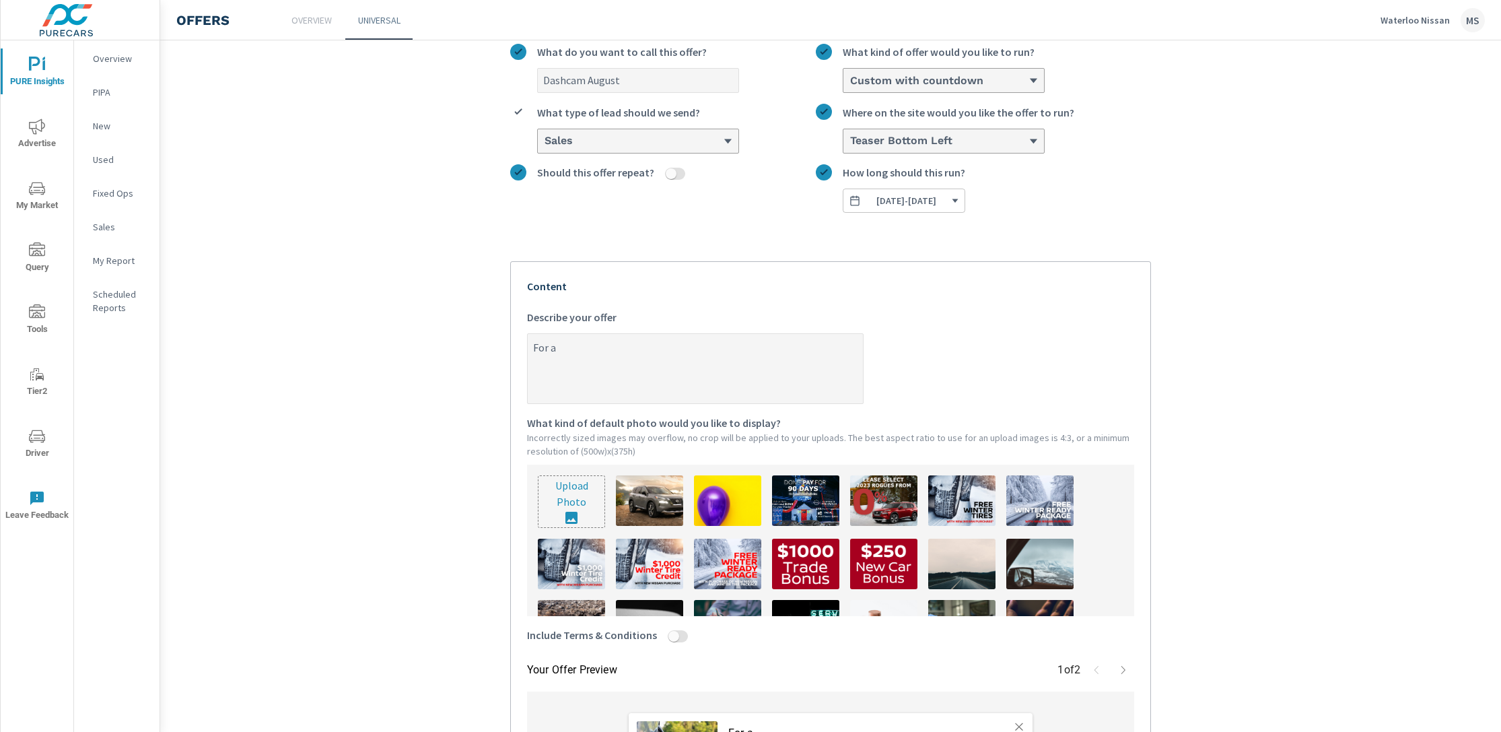
type textarea "For a"
type textarea "x"
type textarea "For a l"
type textarea "x"
type textarea "For a li"
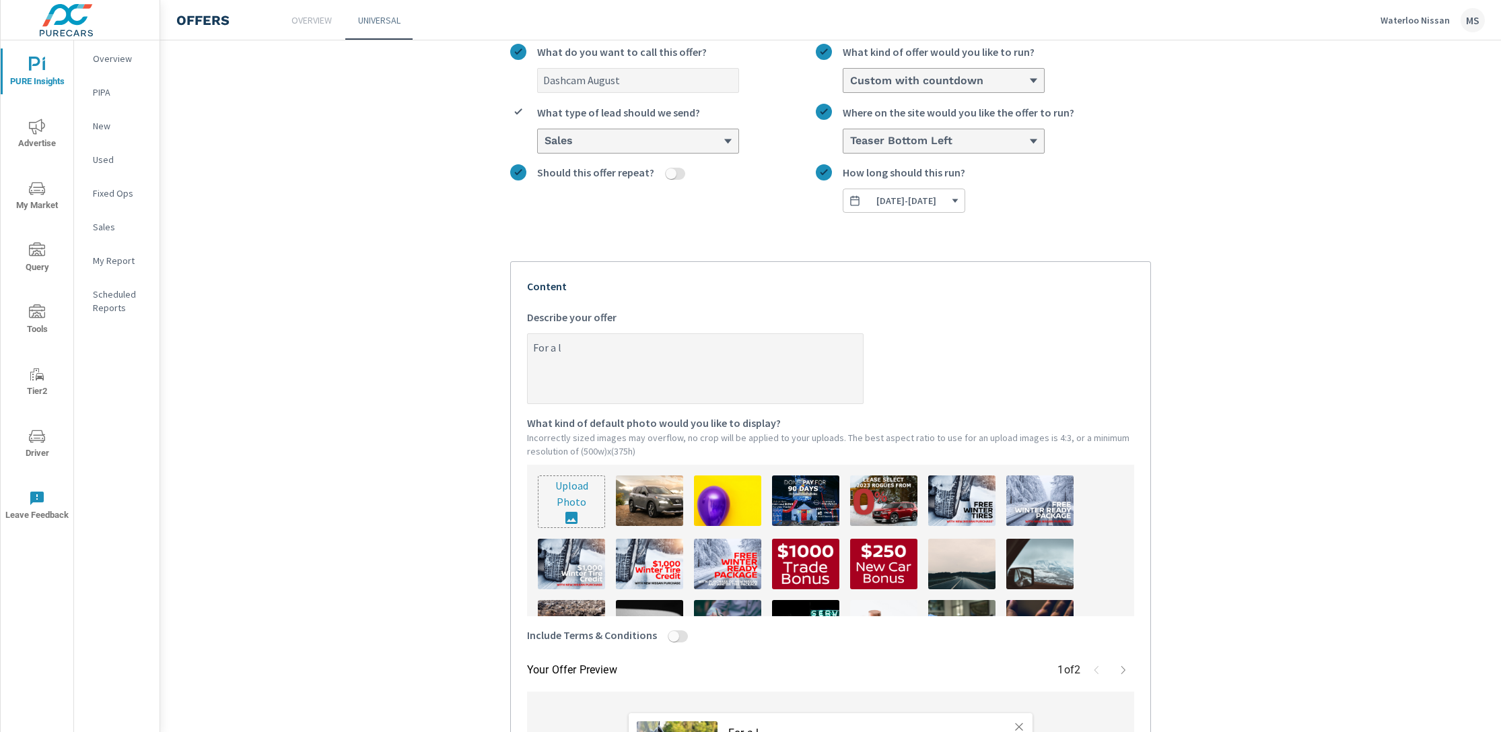
type textarea "x"
type textarea "For a lim"
type textarea "x"
type textarea "For a limi"
type textarea "x"
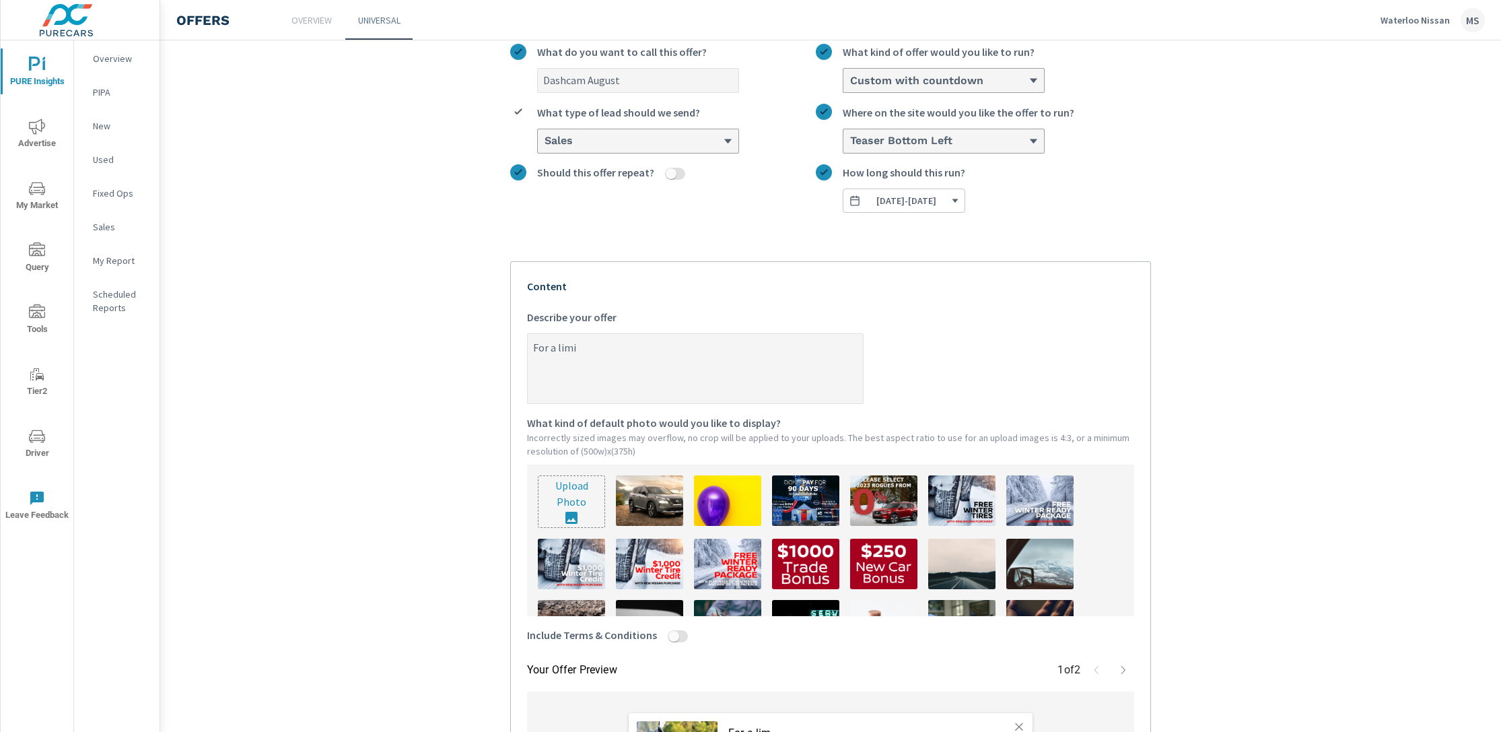
type textarea "For a limio"
type textarea "x"
type textarea "For a limiot"
type textarea "x"
type textarea "For a limiote"
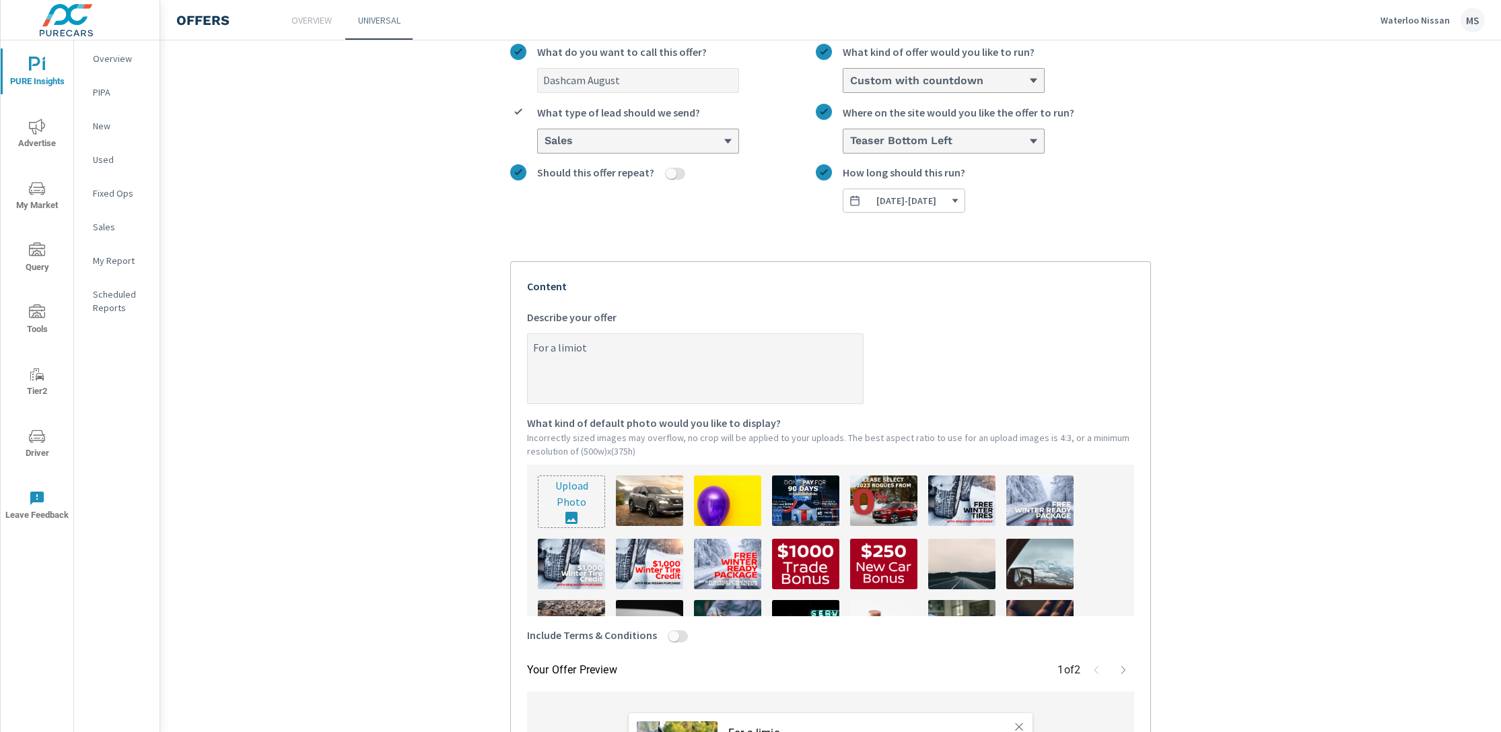
type textarea "x"
type textarea "For a limiot"
type textarea "x"
type textarea "For a limio"
type textarea "x"
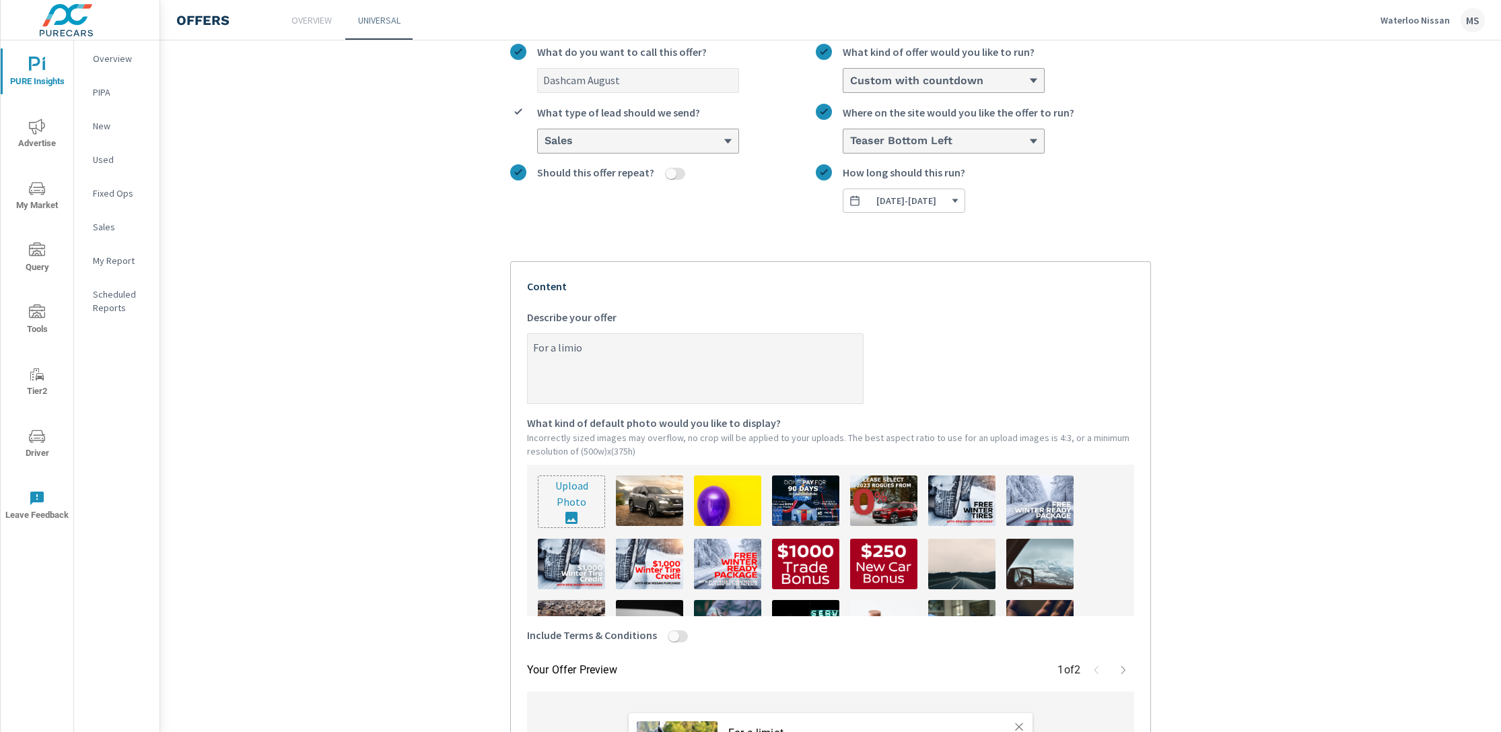
type textarea "For a limi"
type textarea "x"
type textarea "For a limit"
type textarea "x"
type textarea "For a limite"
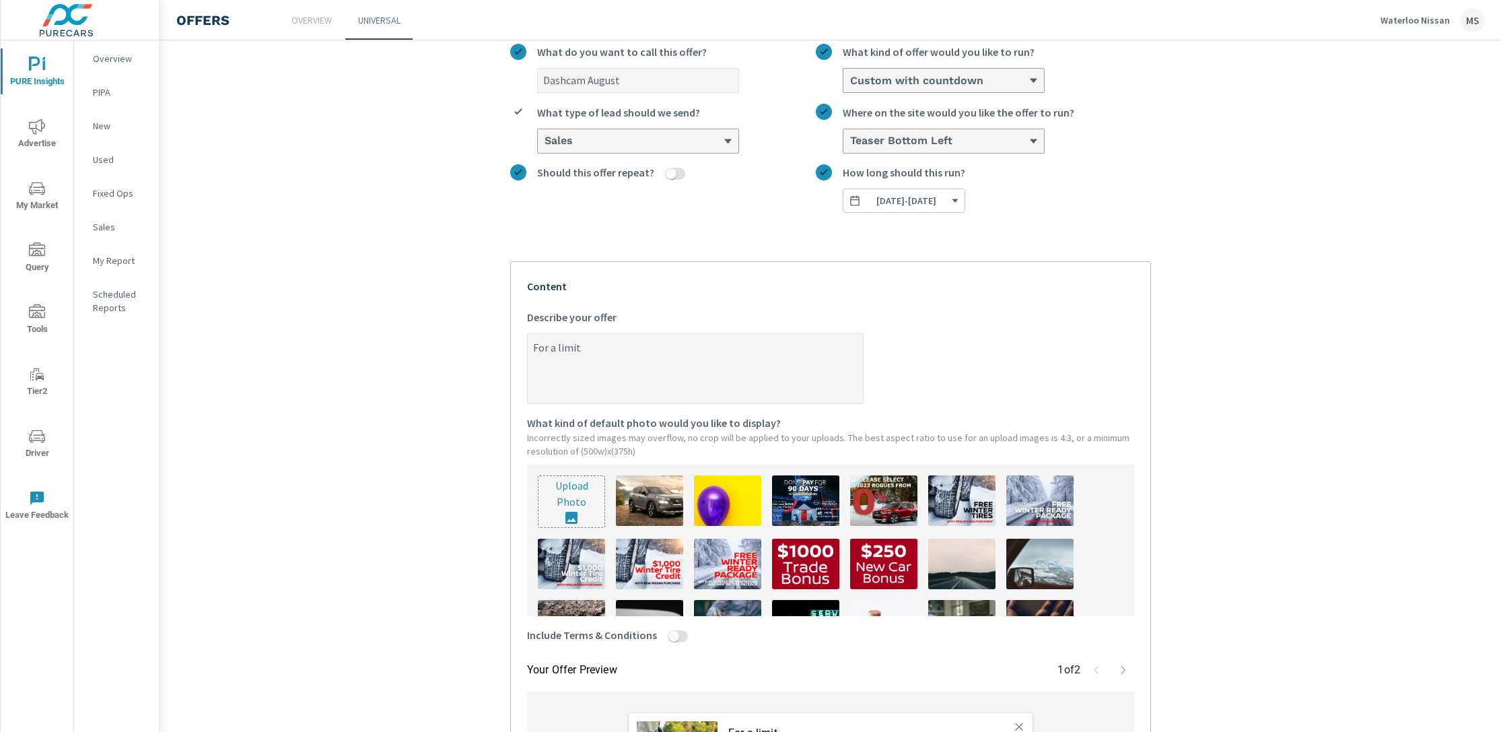
type textarea "x"
type textarea "For a limited"
type textarea "x"
type textarea "For a limited"
type textarea "x"
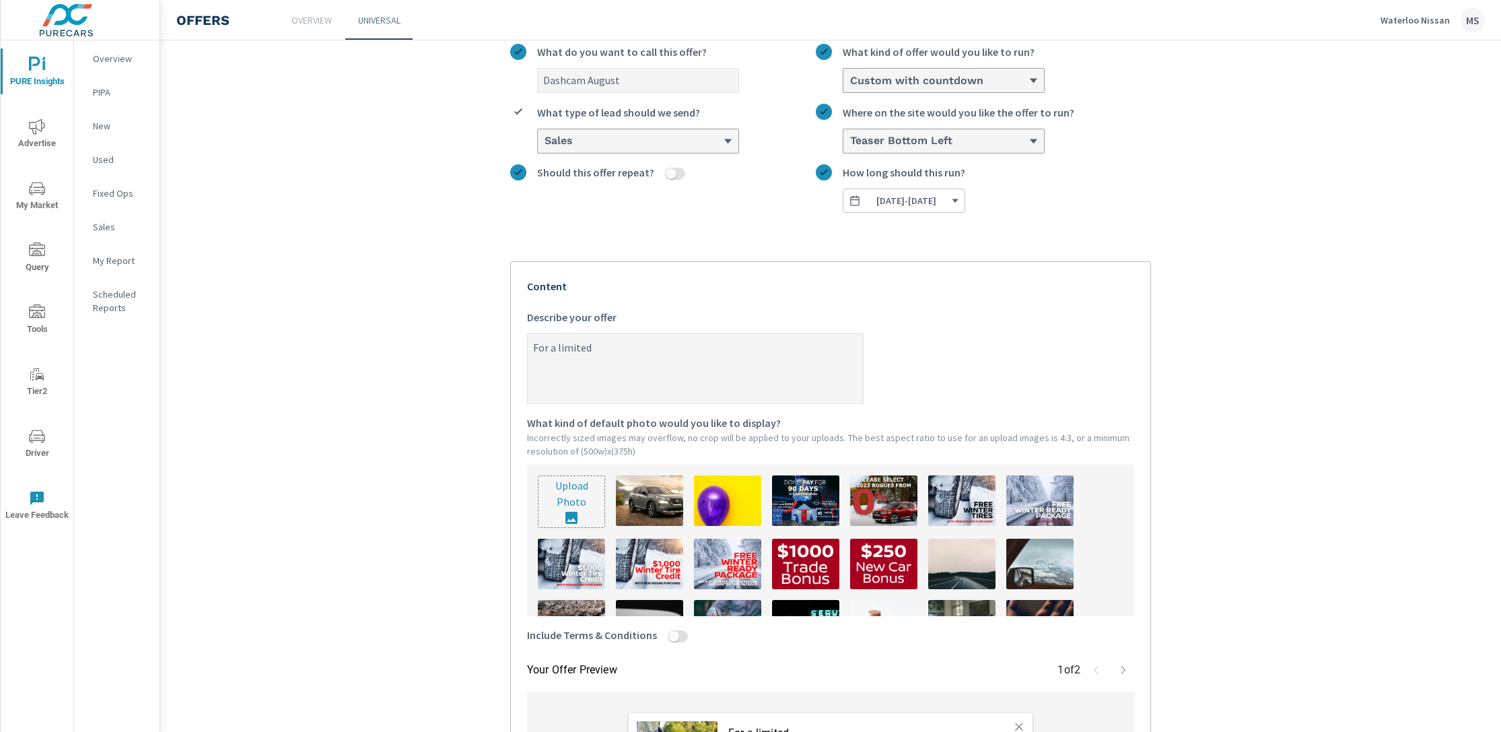
type textarea "For a limited t"
type textarea "x"
type textarea "For a limited ti"
type textarea "x"
type textarea "For a limited tim"
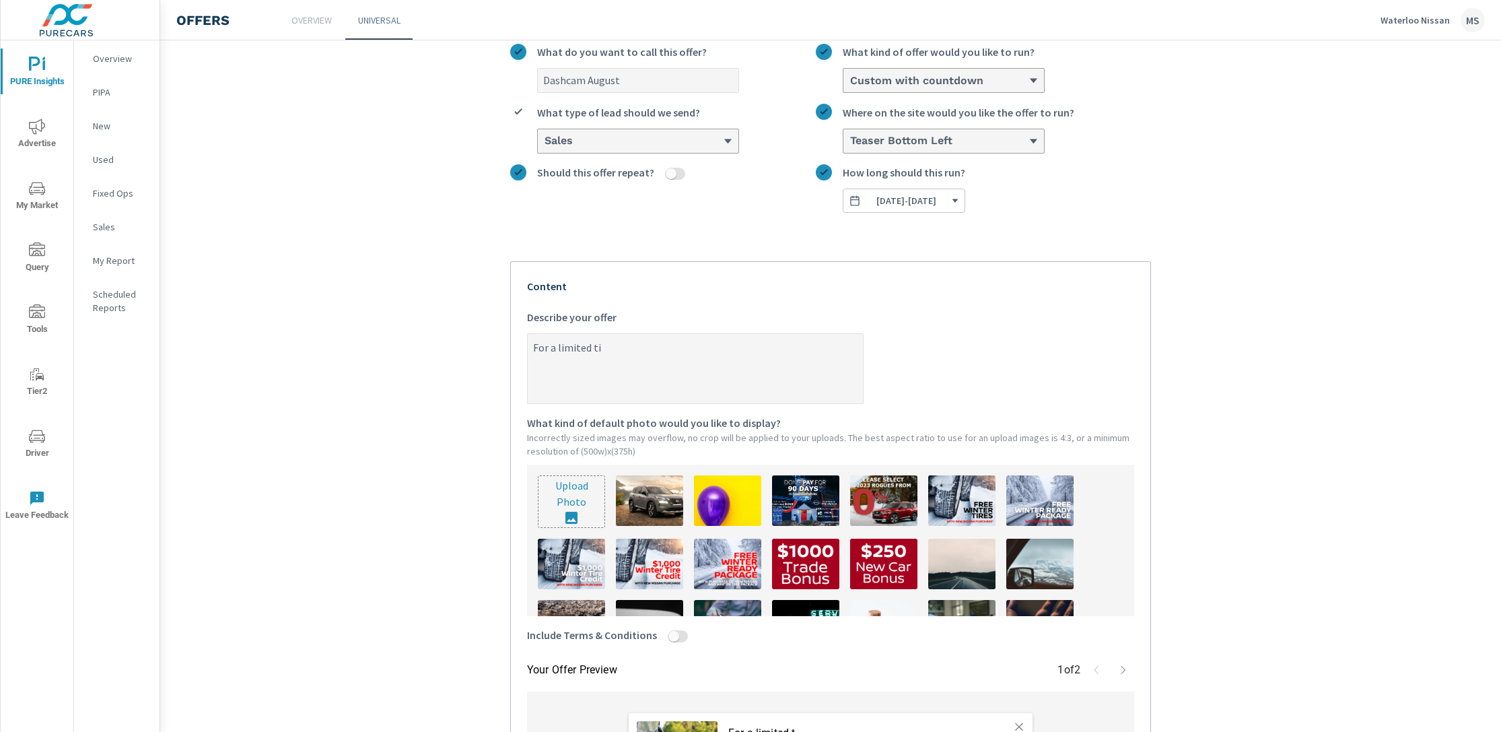
type textarea "x"
type textarea "For a limited time"
type textarea "x"
type textarea "For a limited time"
type textarea "x"
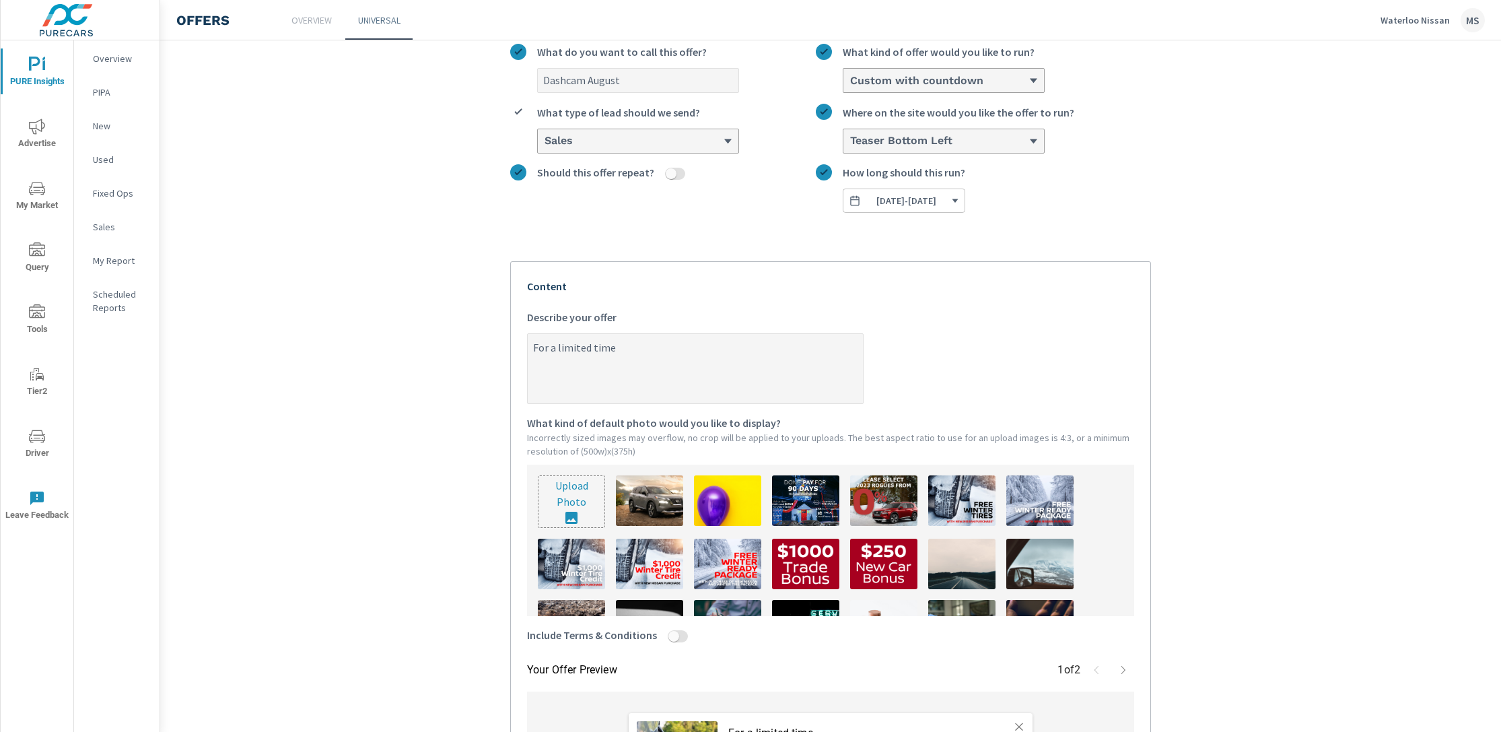
type textarea "For a limited time o"
type textarea "x"
type textarea "For a limited time on"
type textarea "x"
type textarea "For a limited time onl"
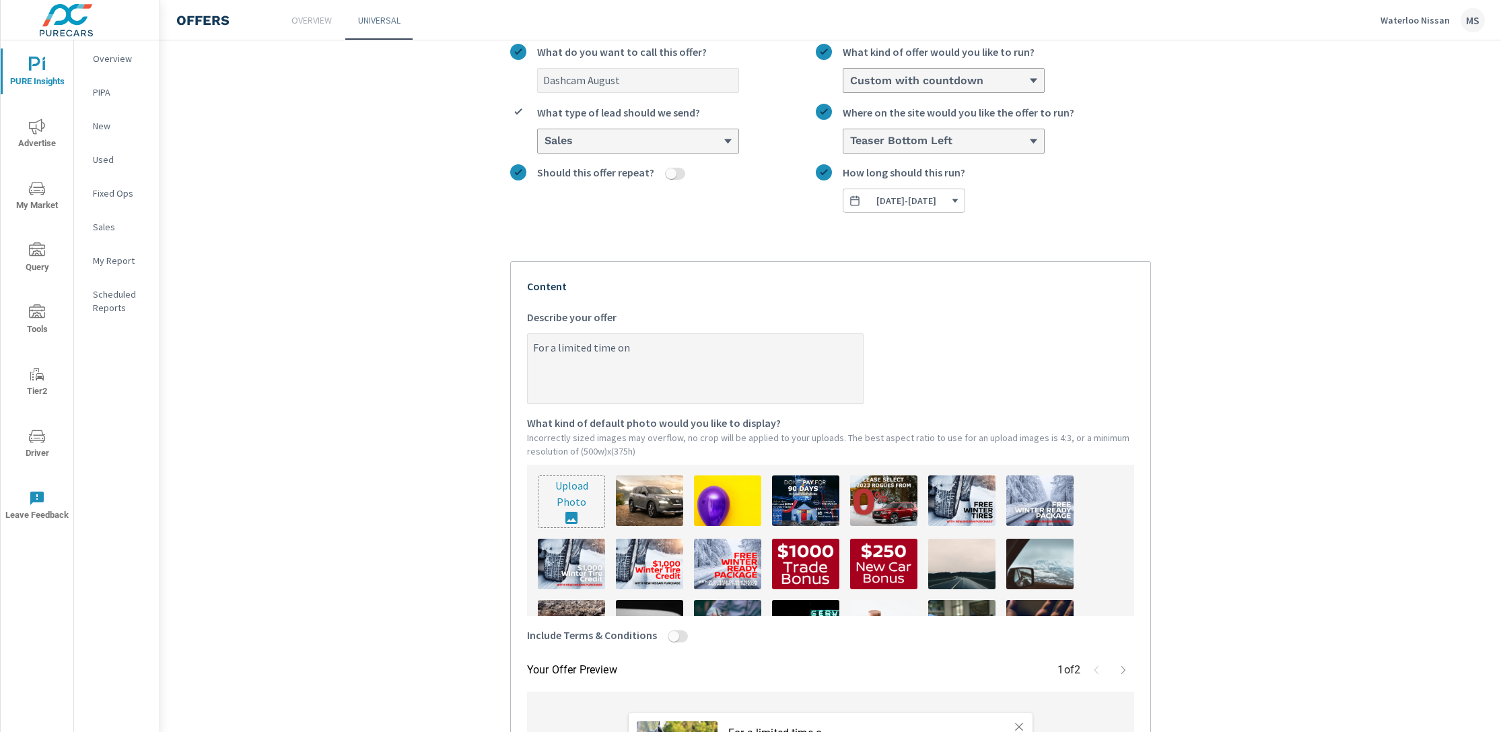
type textarea "x"
type textarea "For a limited time only"
type textarea "x"
type textarea "For a limited time only,"
type textarea "x"
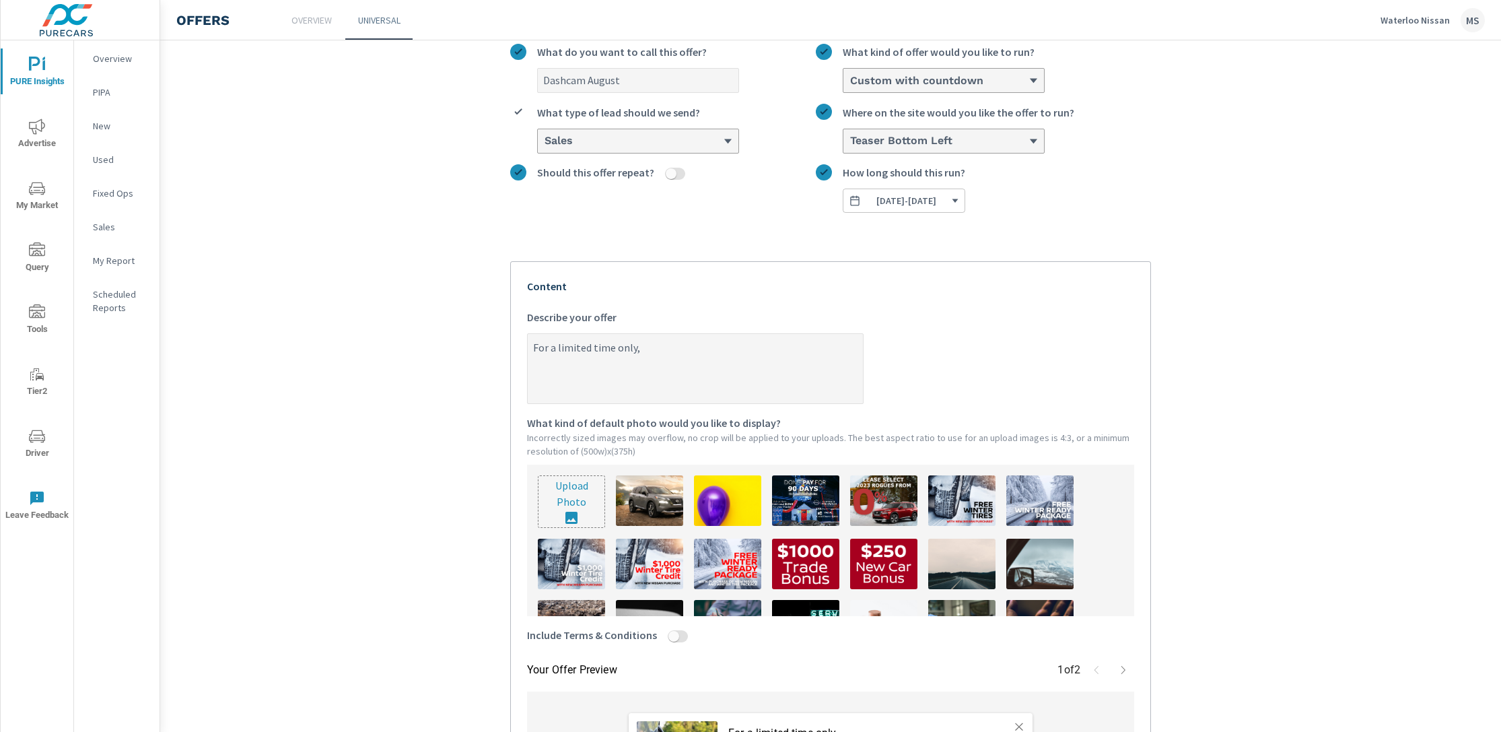
type textarea "For a limited time only,"
type textarea "x"
type textarea "For a limited time only, g"
type textarea "x"
type textarea "For a limited time only, ge"
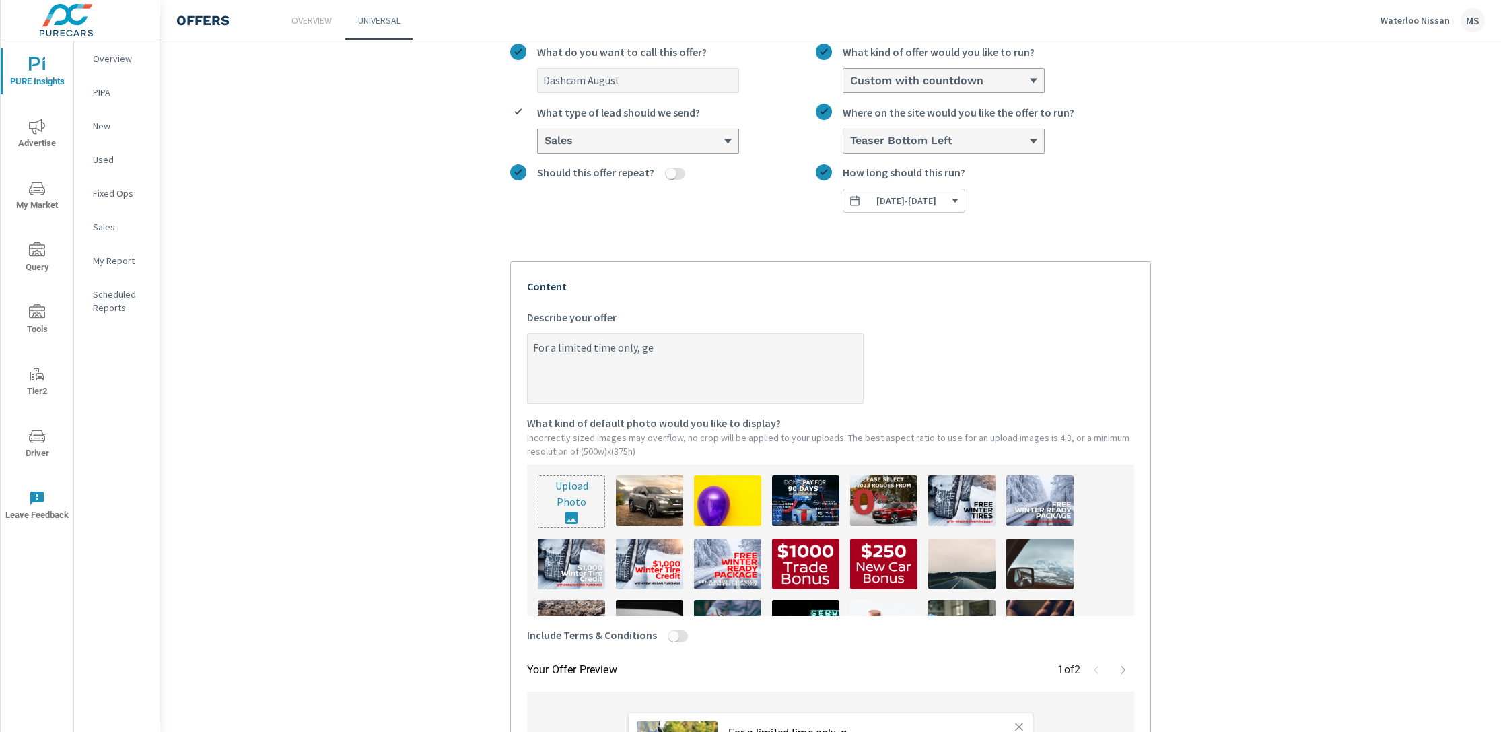
type textarea "x"
type textarea "For a limited time only, get"
type textarea "x"
type textarea "For a limited time only, get"
type textarea "x"
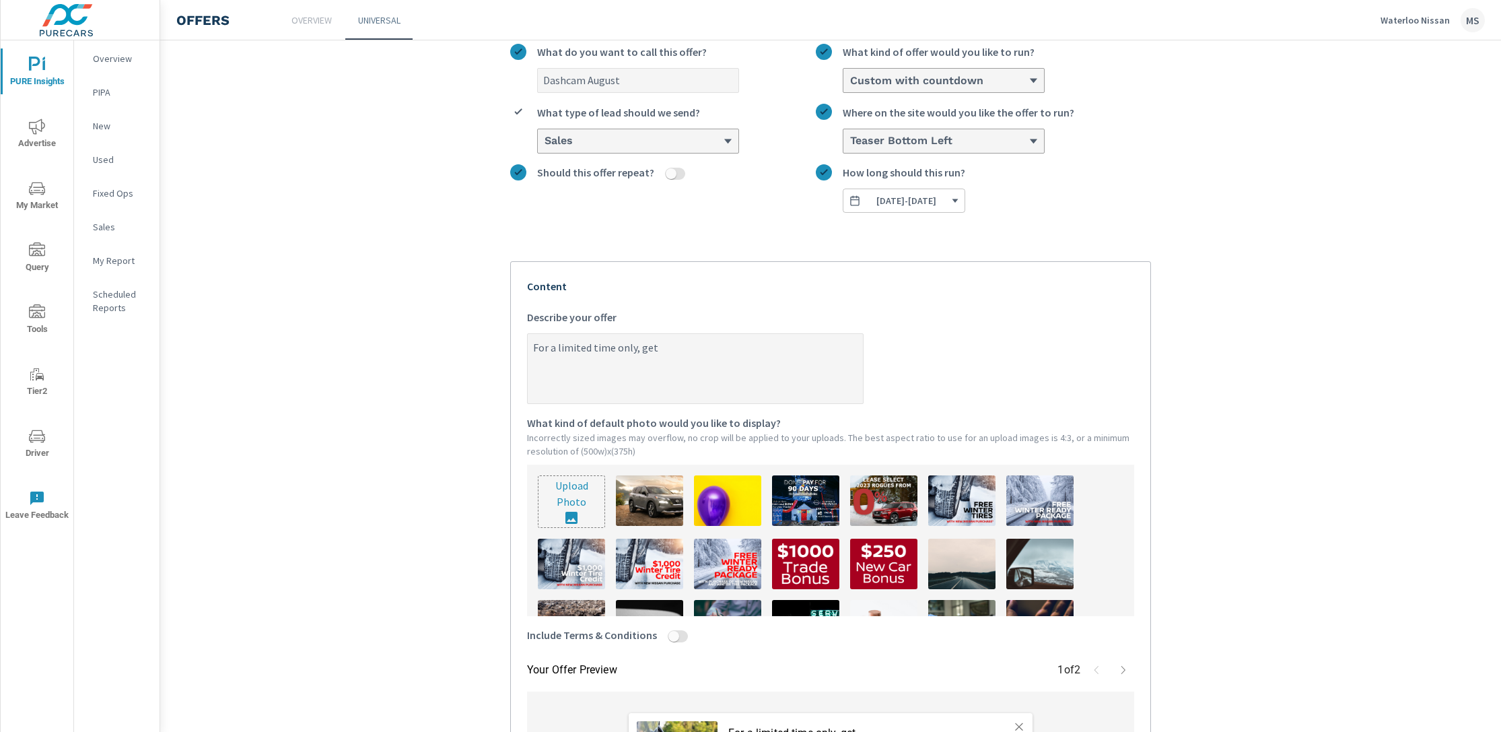
type textarea "For a limited time only, get a"
type textarea "x"
type textarea "For a limited time only, get a"
type textarea "x"
type textarea "For a limited time only, get a f"
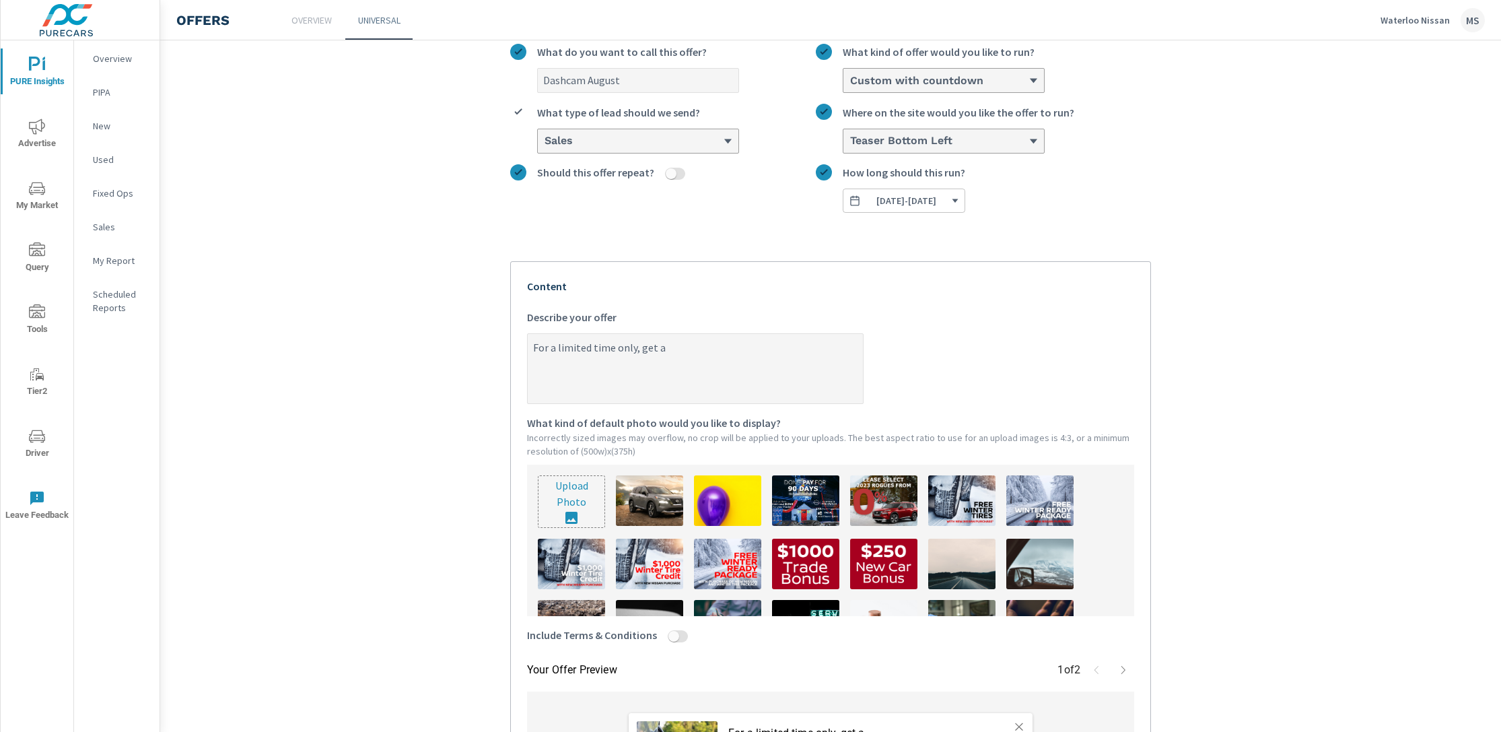
type textarea "x"
type textarea "For a limited time only, get a fr"
type textarea "x"
type textarea "For a limited time only, get a fre"
type textarea "x"
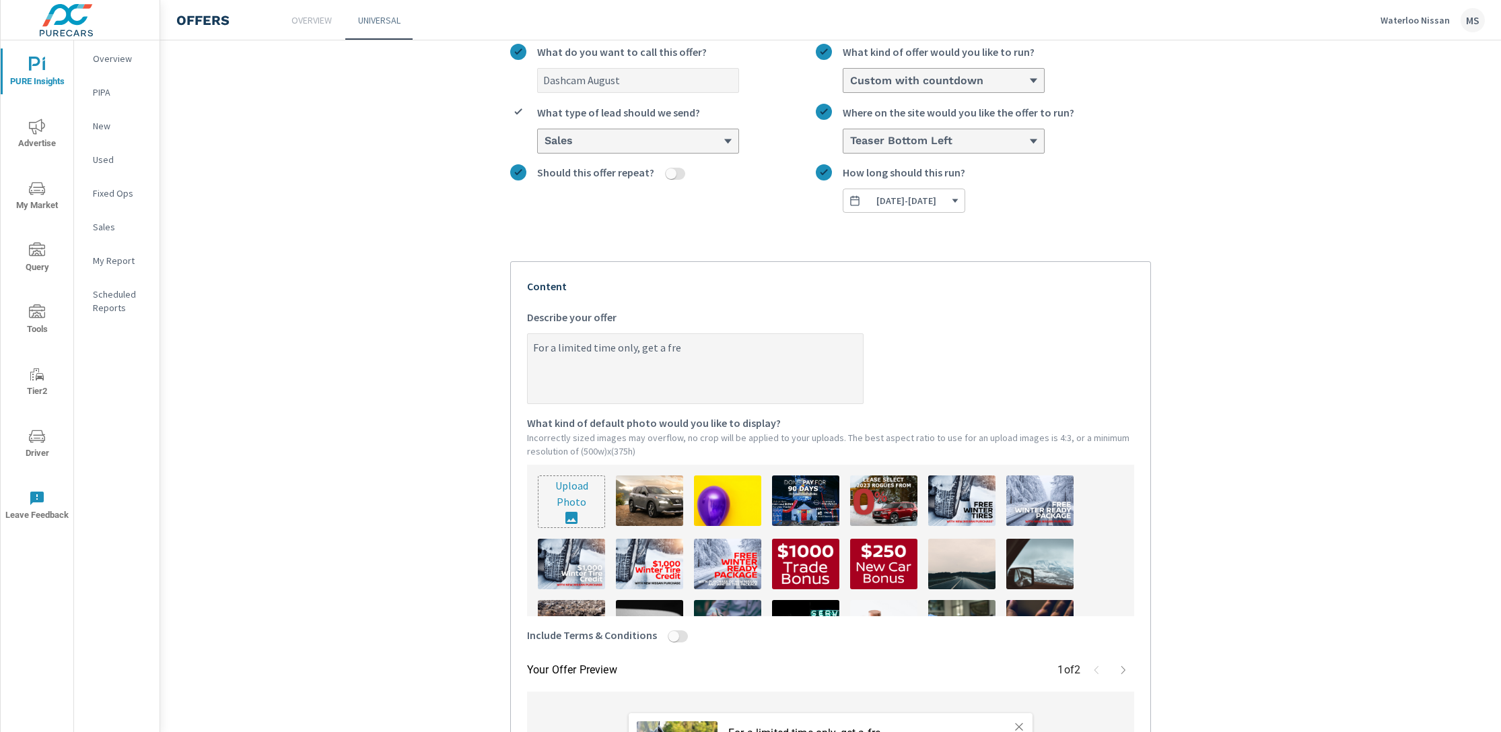
type textarea "For a limited time only, get a free"
type textarea "x"
type textarea "For a limited time only, get a free"
type textarea "x"
type textarea "For a limited time only, get a free d"
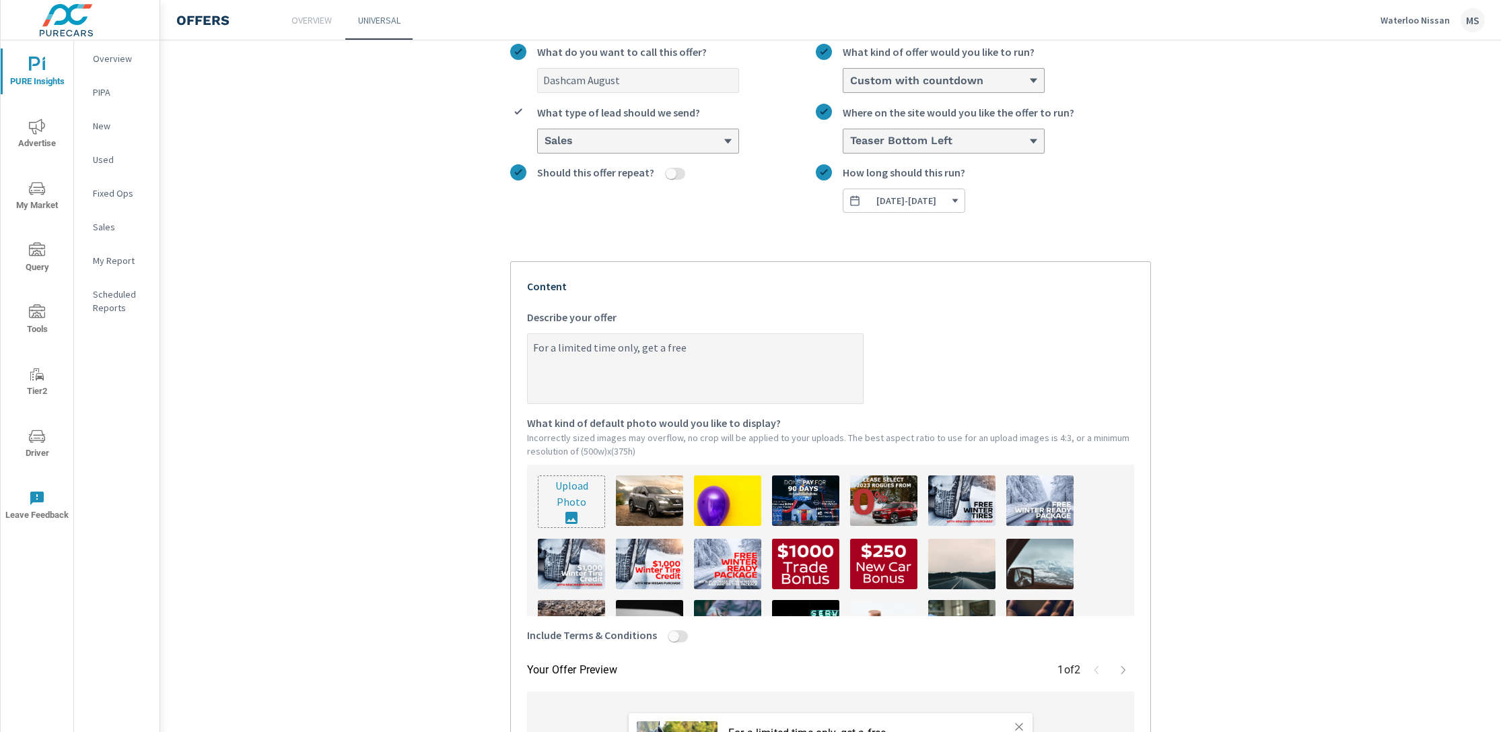
type textarea "x"
type textarea "For a limited time only, get a free da"
type textarea "x"
type textarea "For a limited time only, get a free das"
type textarea "x"
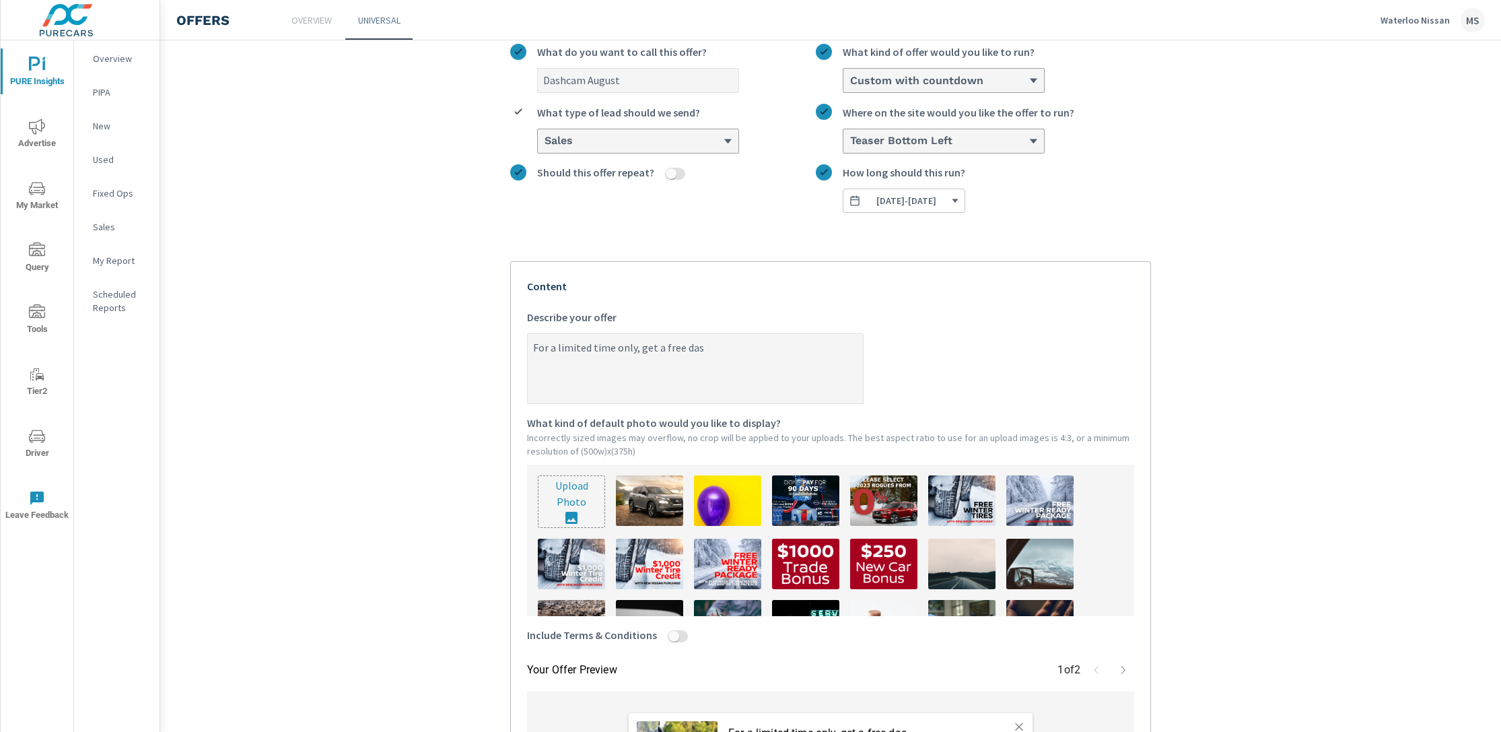
type textarea "For a limited time only, get a free dash"
type textarea "x"
type textarea "For a limited time only, get a free dashc"
type textarea "x"
type textarea "For a limited time only, get a free dashca"
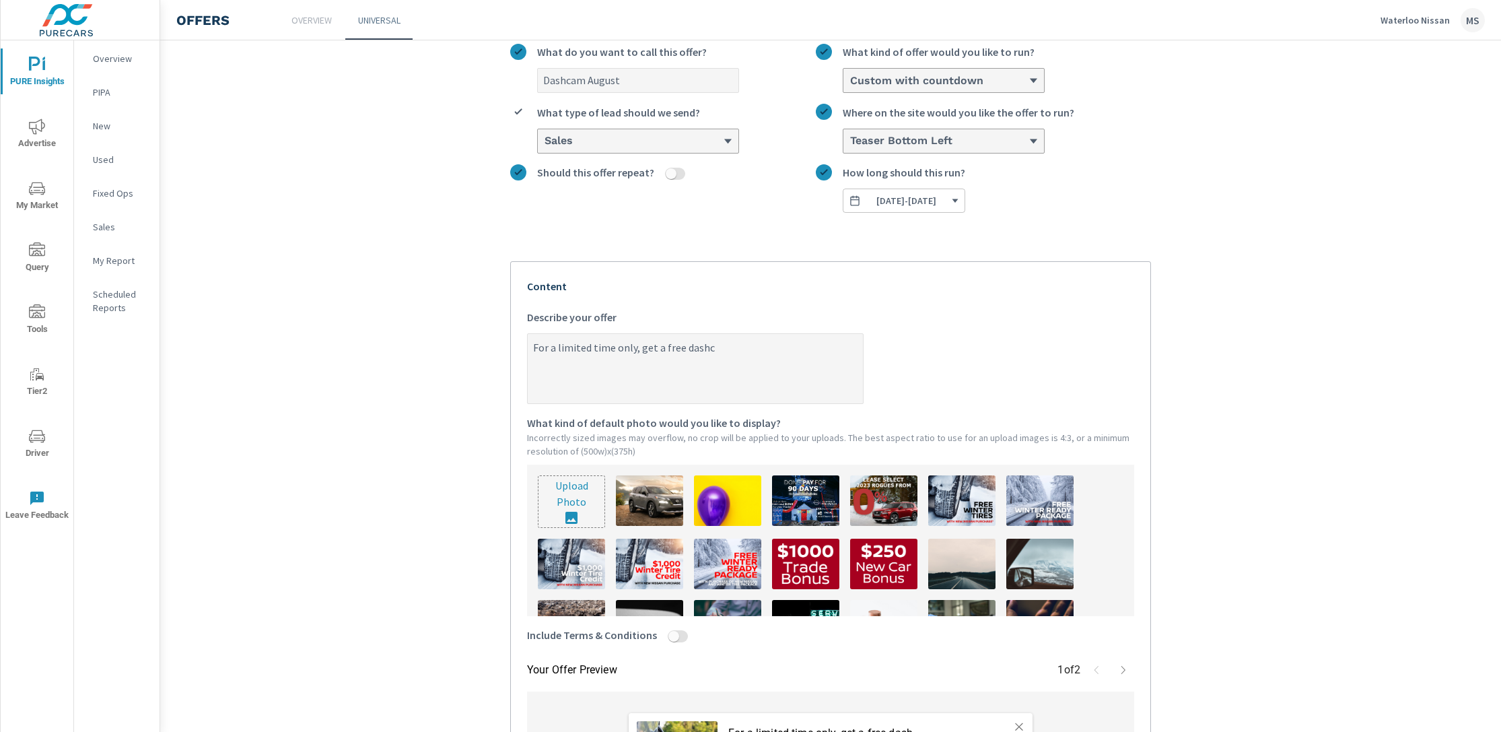
type textarea "x"
type textarea "For a limited time only, get a free dashcam"
type textarea "x"
type textarea "For a limited time only, get a free dashcam"
type textarea "x"
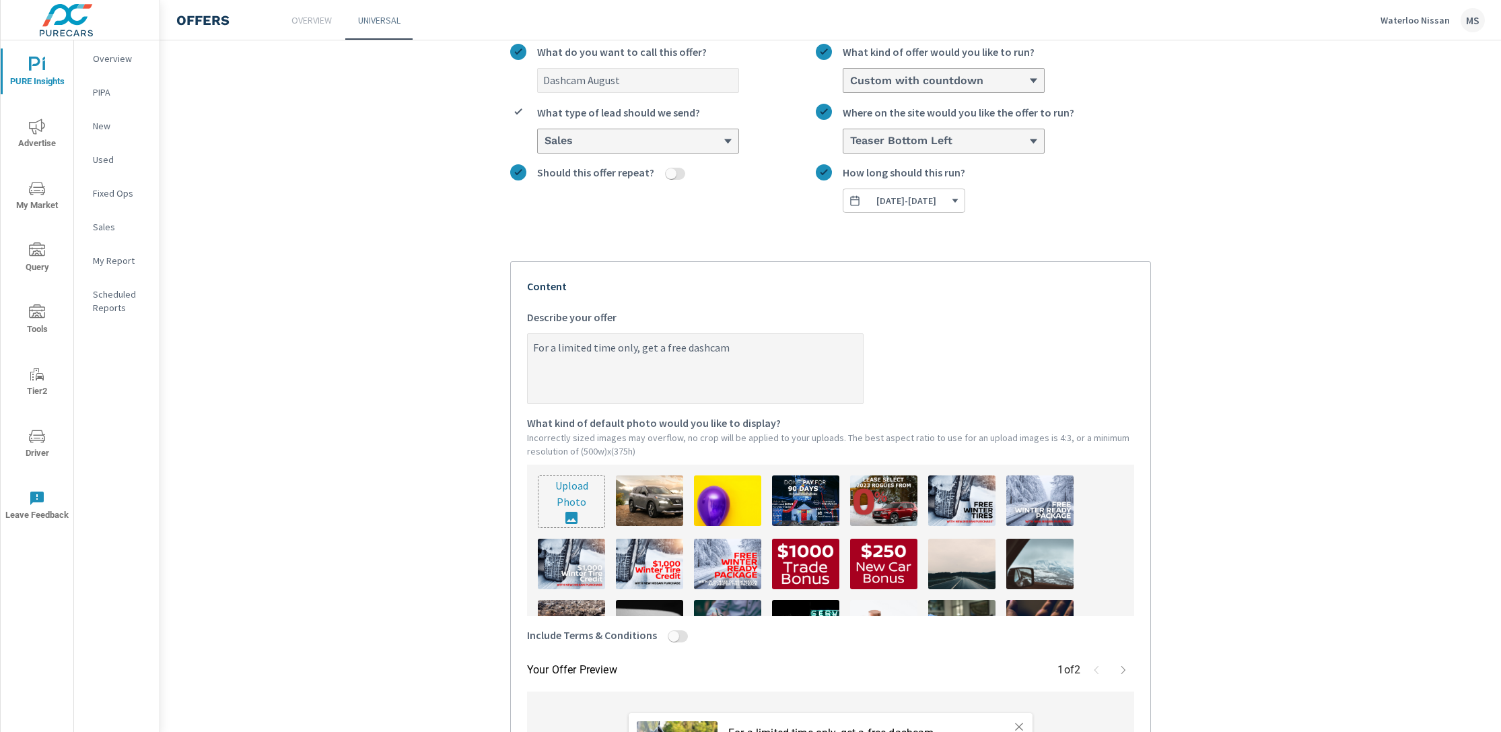
type textarea "For a limited time only, get a free dashcam w"
type textarea "x"
type textarea "For a limited time only, get a free dashcam wi"
type textarea "x"
type textarea "For a limited time only, get a free dashcam wit"
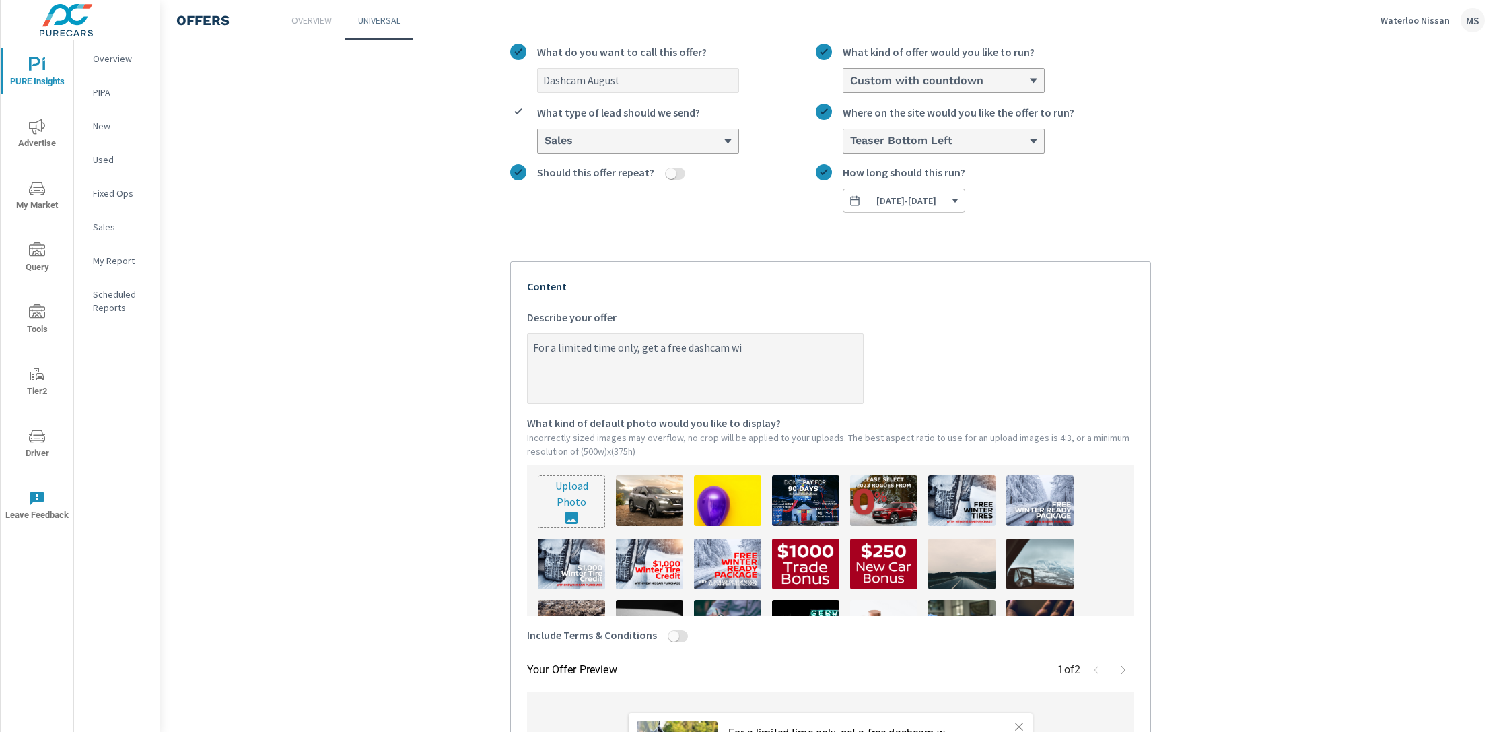
type textarea "x"
type textarea "For a limited time only, get a free dashcam with"
type textarea "x"
type textarea "For a limited time only, get a free dashcam with"
type textarea "x"
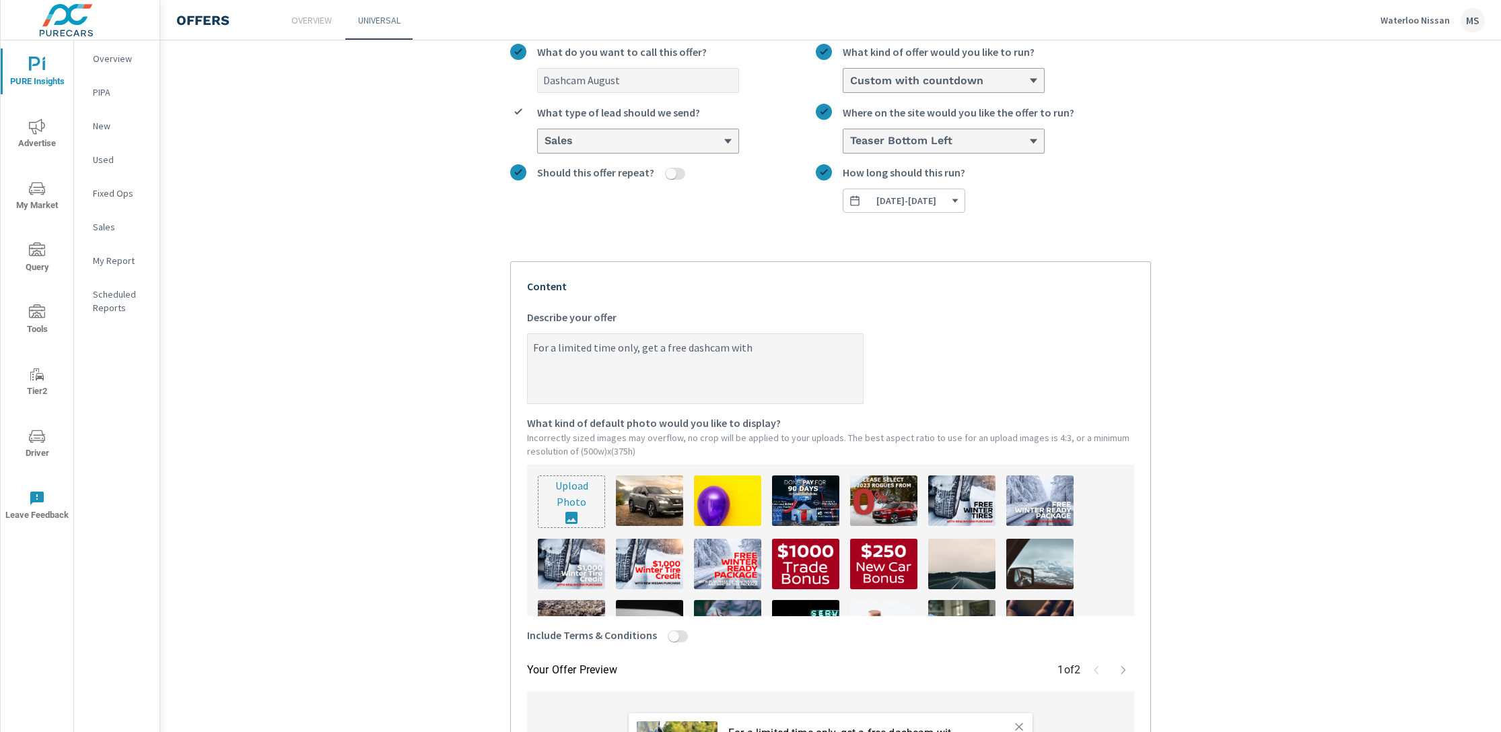
type textarea "For a limited time only, get a free dashcam with y"
type textarea "x"
type textarea "For a limited time only, get a free dashcam with yo"
type textarea "x"
type textarea "For a limited time only, get a free dashcam with you"
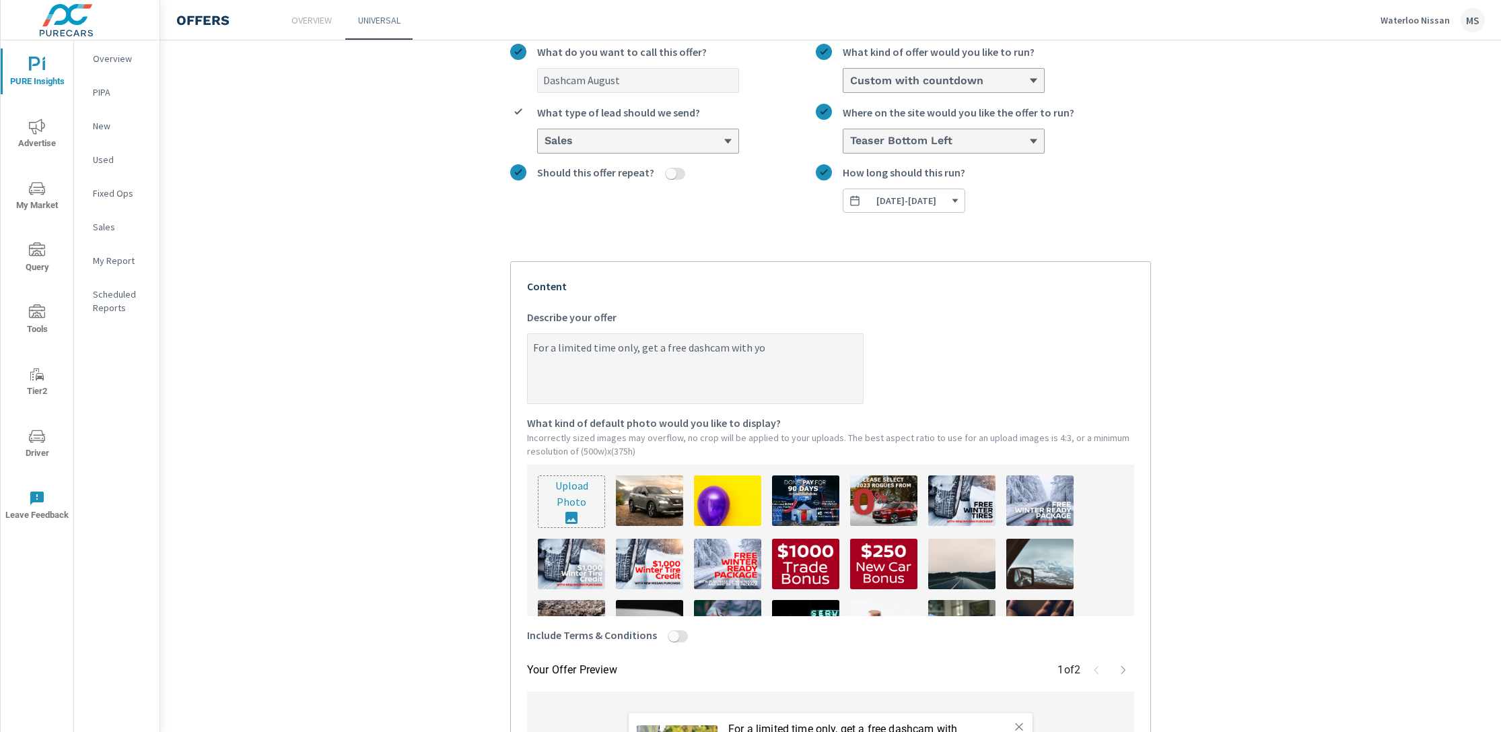
type textarea "x"
type textarea "For a limited time only, get a free dashcam with your"
type textarea "x"
type textarea "For a limited time only, get a free dashcam with your"
type textarea "x"
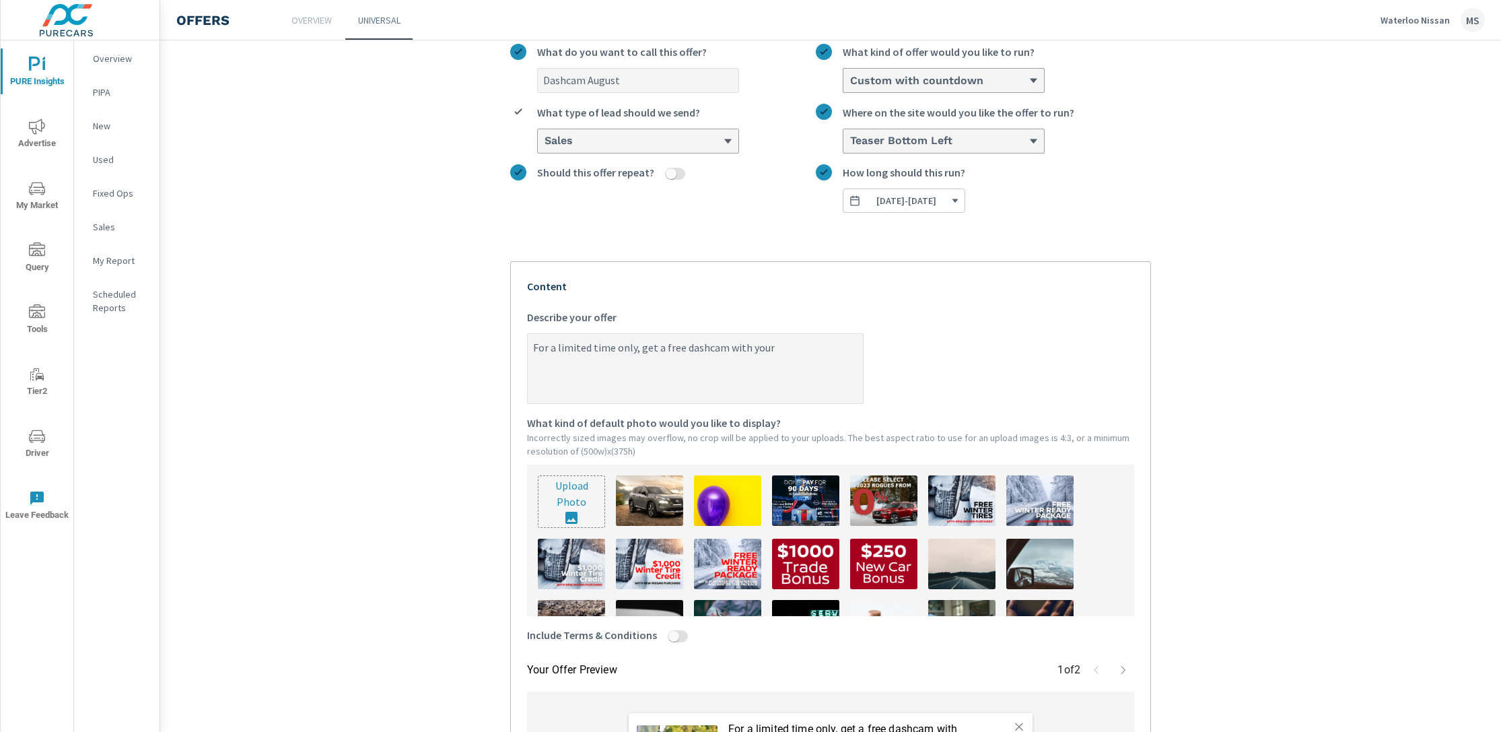
type textarea "For a limited time only, get a free dashcam with your p"
type textarea "x"
type textarea "For a limited time only, get a free dashcam with your pu"
type textarea "x"
type textarea "For a limited time only, get a free dashcam with your pur"
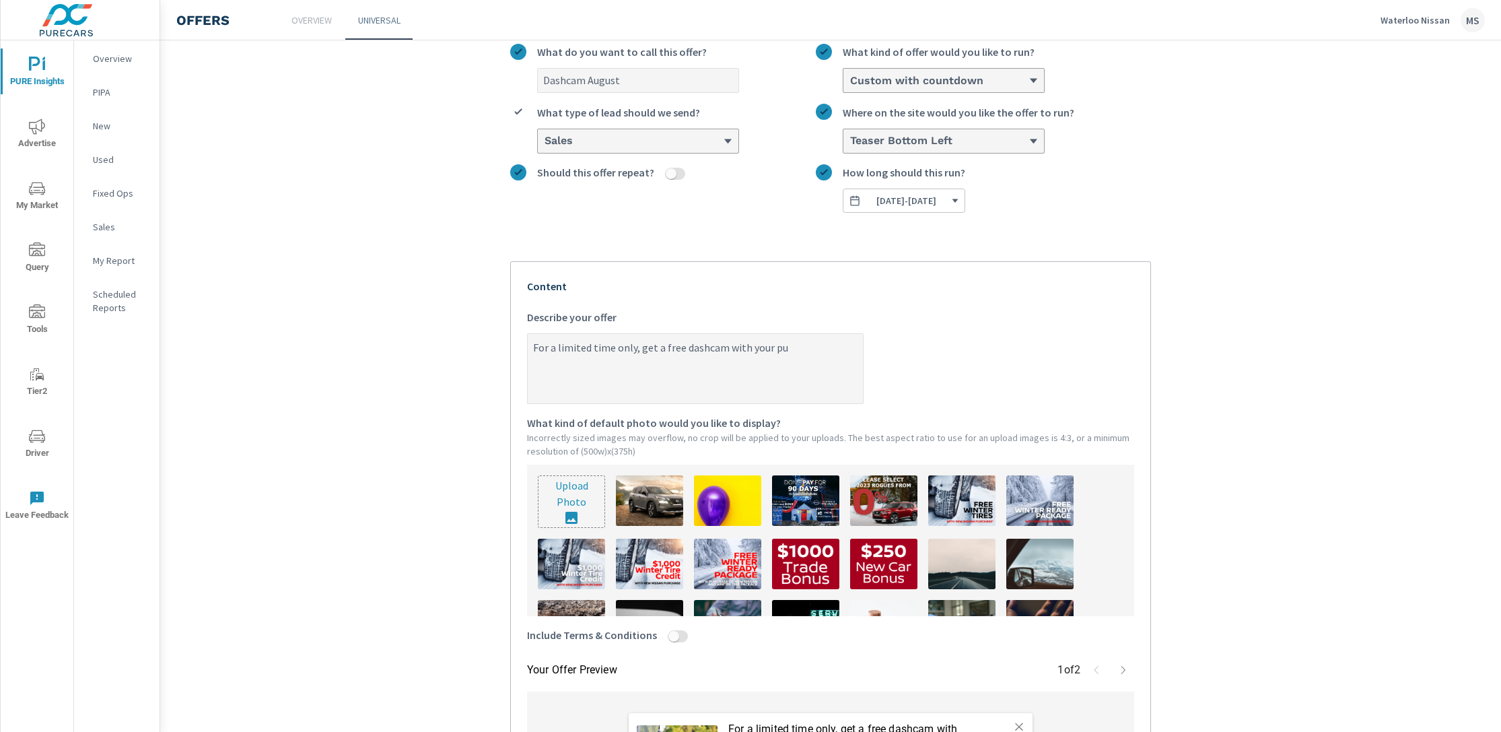
type textarea "x"
type textarea "For a limited time only, get a free dashcam with your purc"
type textarea "x"
type textarea "For a limited time only, get a free dashcam with your purch"
type textarea "x"
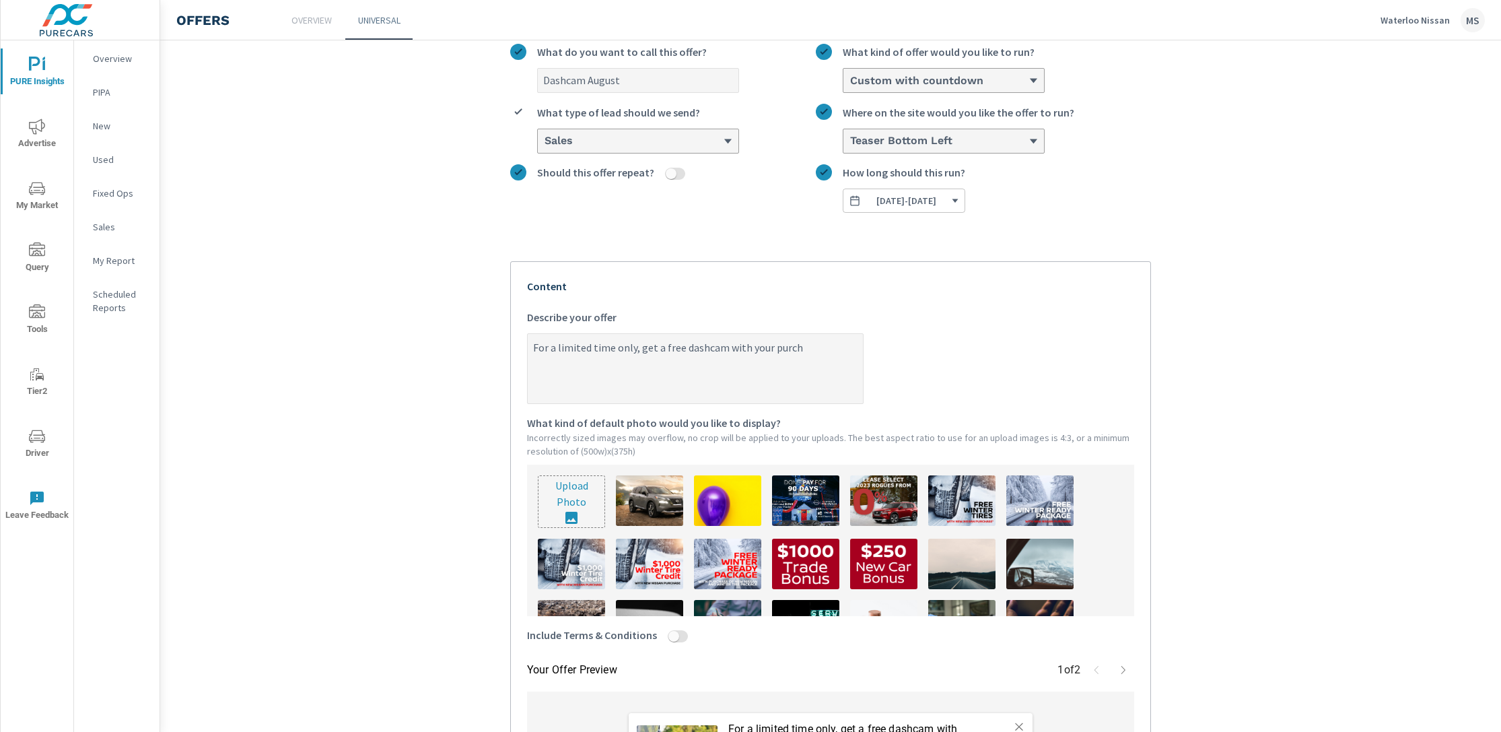
type textarea "For a limited time only, get a free dashcam with your purcha"
type textarea "x"
type textarea "For a limited time only, get a free dashcam with your purchas"
type textarea "x"
type textarea "For a limited time only, get a free dashcam with your purchase"
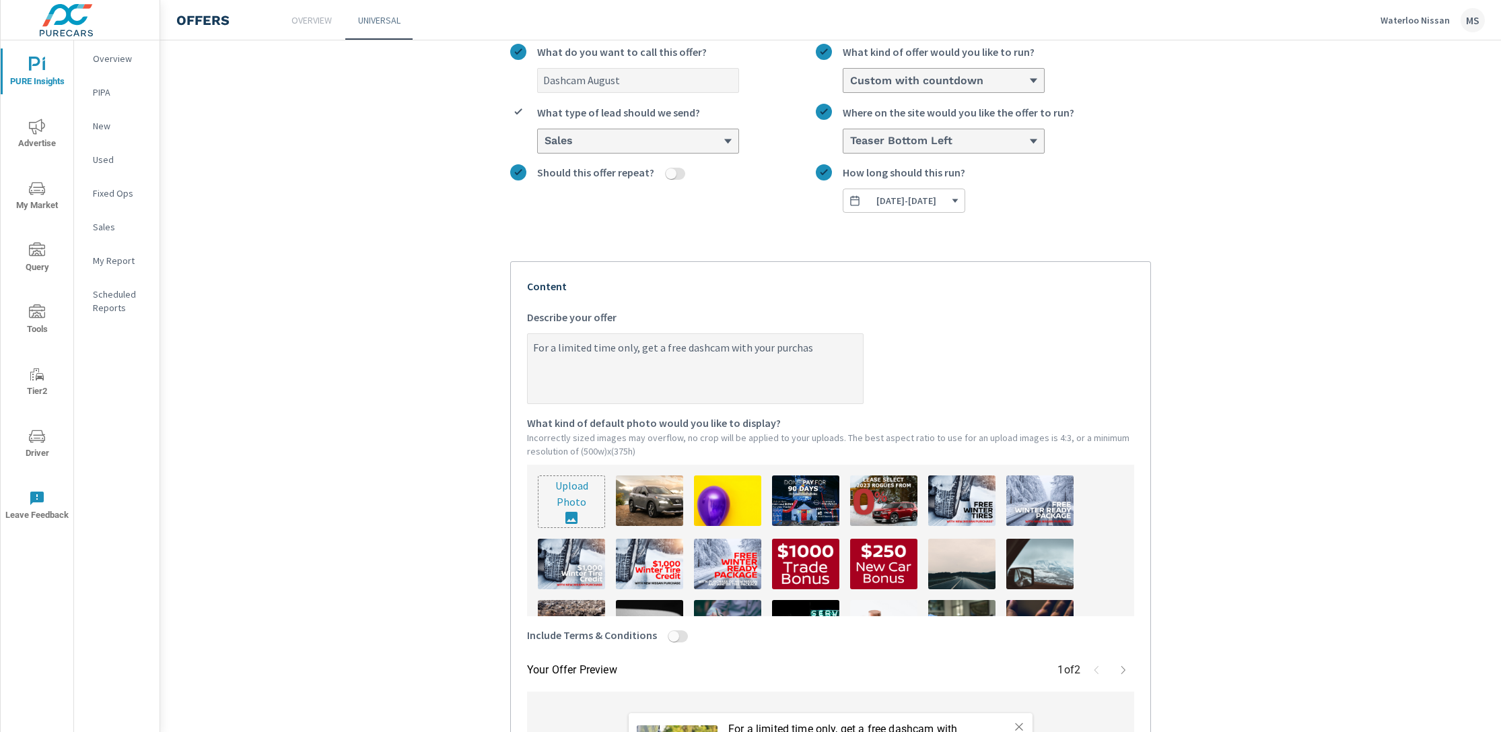
type textarea "x"
type textarea "For a limited time only, get a free dashcam with your purchase"
type textarea "x"
type textarea "For a limited time only, get a free dashcam with your purchase o"
type textarea "x"
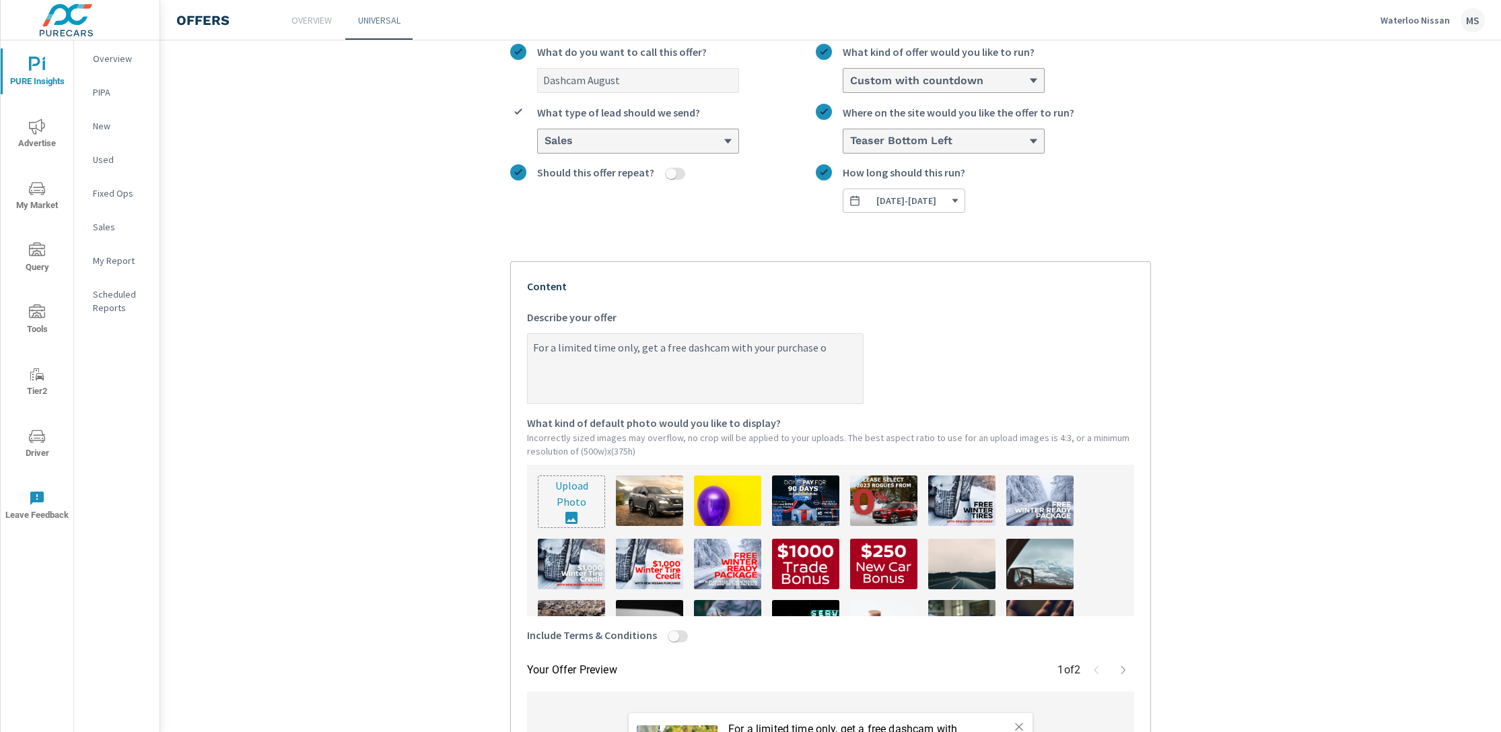
type textarea "For a limited time only, get a free dashcam with your purchase of"
type textarea "x"
type textarea "For a limited time only, get a free dashcam with your purchase of"
type textarea "x"
type textarea "For a limited time only, get a free dashcam with your purchase of a"
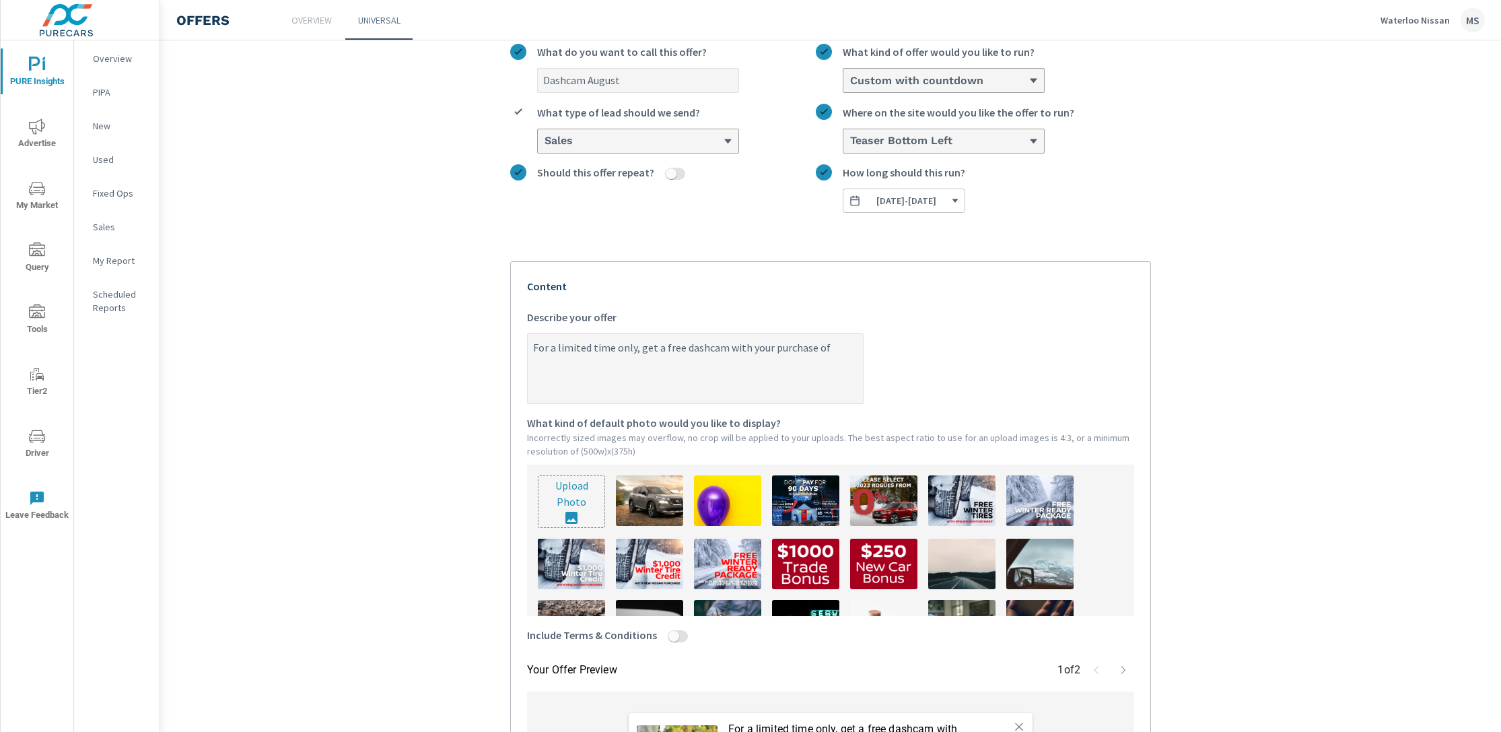
type textarea "x"
type textarea "For a limited time only, get a free dashcam with your purchase of a"
type textarea "x"
type textarea "For a limited time only, get a free dashcam with your purchase of a n"
type textarea "x"
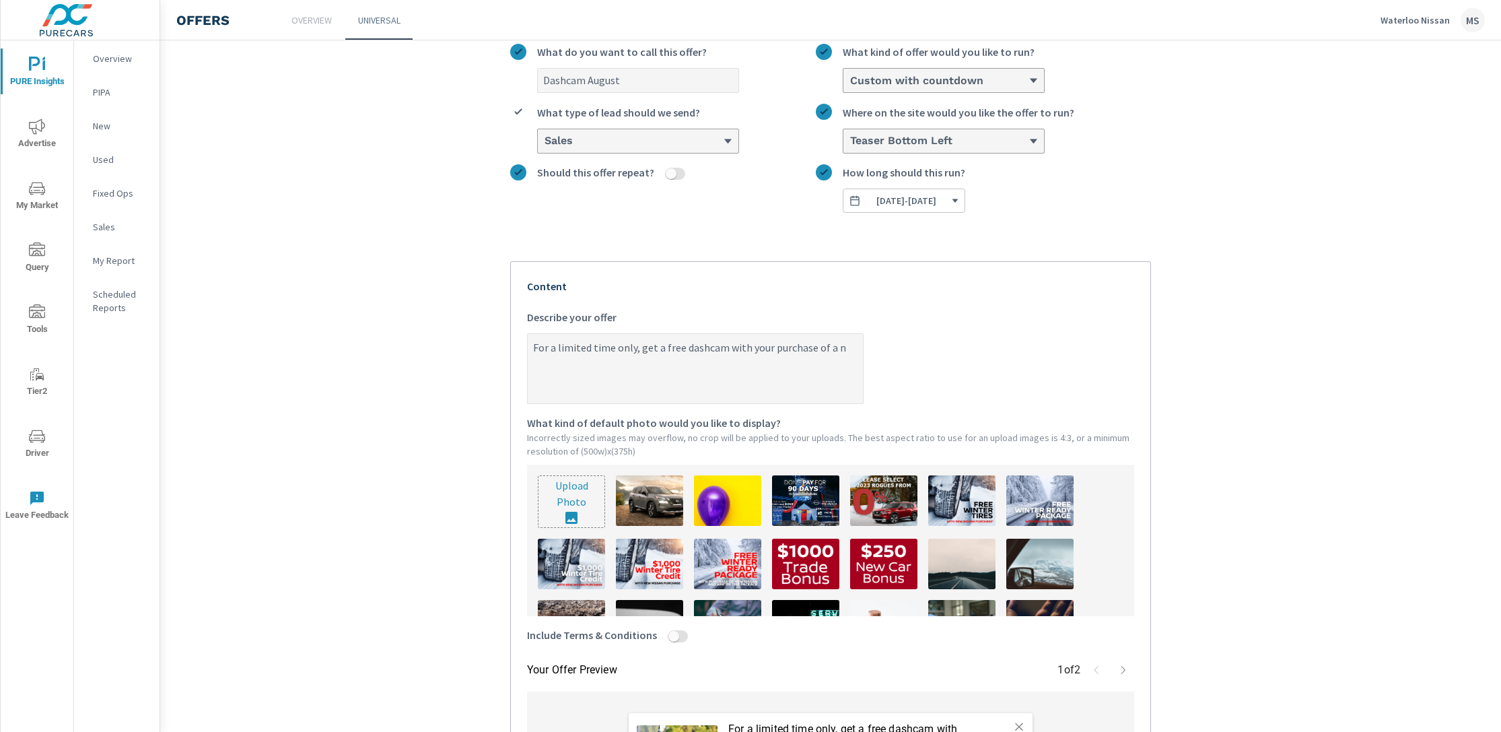
type textarea "For a limited time only, get a free dashcam with your purchase of a ne"
type textarea "x"
type textarea "For a limited time only, get a free dashcam with your purchase of a new"
type textarea "x"
type textarea "For a limited time only, get a free dashcam with your purchase of a new"
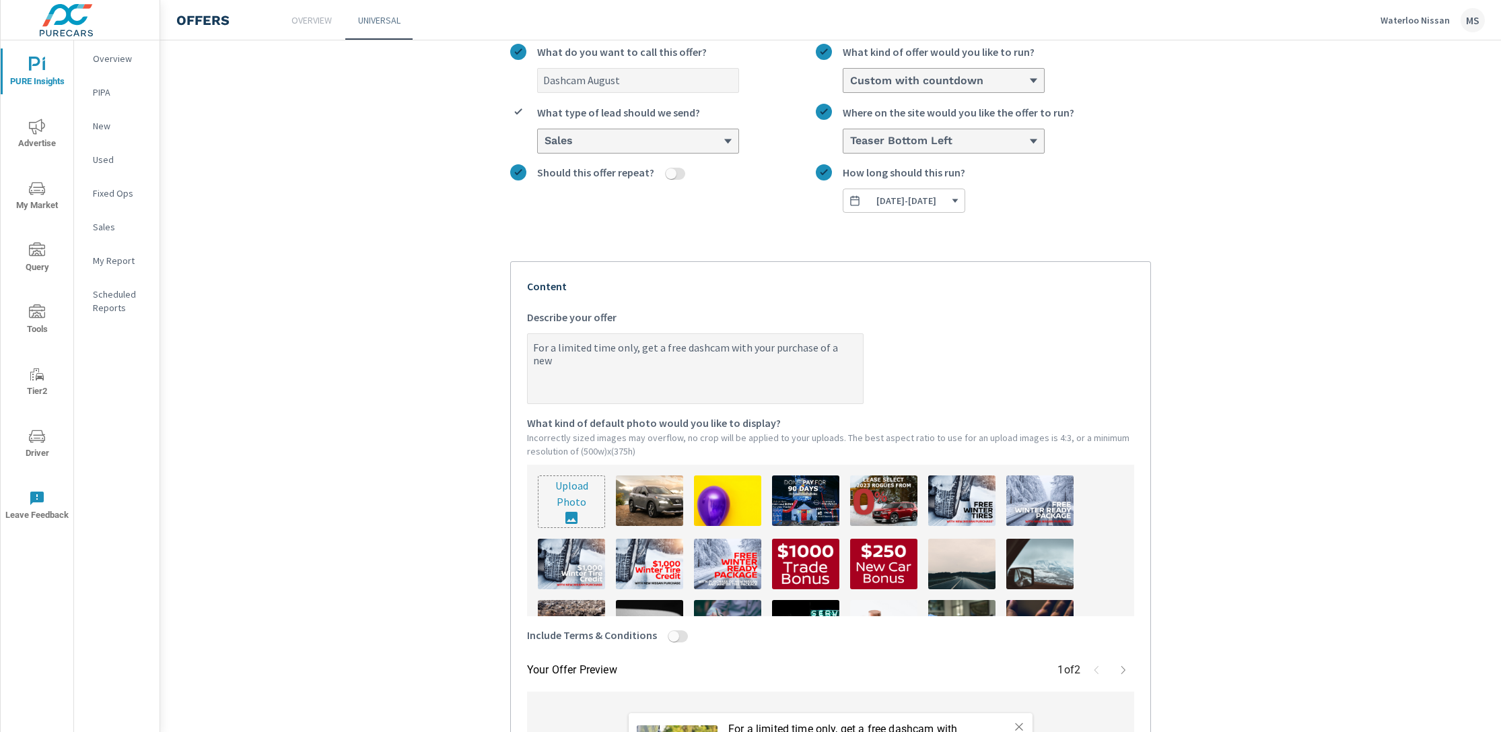
type textarea "x"
type textarea "For a limited time only, get a free dashcam with your purchase of a new a"
type textarea "x"
type textarea "For a limited time only, get a free dashcam with your purchase of a new an"
type textarea "x"
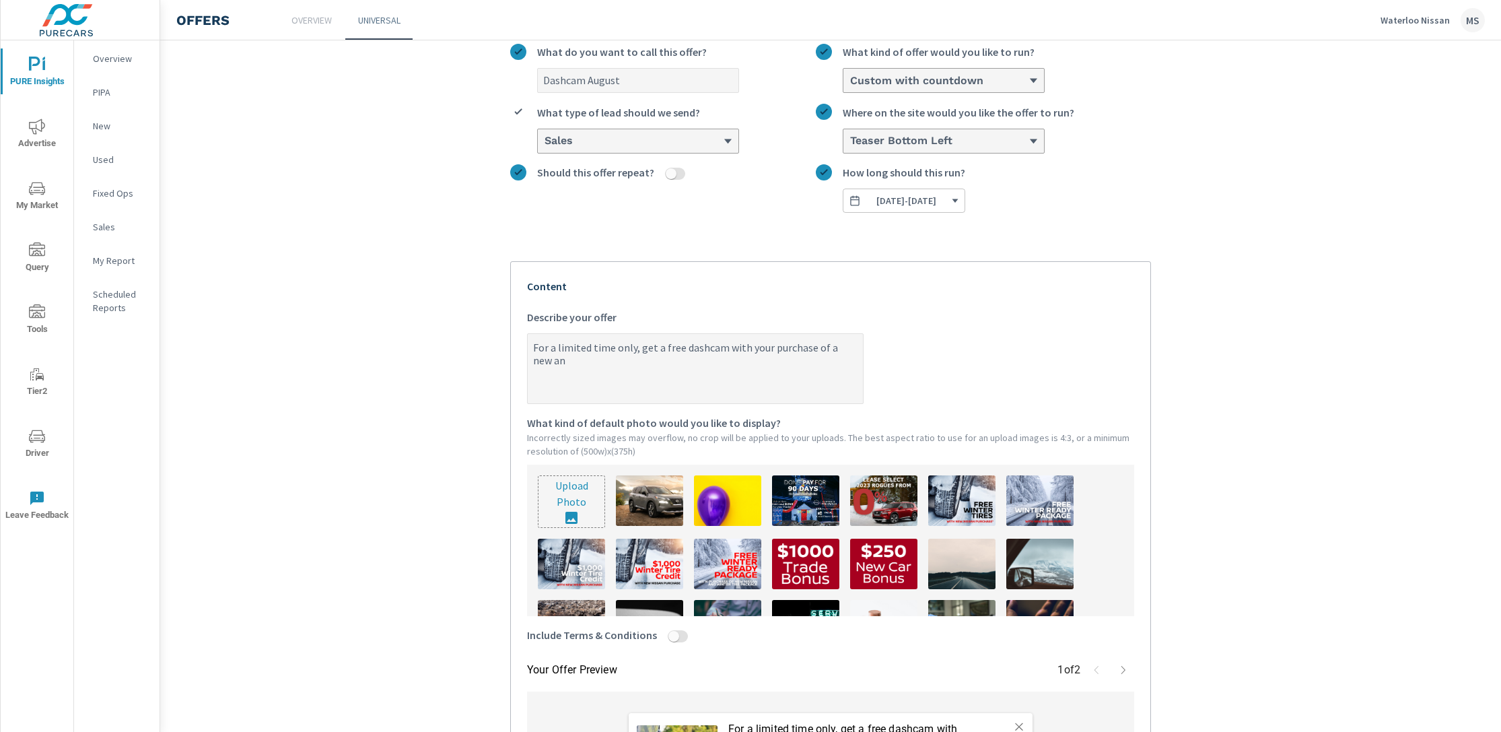
type textarea "For a limited time only, get a free dashcam with your purchase of a new and"
type textarea "x"
type textarea "For a limited time only, get a free dashcam with your purchase of a new andi"
type textarea "x"
type textarea "For a limited time only, get a free dashcam with your purchase of a new andin"
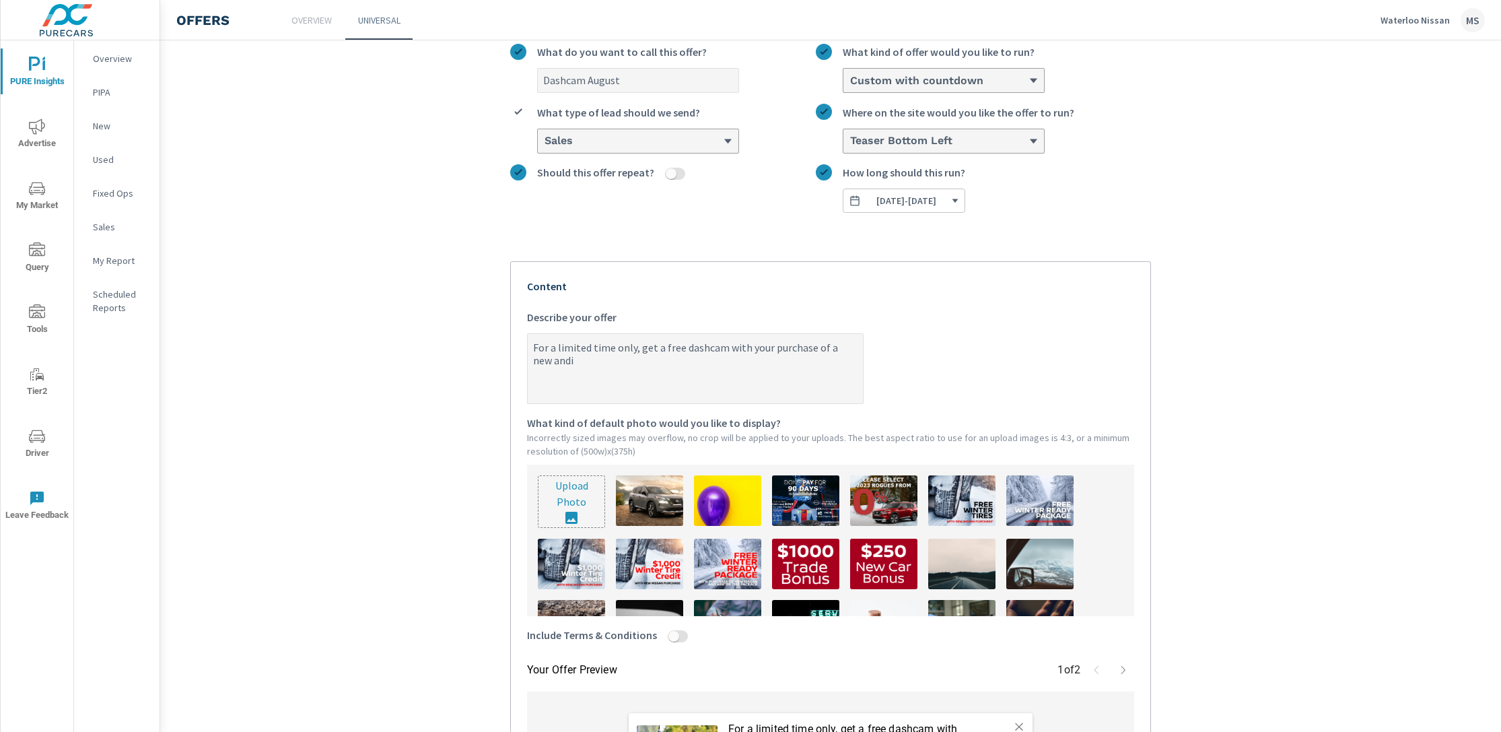
type textarea "x"
type textarea "For a limited time only, get a free dashcam with your purchase of a new andi"
type textarea "x"
type textarea "For a limited time only, get a free dashcam with your purchase of a new and"
type textarea "x"
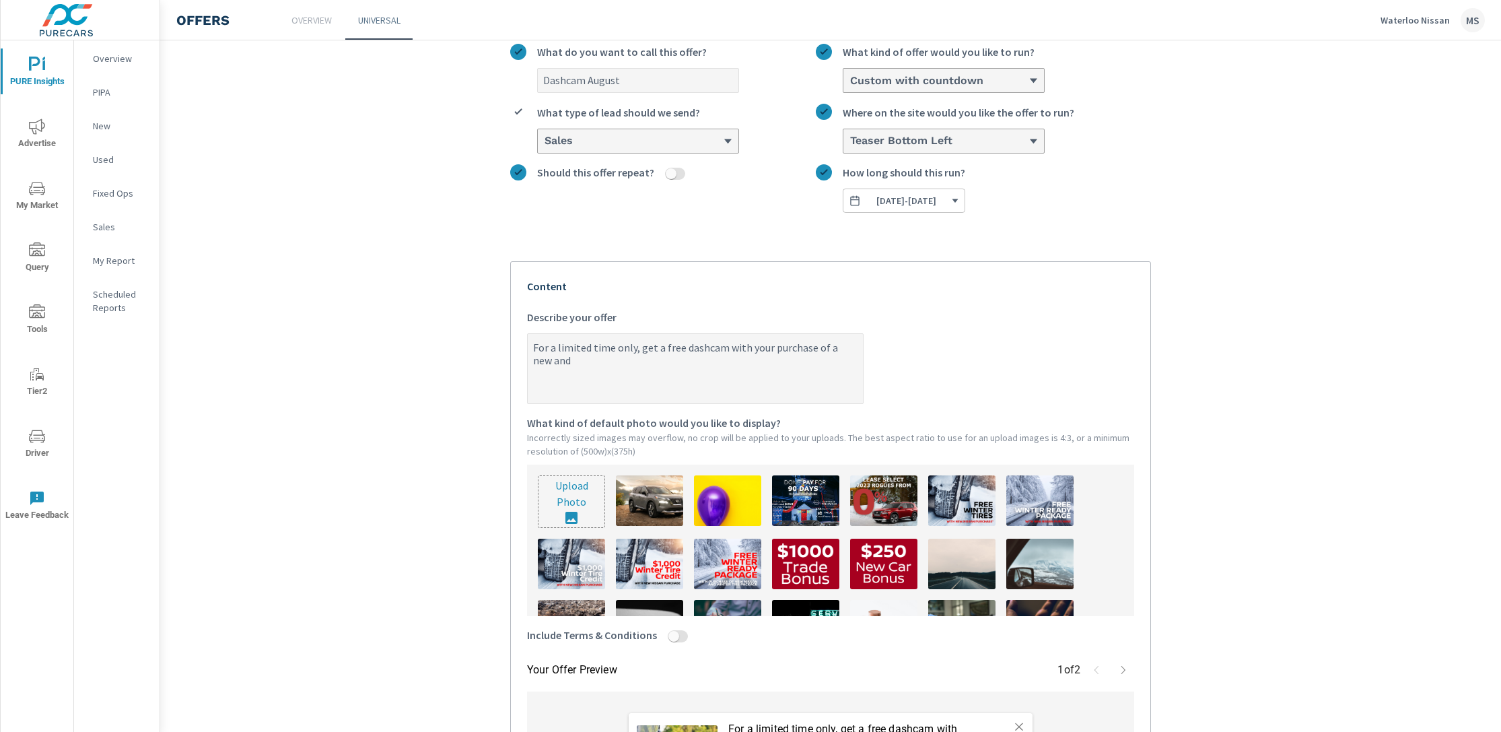
type textarea "For a limited time only, get a free dashcam with your purchase of a new and"
type textarea "x"
type textarea "For a limited time only, get a free dashcam with your purchase of a new and i"
type textarea "x"
type textarea "For a limited time only, get a free dashcam with your purchase of a new and in"
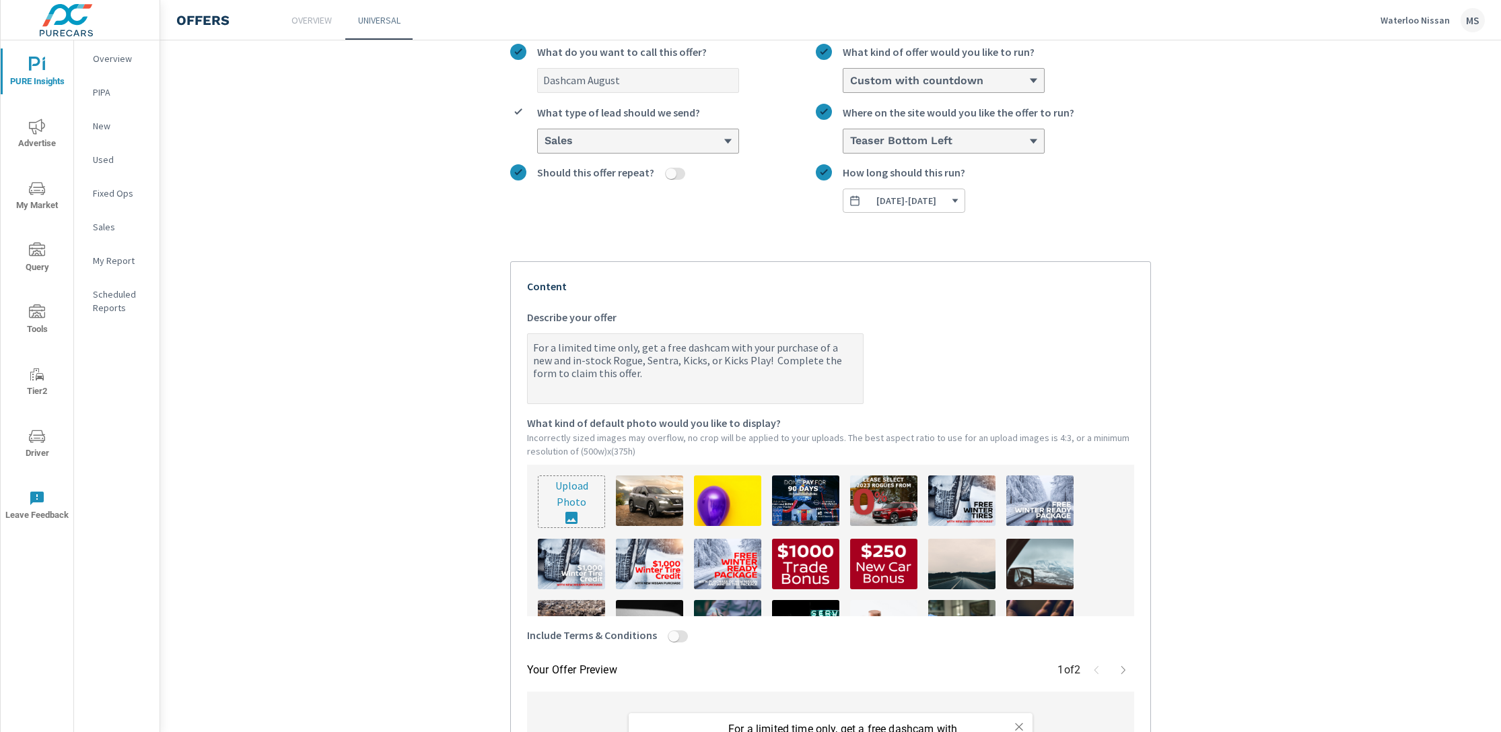
click at [619, 346] on textarea "For a limited time only, get a free dashcam with your purchase of a new and in-…" at bounding box center [695, 369] width 335 height 67
drag, startPoint x: 629, startPoint y: 349, endPoint x: 477, endPoint y: 348, distance: 151.4
click at [477, 348] on section "Create an offer Dashcam August What do you want to call this offer? Custom with…" at bounding box center [830, 442] width 1341 height 950
click at [572, 499] on input "file" at bounding box center [571, 501] width 66 height 51
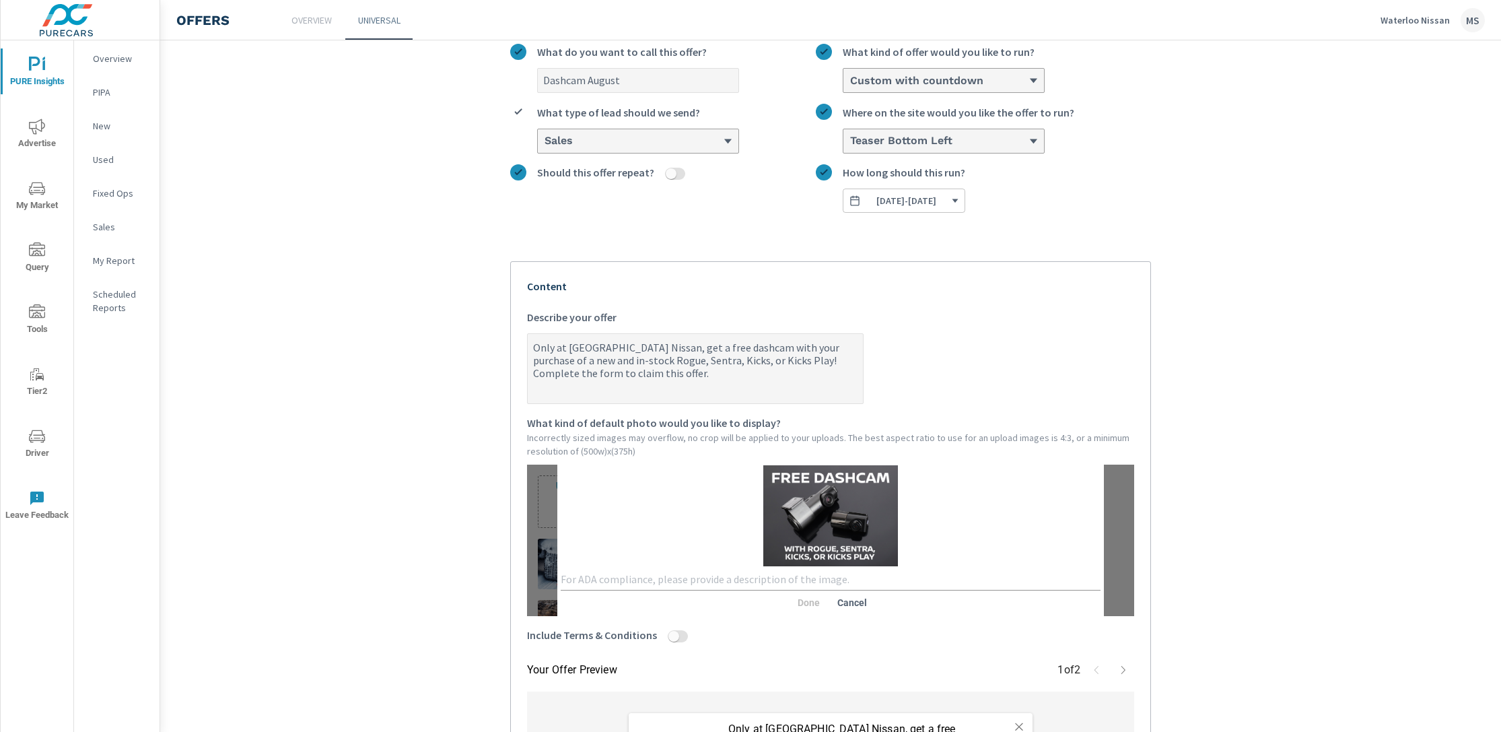
click at [731, 579] on textarea at bounding box center [831, 579] width 540 height 13
click at [792, 608] on button "Done" at bounding box center [808, 602] width 43 height 24
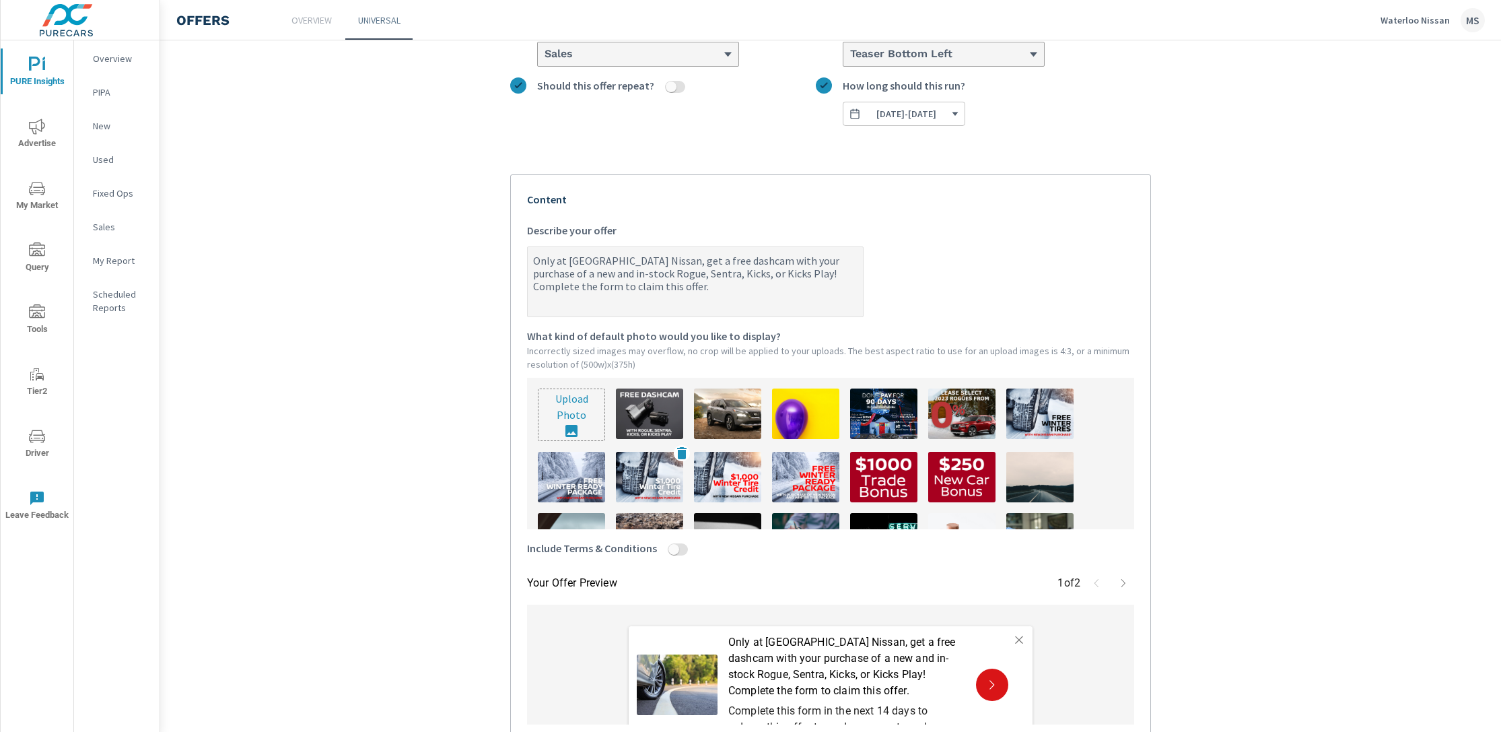
scroll to position [187, 0]
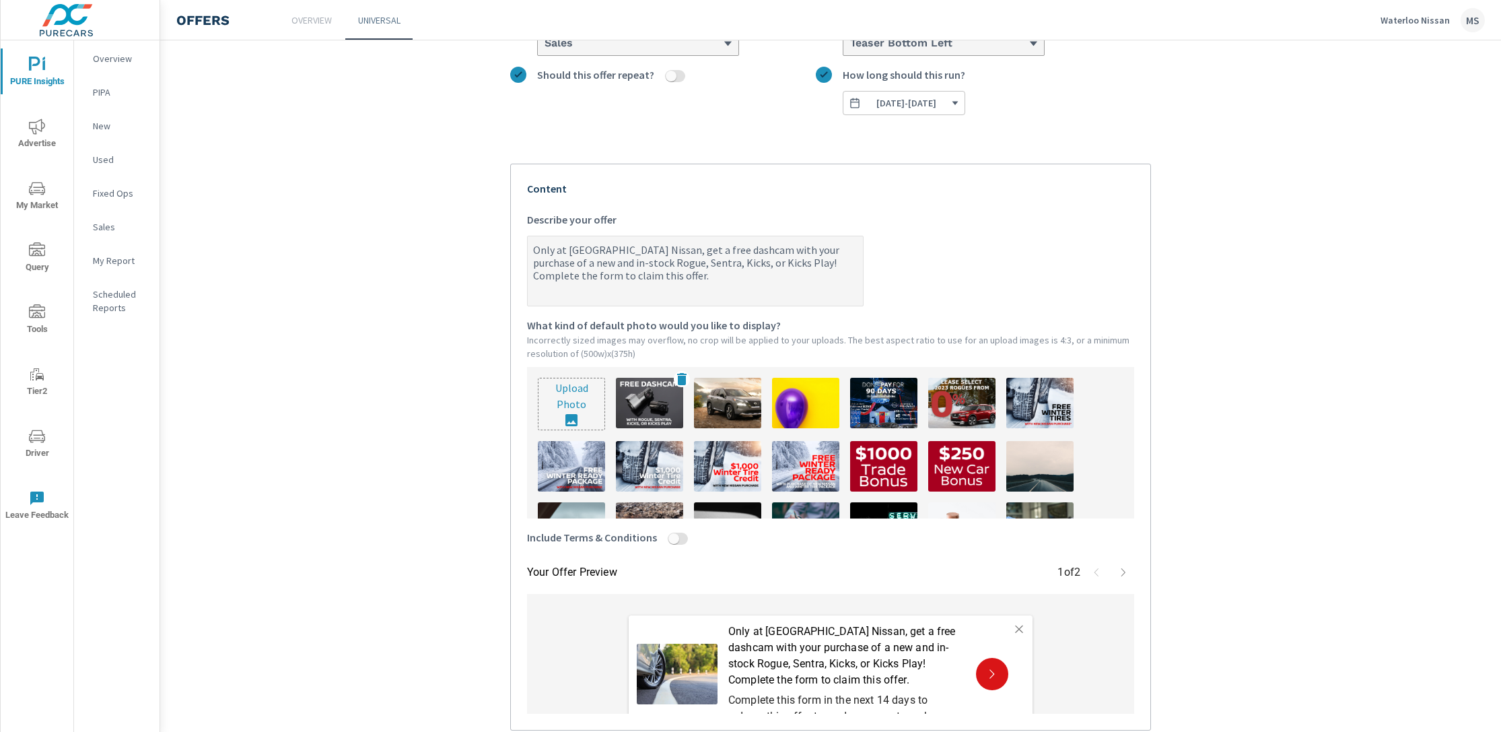
click at [635, 411] on img at bounding box center [649, 403] width 67 height 50
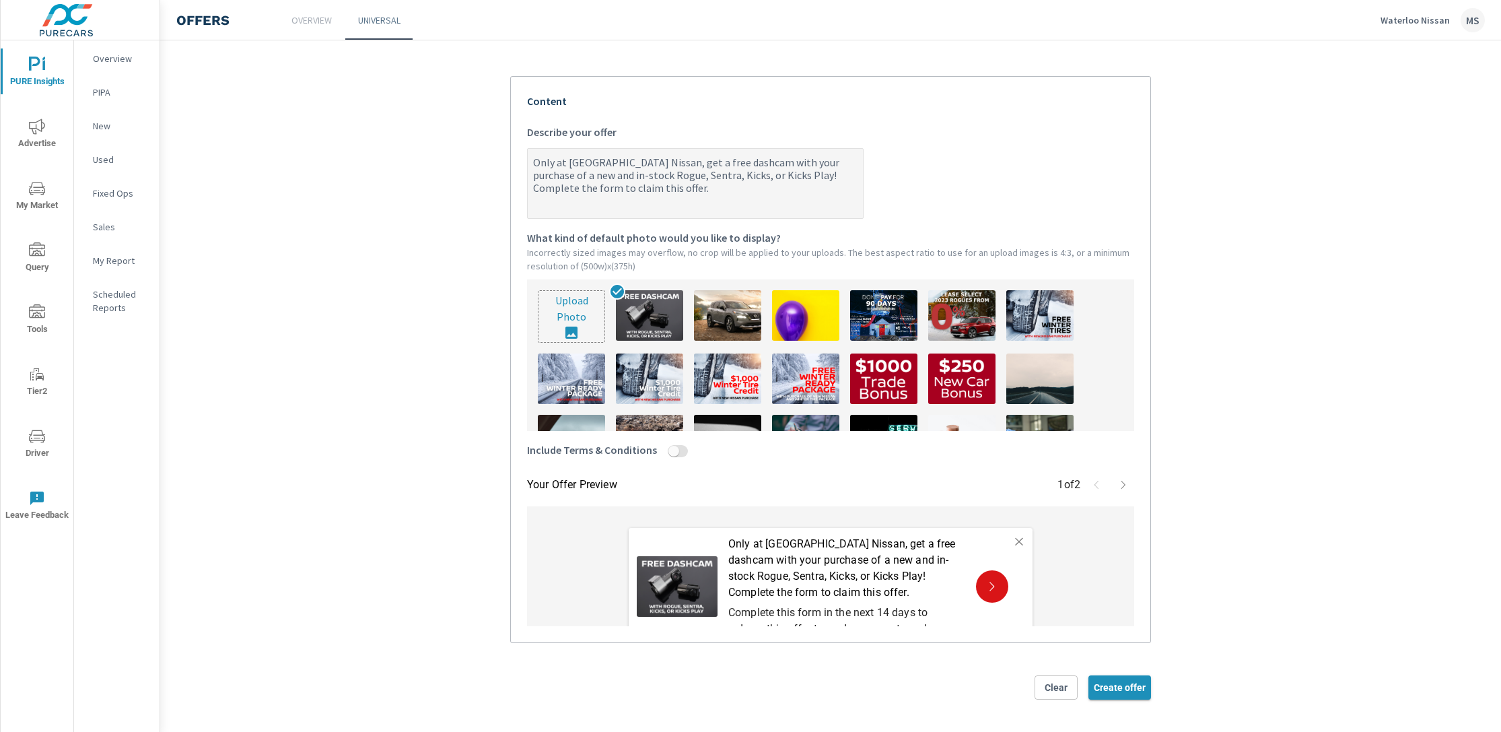
click at [1113, 691] on span "Create offer" at bounding box center [1120, 687] width 52 height 12
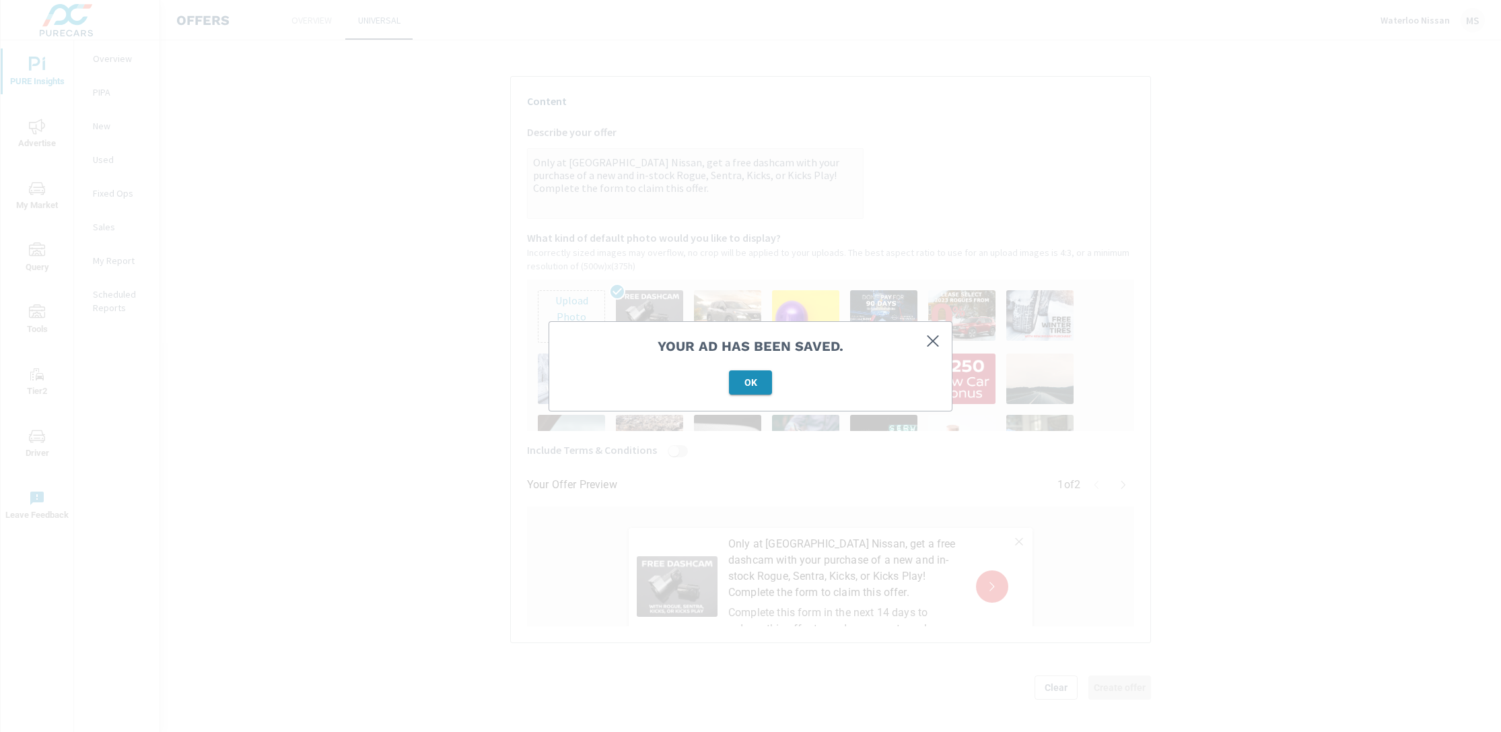
click at [746, 378] on span "OK" at bounding box center [750, 382] width 32 height 12
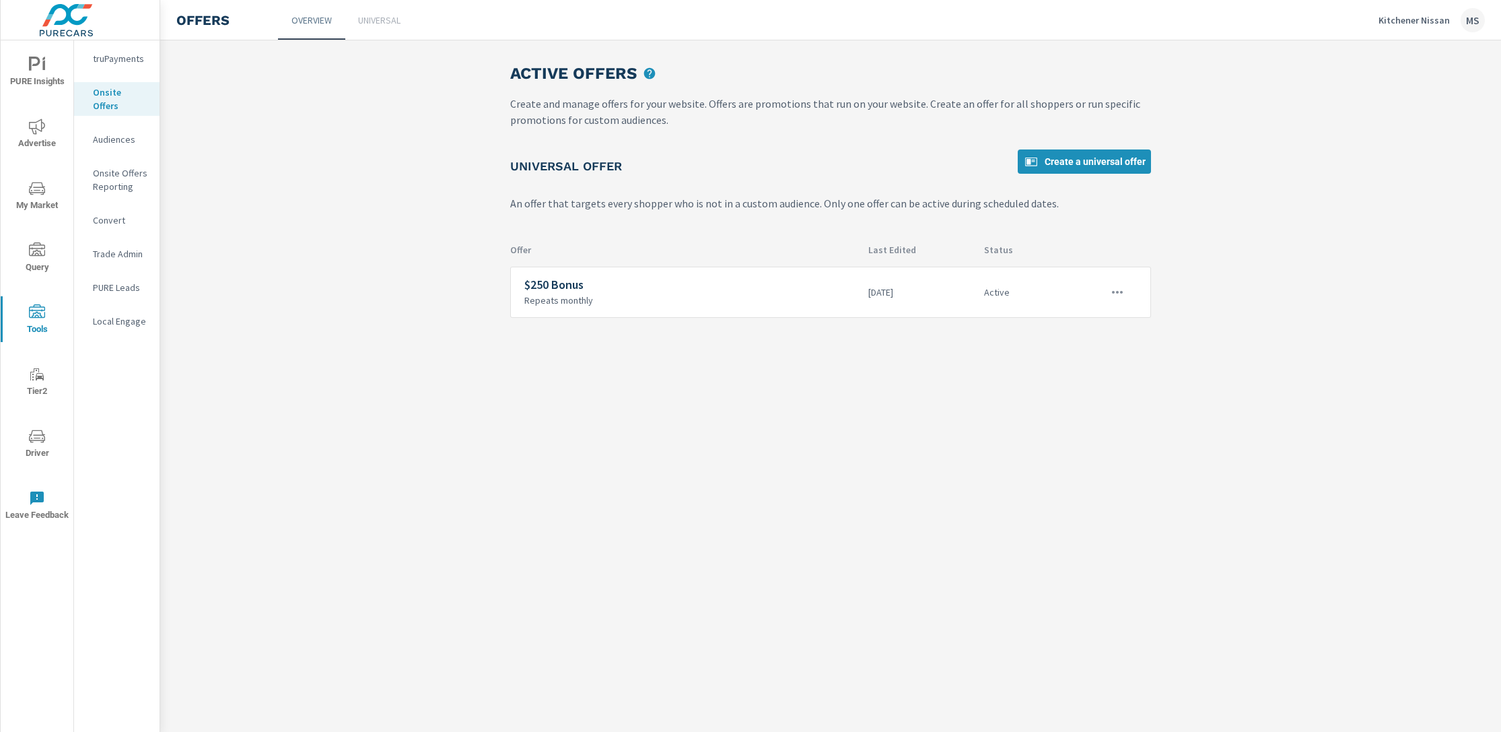
click at [33, 438] on icon "nav menu" at bounding box center [37, 436] width 16 height 16
